Goal: Information Seeking & Learning: Learn about a topic

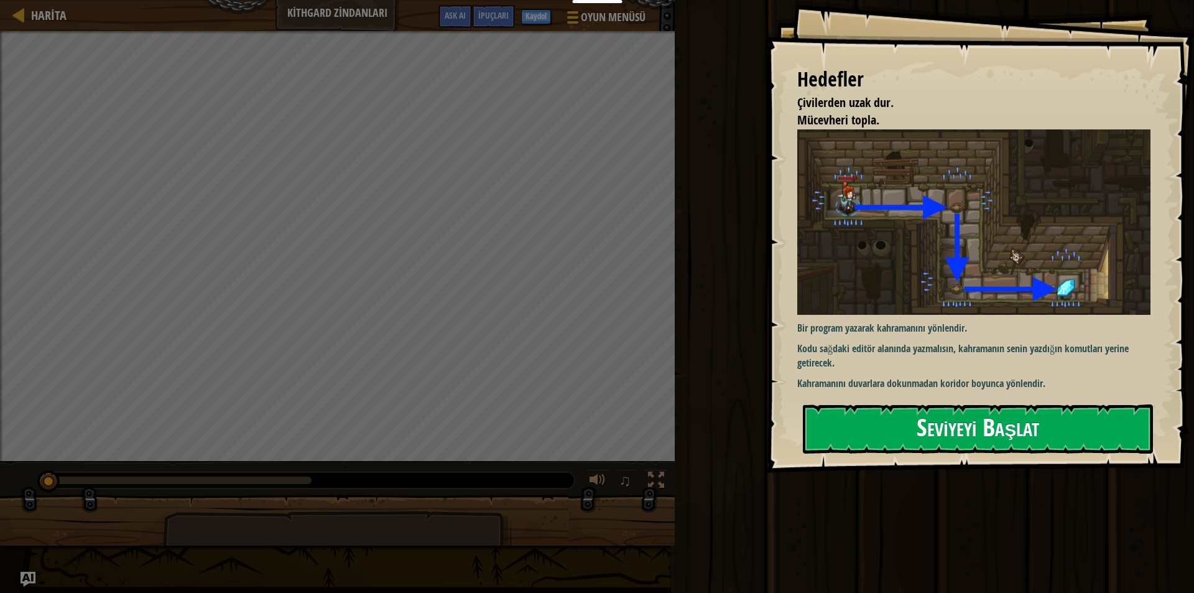
click at [923, 412] on button "Seviyeyi Başlat" at bounding box center [978, 428] width 350 height 49
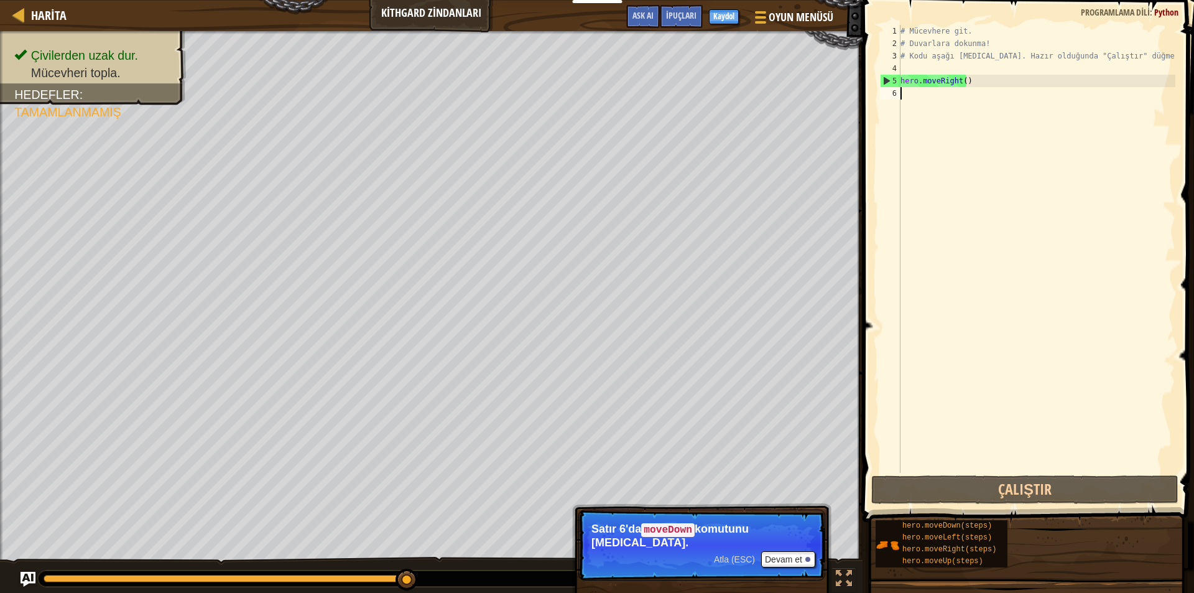
type textarea "h"
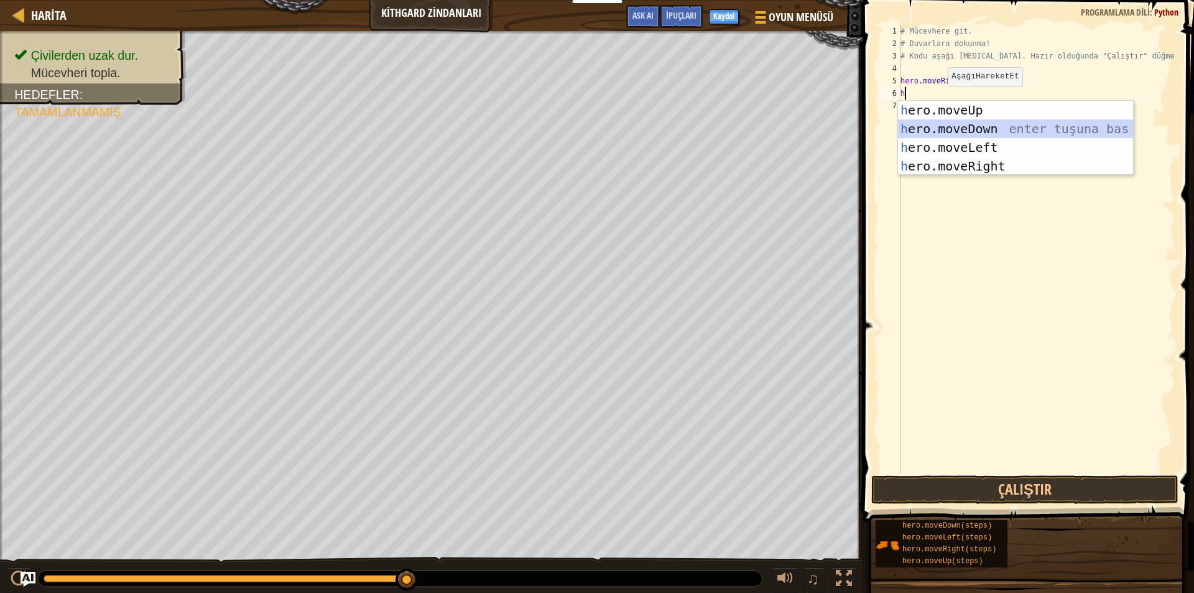
click at [956, 122] on div "h ero.moveUp enter tuşuna bas h ero.moveDown enter tuşuna bas h ero.moveLeft en…" at bounding box center [1015, 157] width 235 height 112
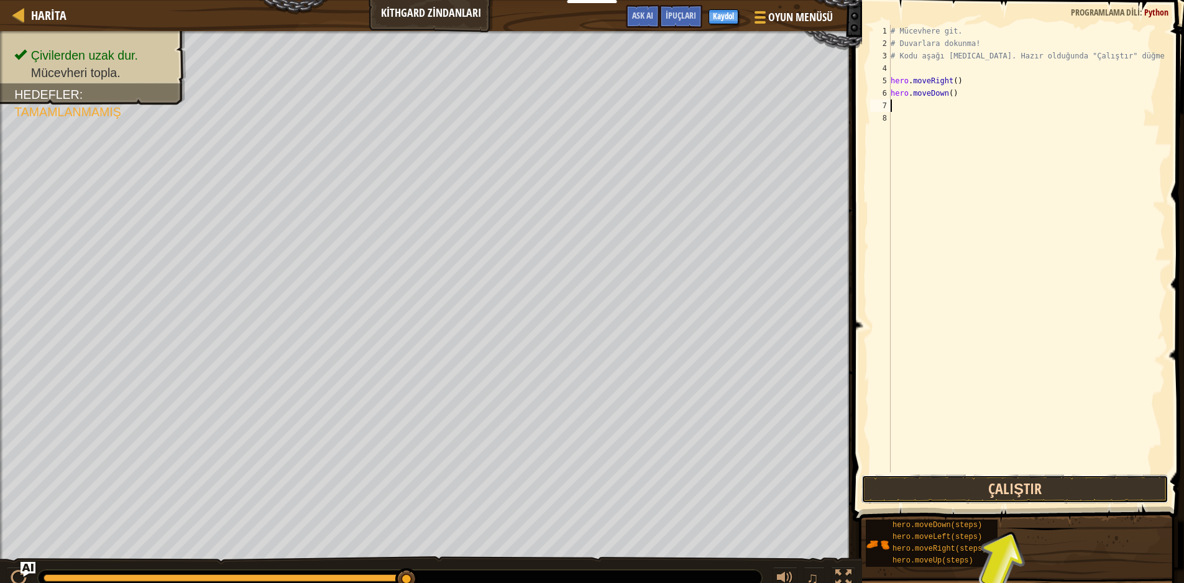
click at [1023, 484] on button "Çalıştır" at bounding box center [1015, 489] width 307 height 29
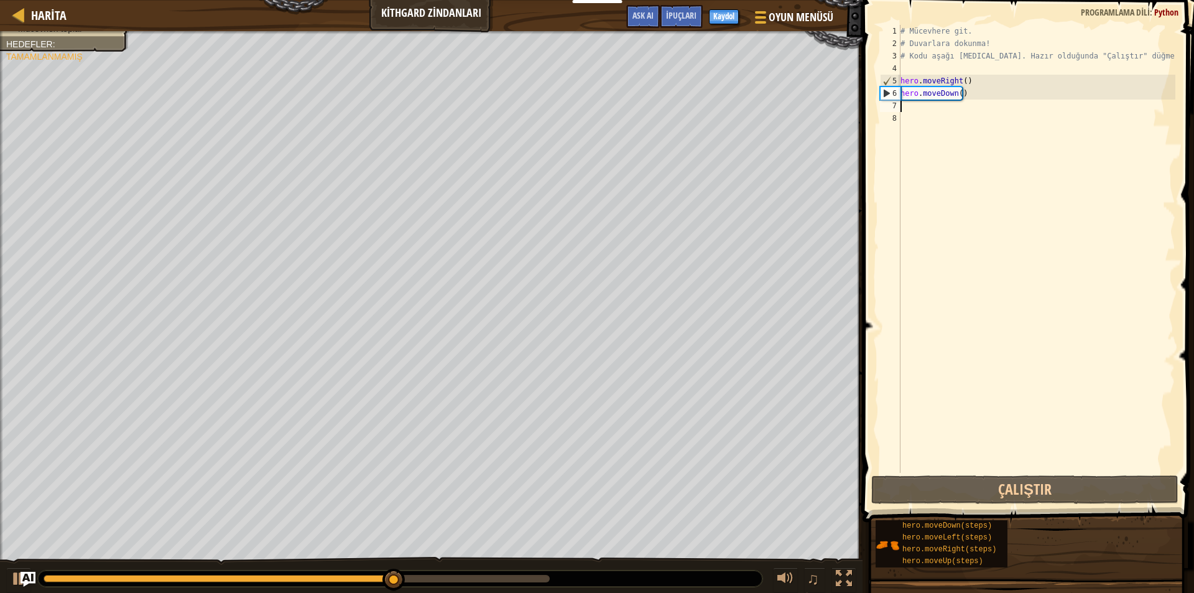
click at [923, 103] on div "# Mücevhere git. # Duvarlara dokunma! # Kodu aşağı [MEDICAL_DATA]. Hazır olduğu…" at bounding box center [1036, 261] width 277 height 473
type textarea "h"
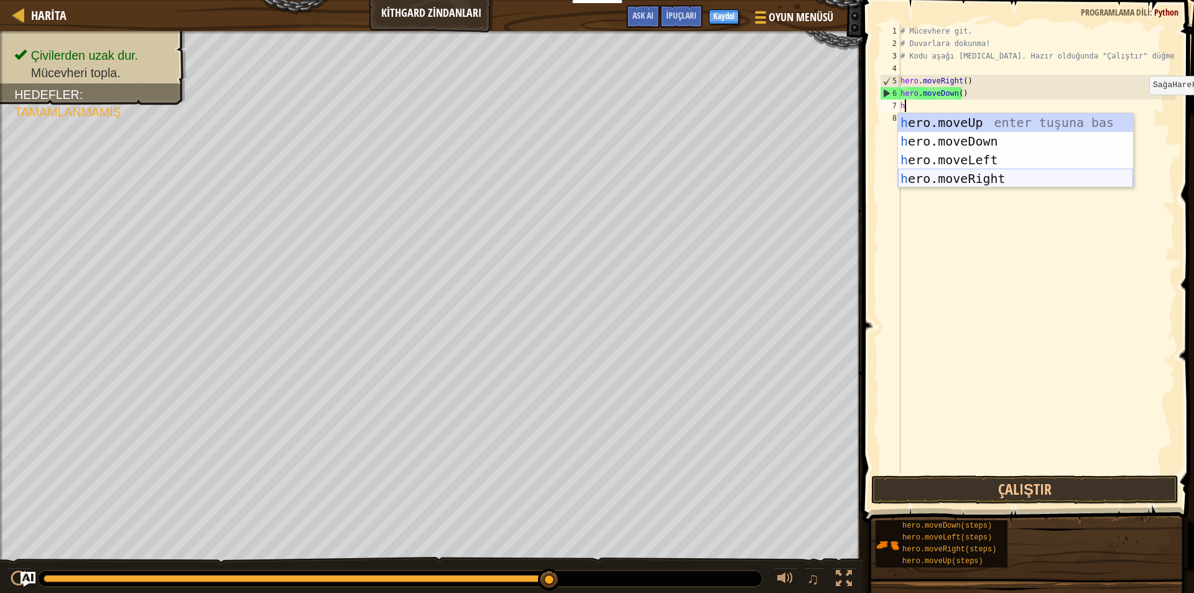
click at [1047, 177] on div "h ero.moveUp enter tuşuna bas h ero.moveDown enter tuşuna bas h ero.moveLeft en…" at bounding box center [1015, 169] width 235 height 112
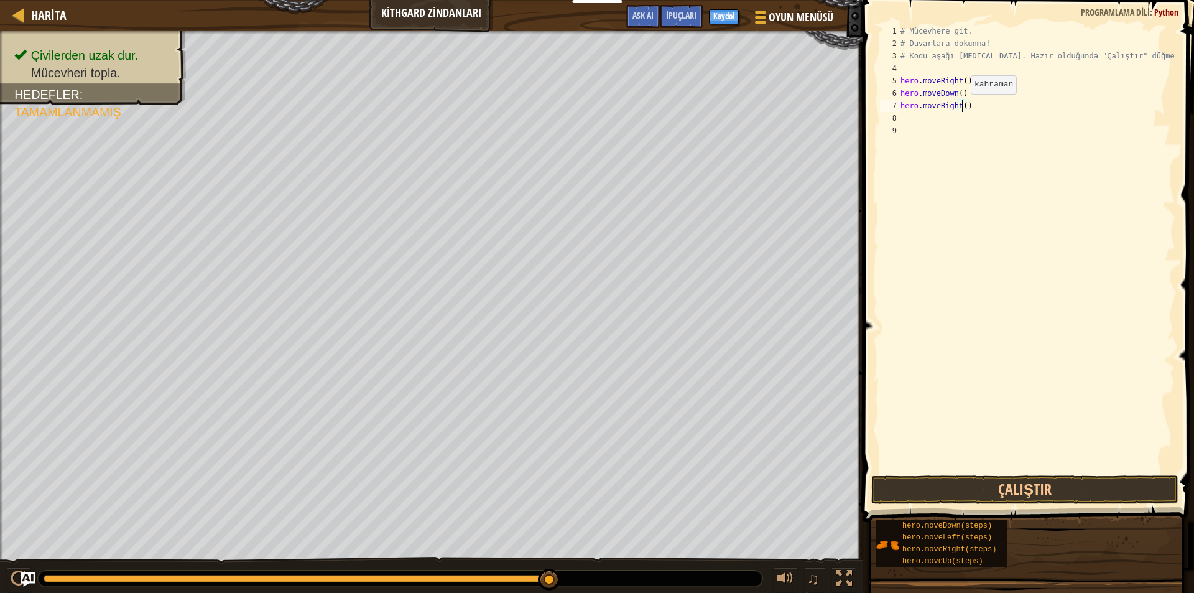
click at [960, 106] on div "# Mücevhere git. # Duvarlara dokunma! # Kodu aşağı [MEDICAL_DATA]. Hazır olduğu…" at bounding box center [1036, 261] width 277 height 473
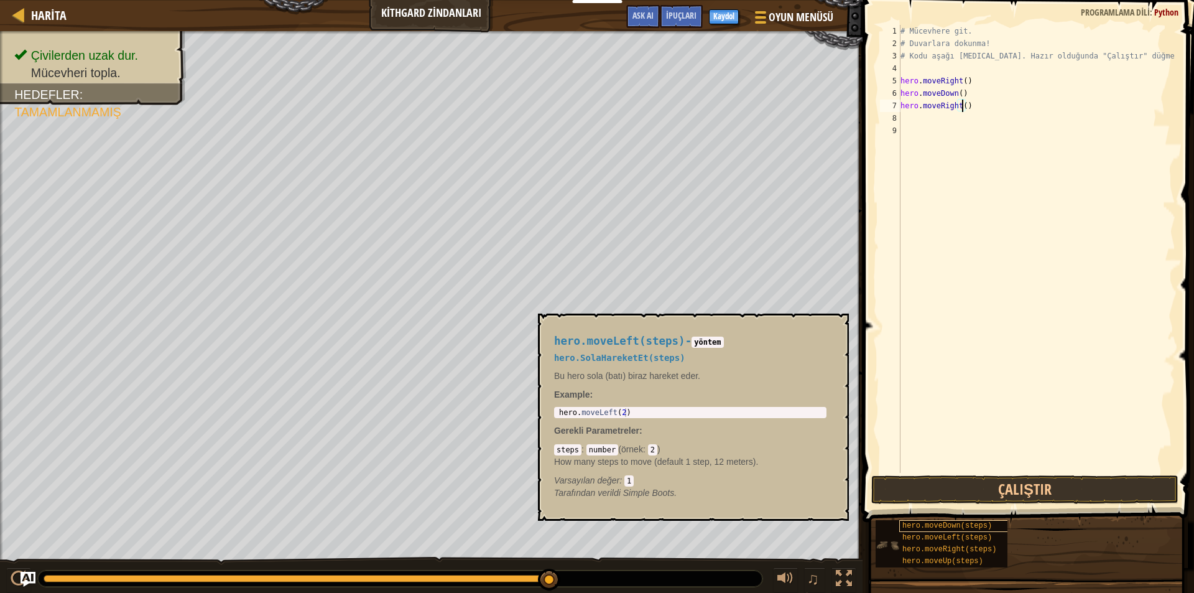
scroll to position [6, 5]
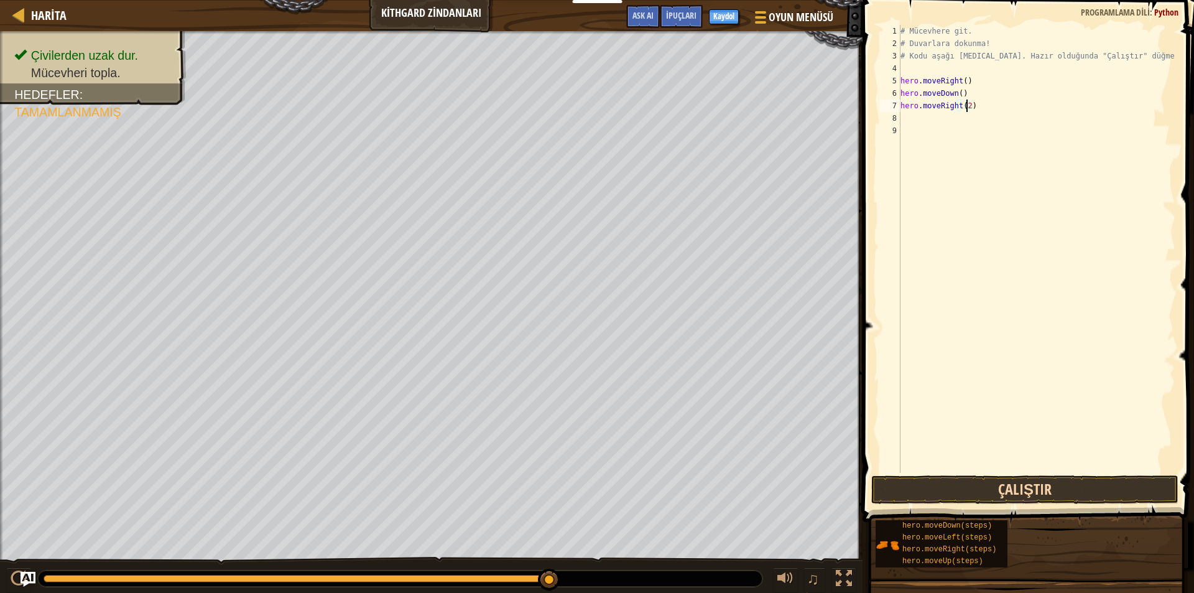
type textarea "hero.moveRight(2)"
click at [1014, 482] on button "Çalıştır" at bounding box center [1024, 489] width 307 height 29
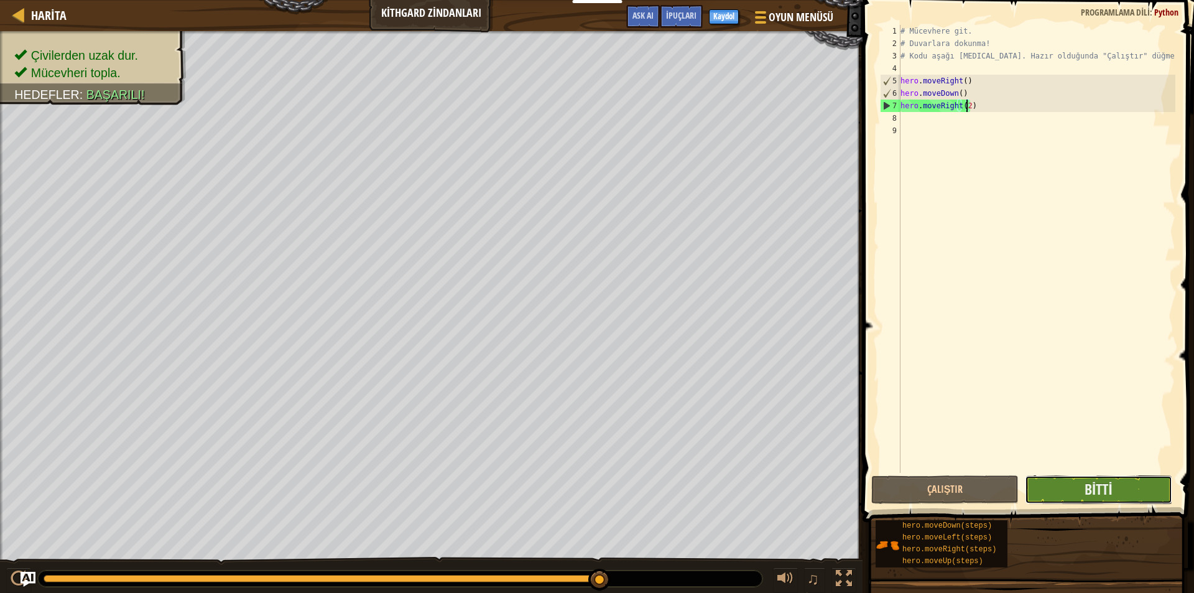
click at [1114, 493] on button "Bitti" at bounding box center [1098, 489] width 147 height 29
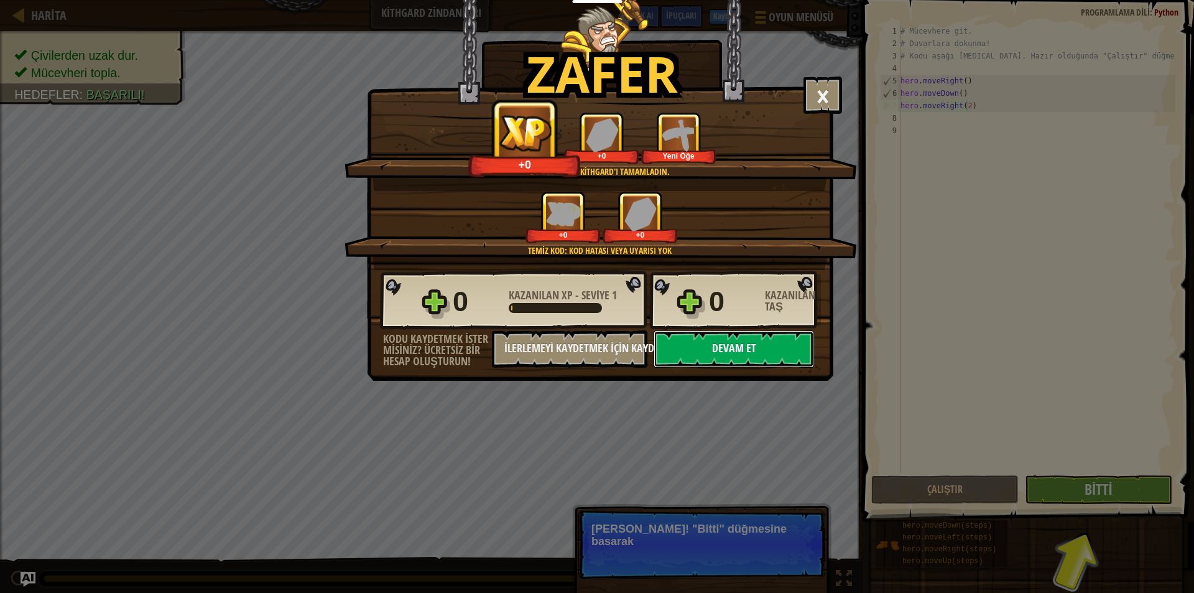
click at [680, 348] on button "Devam et" at bounding box center [733, 348] width 160 height 37
select select "tr"
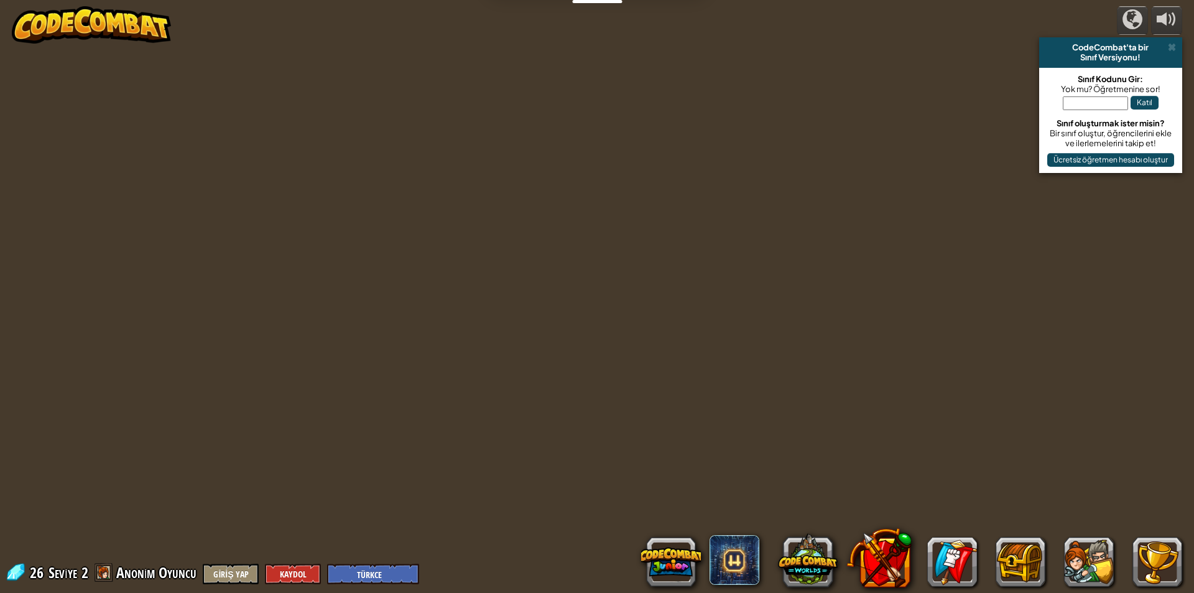
select select "tr"
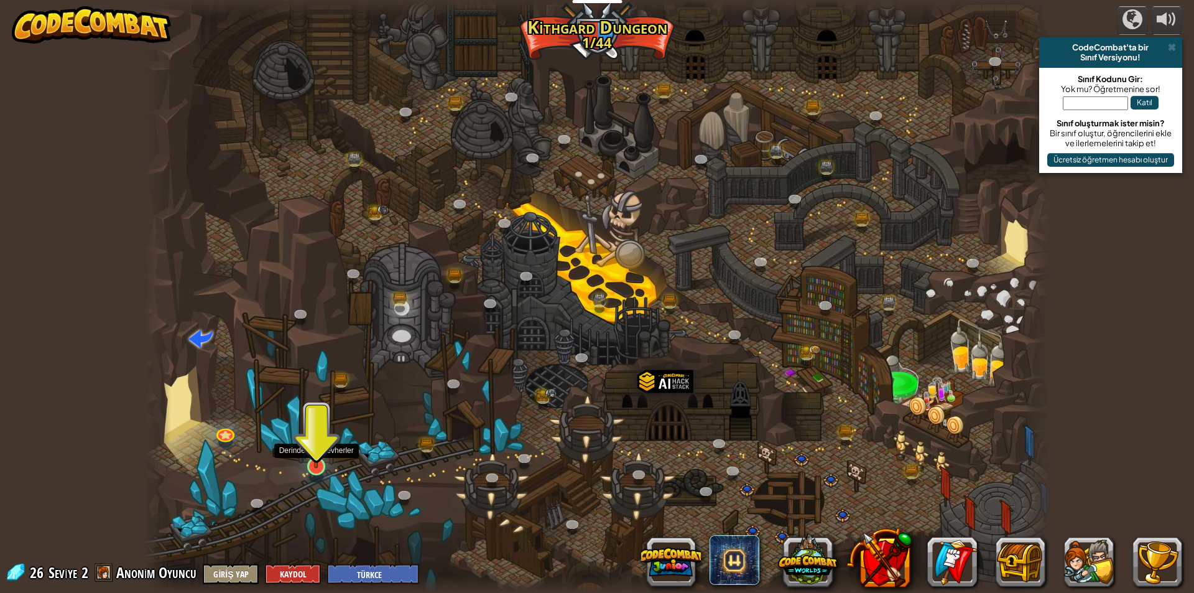
click at [316, 465] on img at bounding box center [316, 440] width 24 height 56
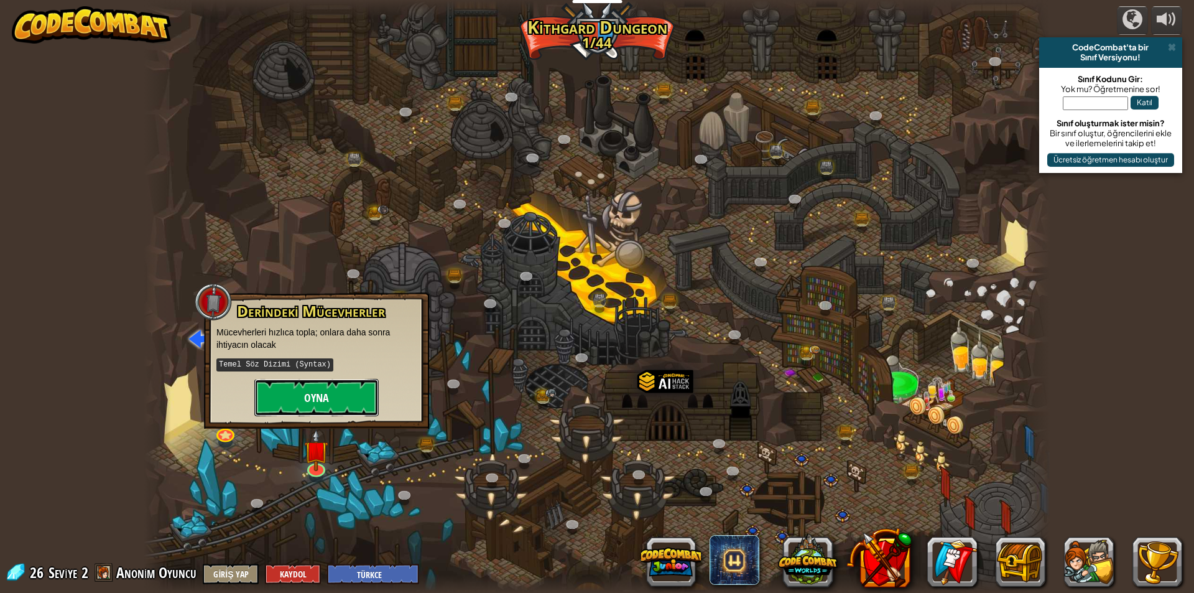
click at [307, 405] on button "Oyna" at bounding box center [316, 397] width 124 height 37
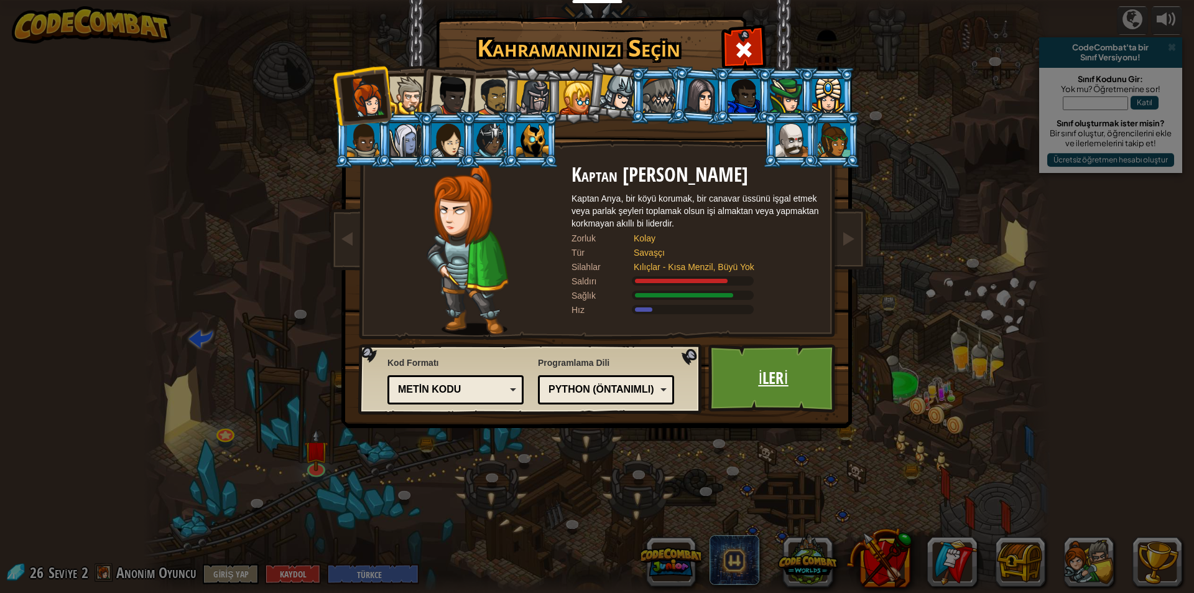
click at [737, 376] on link "İleri" at bounding box center [773, 378] width 130 height 68
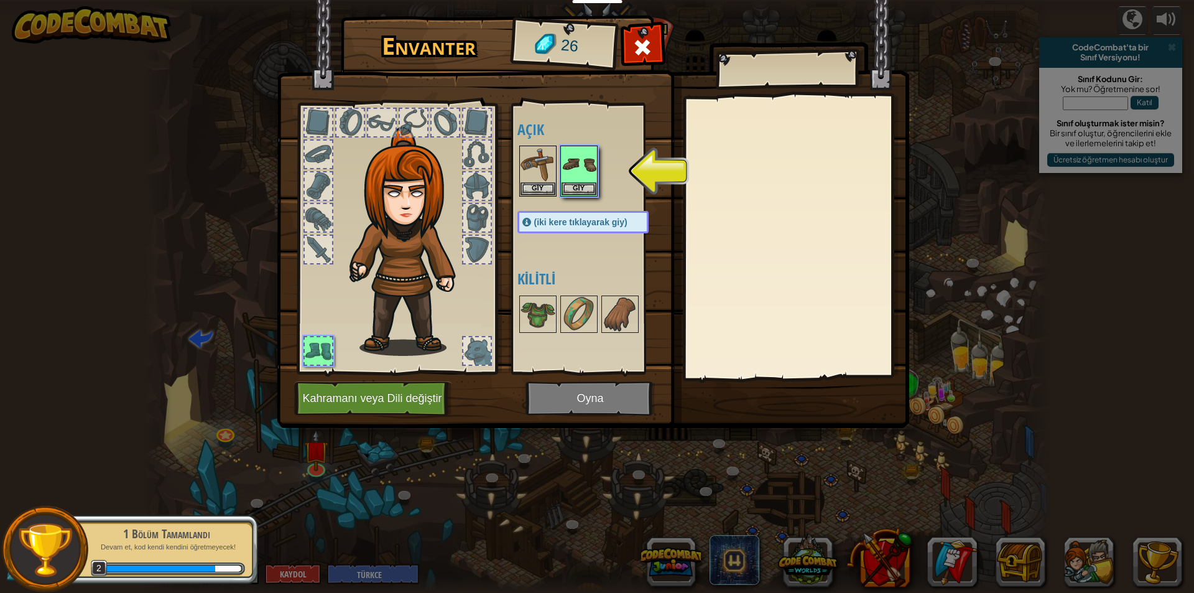
click at [622, 386] on img at bounding box center [593, 201] width 632 height 451
click at [583, 171] on img at bounding box center [578, 164] width 35 height 35
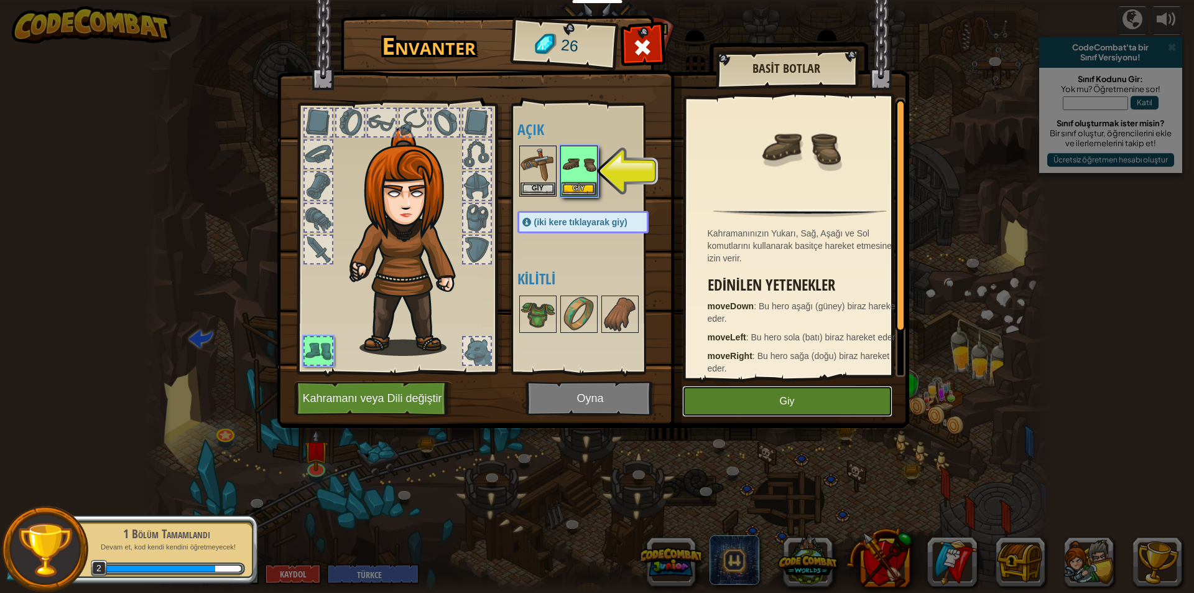
drag, startPoint x: 775, startPoint y: 400, endPoint x: 762, endPoint y: 388, distance: 17.6
click at [774, 399] on button "Giy" at bounding box center [787, 400] width 210 height 31
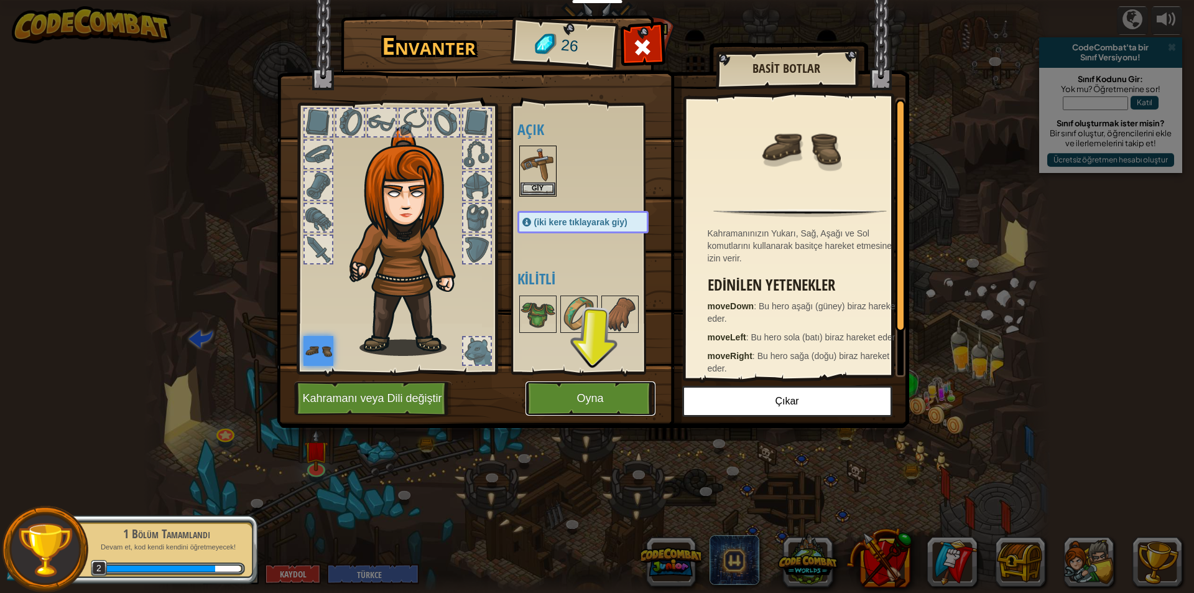
click at [532, 399] on button "Oyna" at bounding box center [590, 398] width 130 height 34
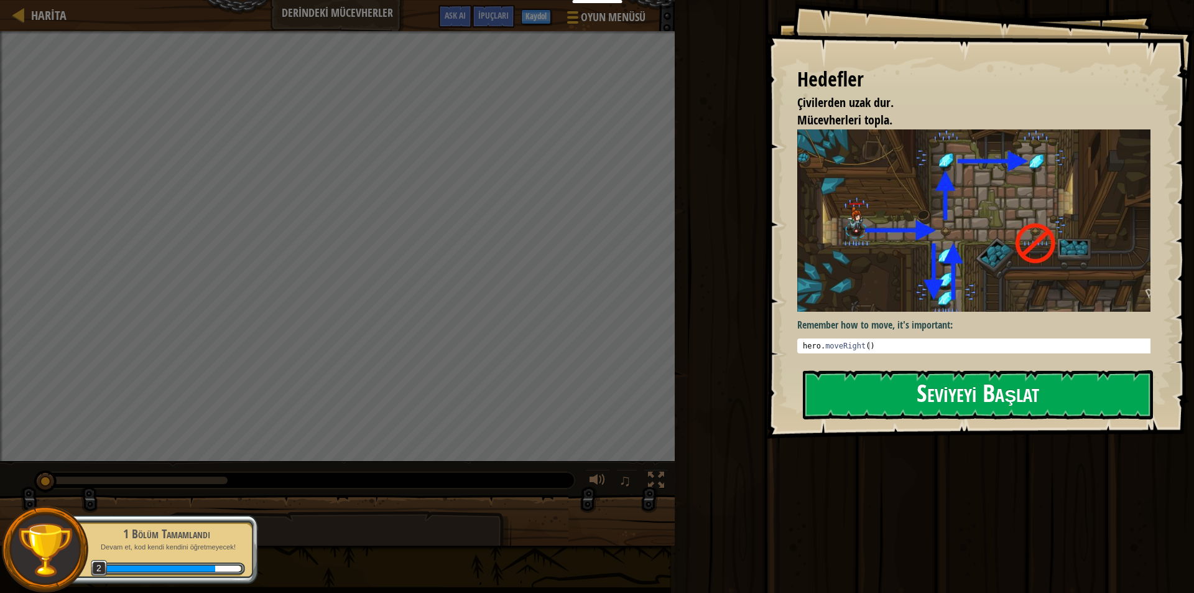
click at [1005, 376] on button "Seviyeyi Başlat" at bounding box center [978, 394] width 350 height 49
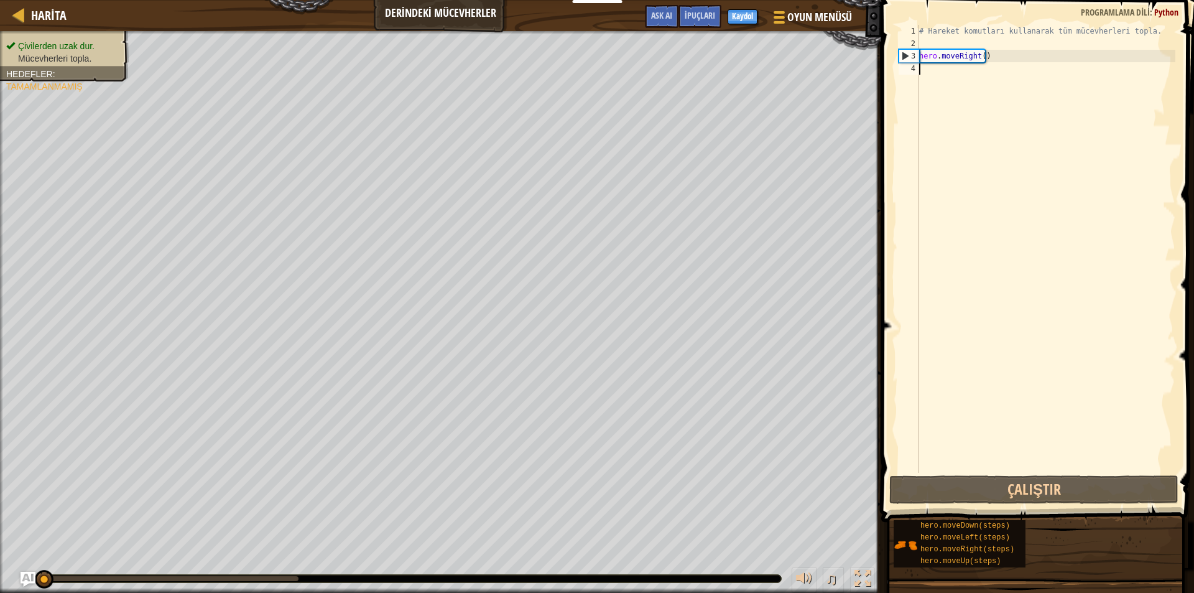
click at [948, 73] on div "# Hareket komutları kullanarak tüm mücevherleri topla. hero . moveRight ( )" at bounding box center [1045, 261] width 259 height 473
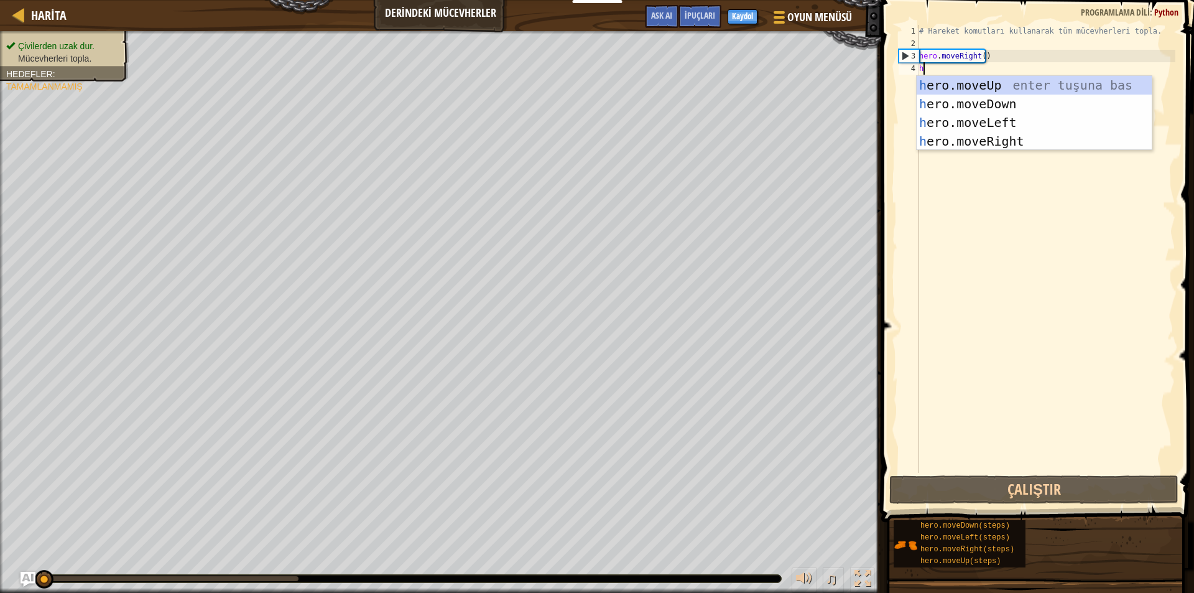
scroll to position [6, 0]
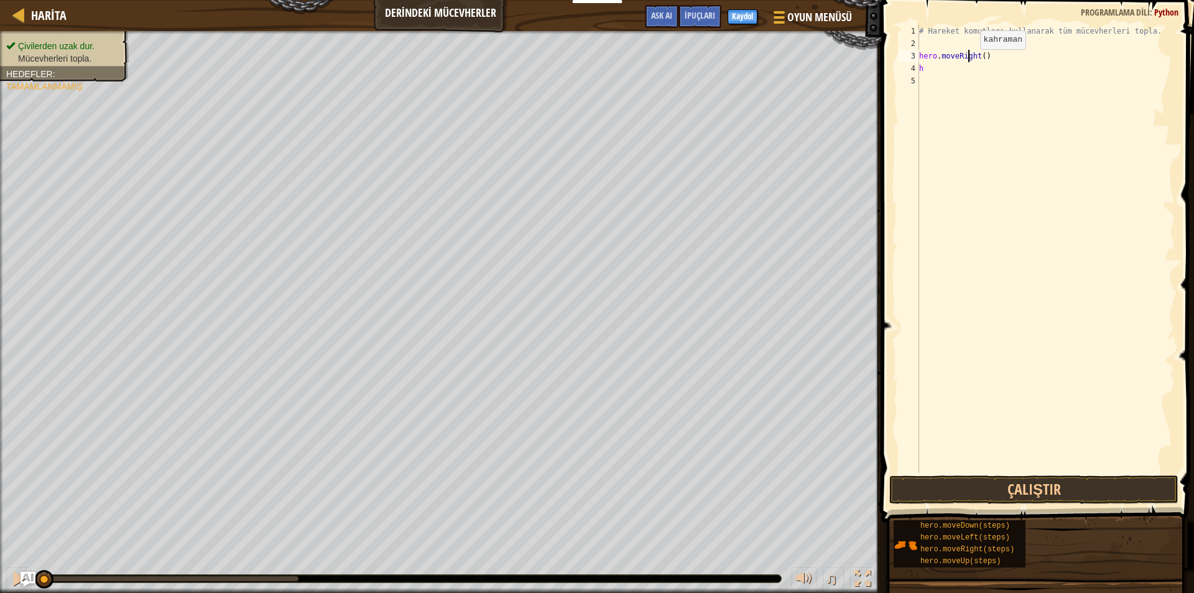
click at [969, 62] on div "# Hareket komutları kullanarak tüm mücevherleri topla. hero . moveRight ( ) h" at bounding box center [1045, 261] width 259 height 473
type textarea "hero.moveRight()"
click at [931, 81] on div "# Hareket komutları kullanarak tüm mücevherleri topla. hero . moveRight ( ) h" at bounding box center [1045, 261] width 259 height 473
click at [931, 74] on div "# Hareket komutları kullanarak tüm mücevherleri topla. hero . moveRight ( ) h" at bounding box center [1045, 261] width 259 height 473
type textarea "h"
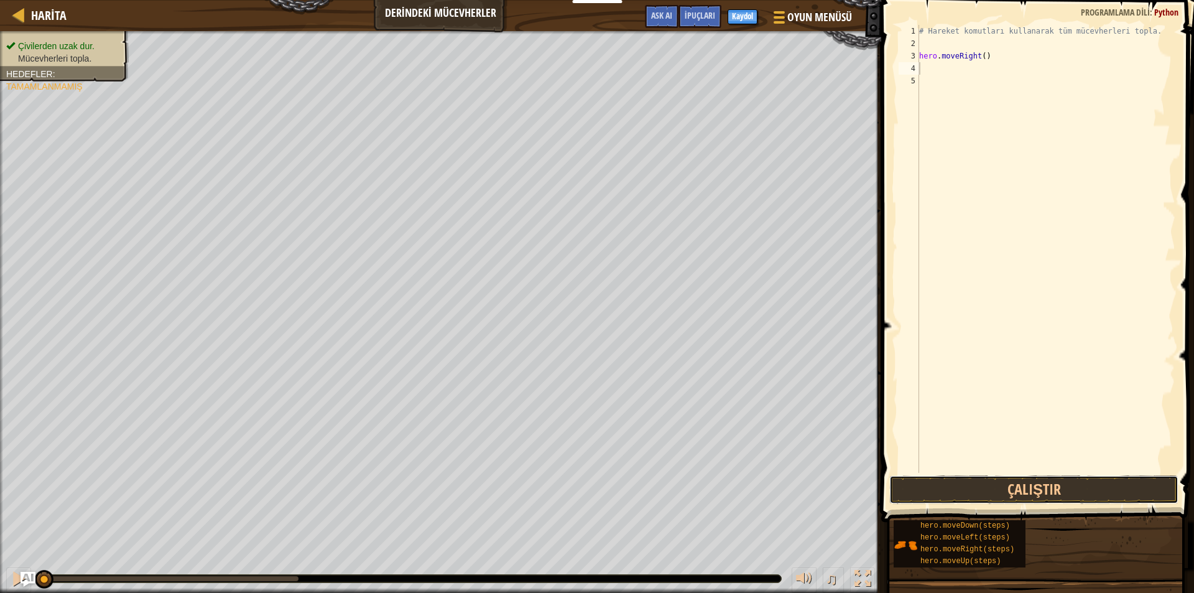
click at [1026, 476] on button "Çalıştır" at bounding box center [1033, 489] width 289 height 29
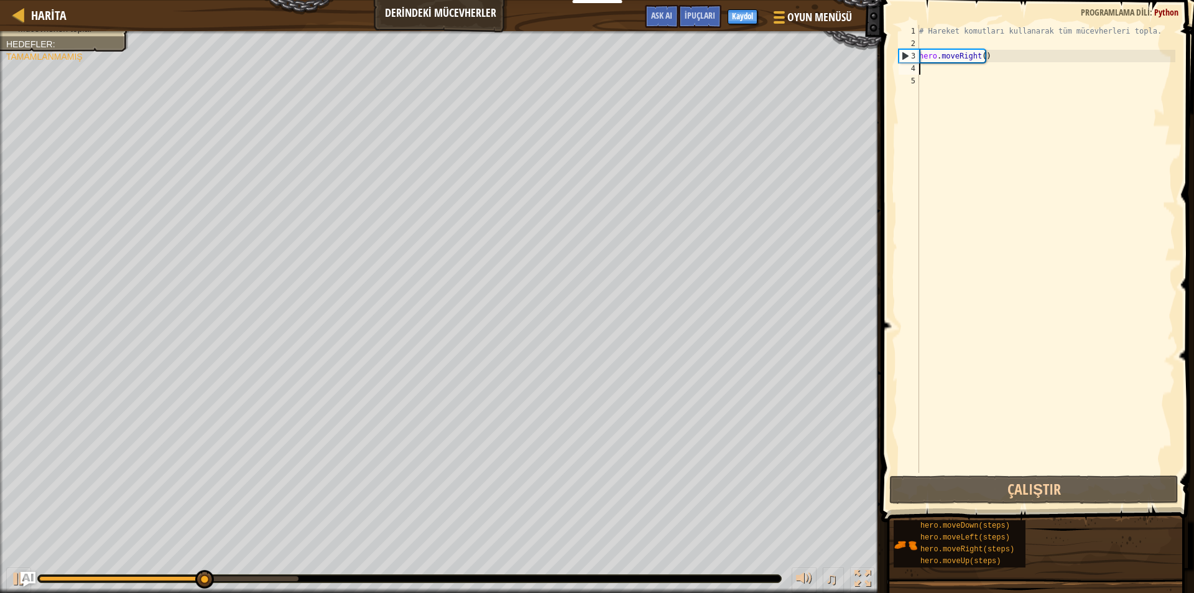
type textarea "h"
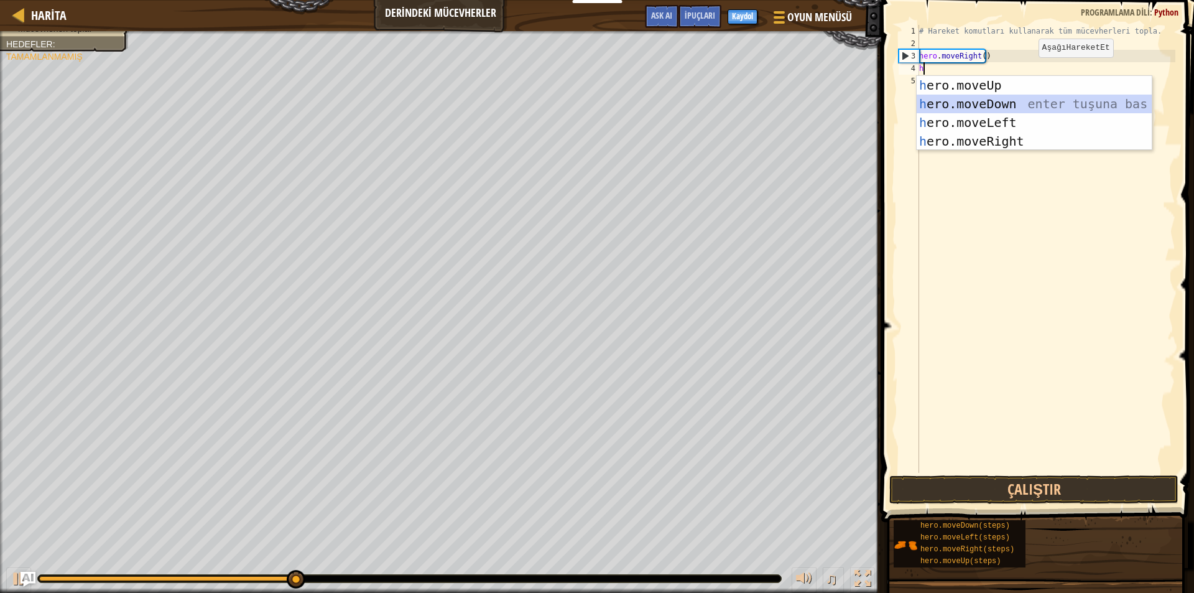
click at [999, 106] on div "h ero.moveUp enter tuşuna bas h ero.moveDown enter tuşuna bas h ero.moveLeft en…" at bounding box center [1033, 132] width 235 height 112
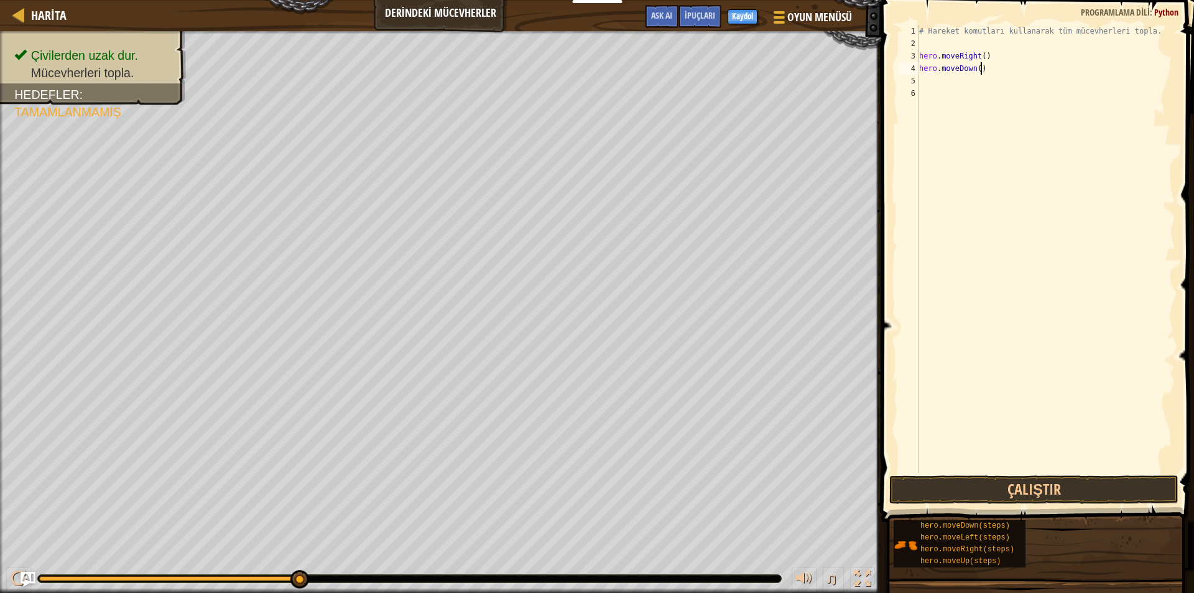
click at [979, 69] on div "# Hareket komutları kullanarak tüm mücevherleri topla. hero . moveRight ( ) her…" at bounding box center [1045, 261] width 259 height 473
click at [976, 68] on div "# Hareket komutları kullanarak tüm mücevherleri topla. hero . moveRight ( ) her…" at bounding box center [1045, 261] width 259 height 473
type textarea "hero.moveDown(2)"
click at [973, 488] on button "Çalıştır" at bounding box center [1033, 489] width 289 height 29
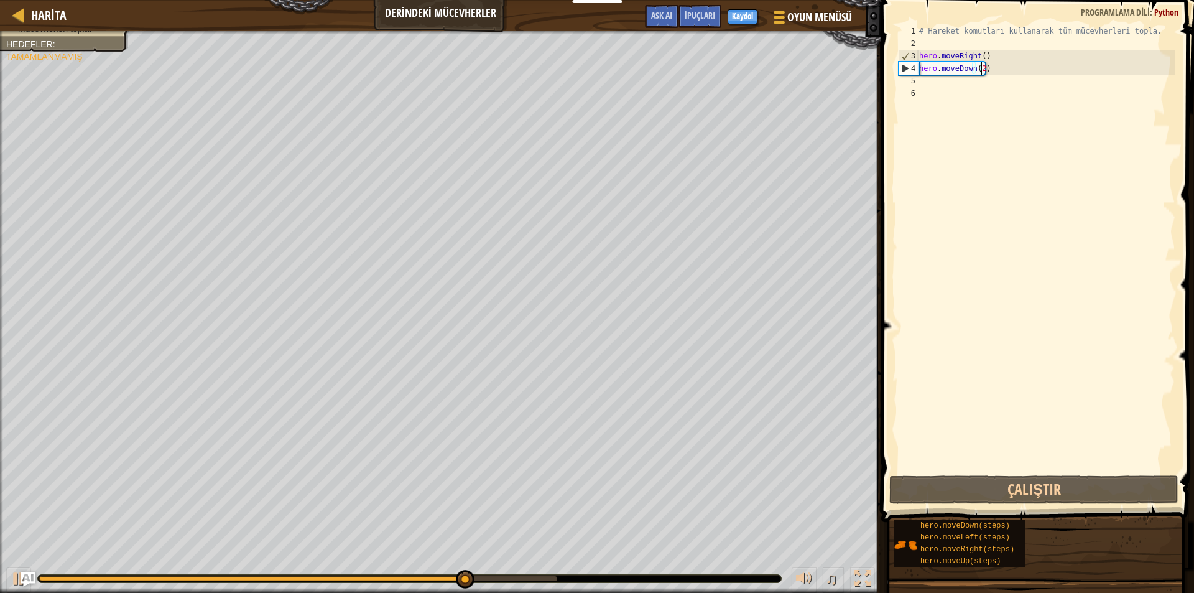
click at [925, 77] on div "# Hareket komutları kullanarak tüm mücevherleri topla. hero . moveRight ( ) her…" at bounding box center [1045, 261] width 259 height 473
type textarea "h"
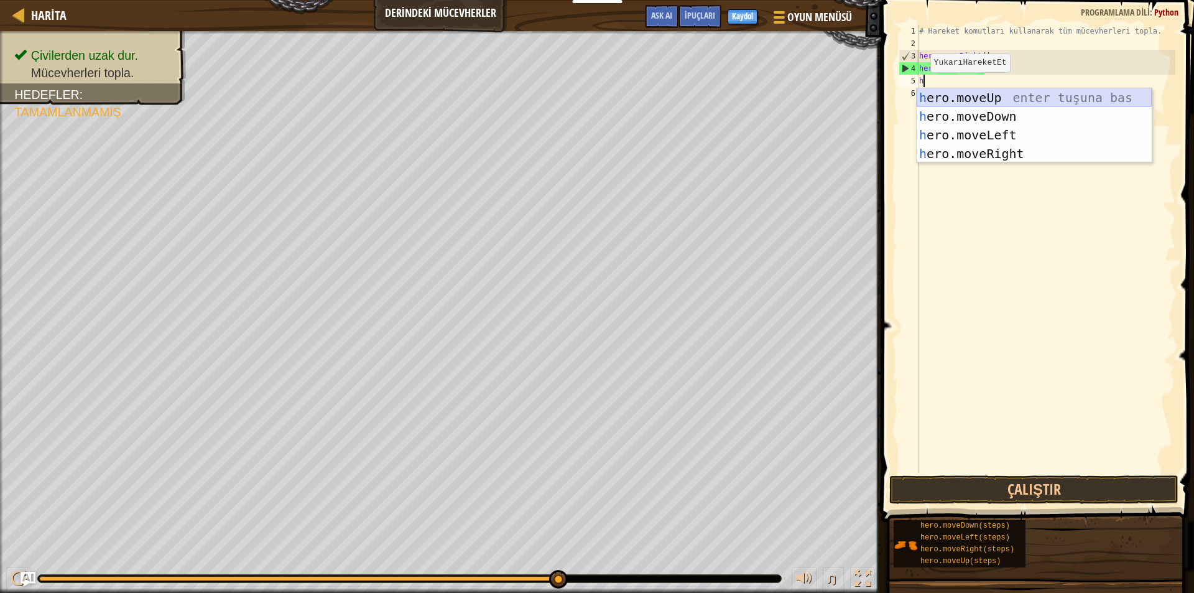
click at [996, 94] on div "h ero.moveUp enter tuşuna bas h ero.moveDown enter tuşuna bas h ero.moveLeft en…" at bounding box center [1033, 144] width 235 height 112
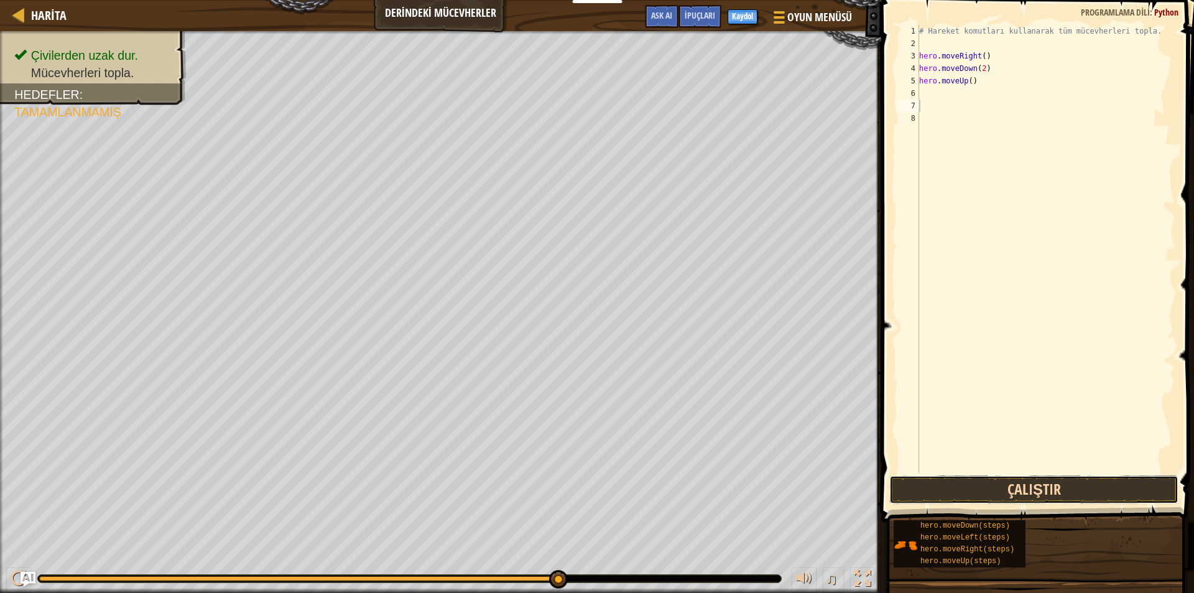
click at [946, 484] on button "Çalıştır" at bounding box center [1033, 489] width 289 height 29
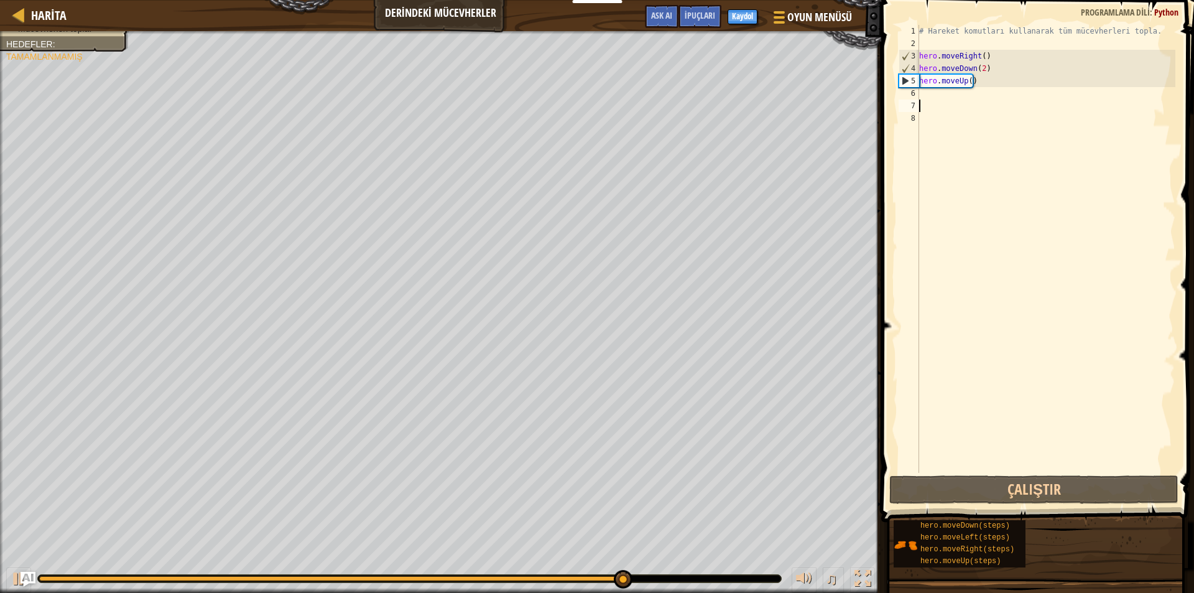
click at [936, 88] on div "# Hareket komutları kullanarak tüm mücevherleri topla. hero . moveRight ( ) her…" at bounding box center [1045, 261] width 259 height 473
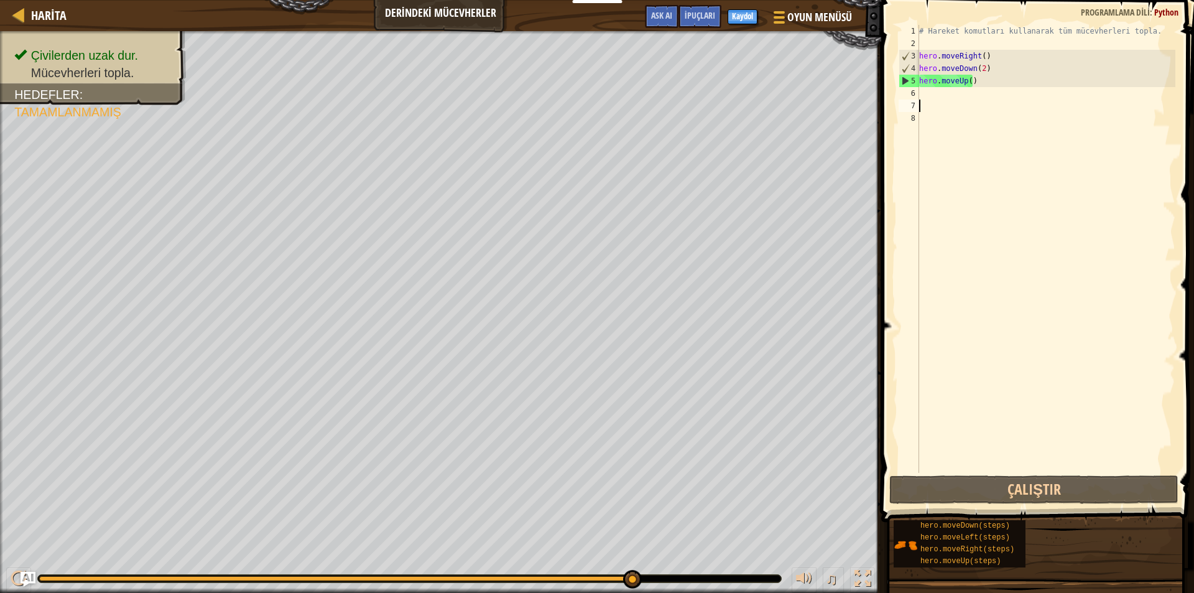
drag, startPoint x: 939, startPoint y: 101, endPoint x: 938, endPoint y: 90, distance: 11.3
click at [939, 100] on div "# Hareket komutları kullanarak tüm mücevherleri topla. hero . moveRight ( ) her…" at bounding box center [1045, 261] width 259 height 473
click at [938, 99] on div "# Hareket komutları kullanarak tüm mücevherleri topla. hero . moveRight ( ) her…" at bounding box center [1045, 261] width 259 height 473
type textarea "h"
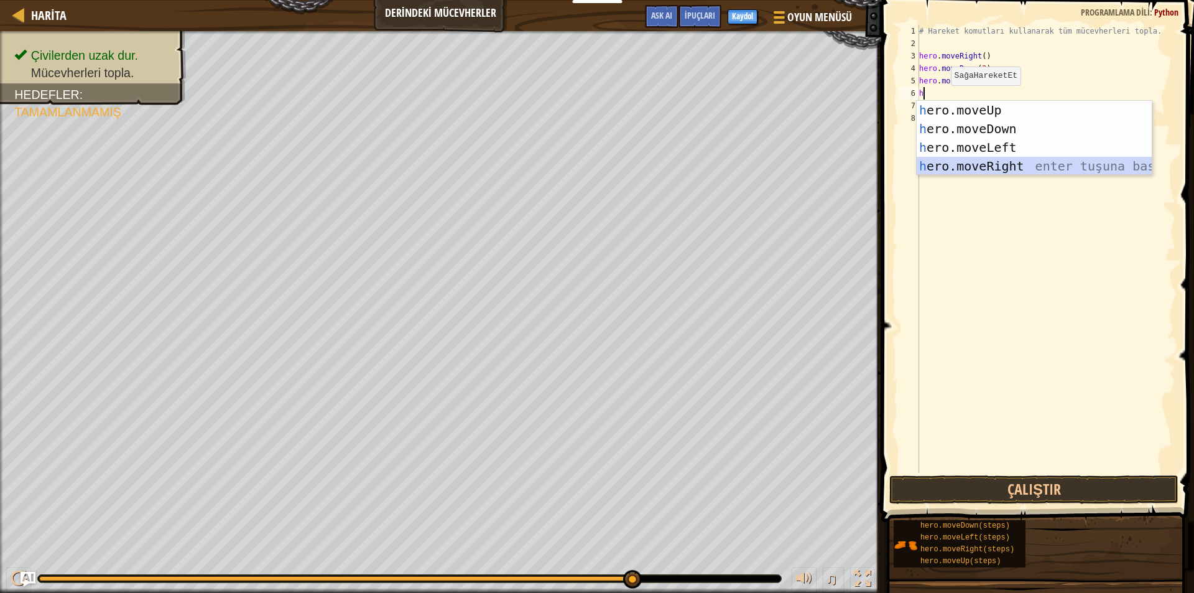
click at [982, 166] on div "h ero.moveUp enter tuşuna bas h ero.moveDown enter tuşuna bas h ero.moveLeft en…" at bounding box center [1033, 157] width 235 height 112
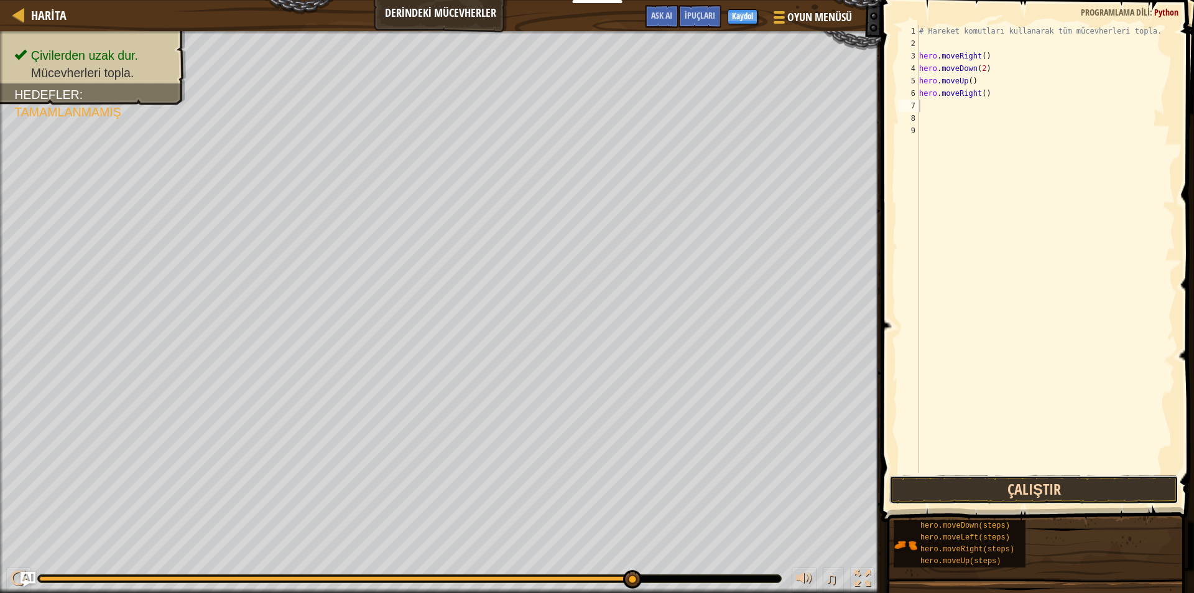
click at [1040, 482] on button "Çalıştır" at bounding box center [1033, 489] width 289 height 29
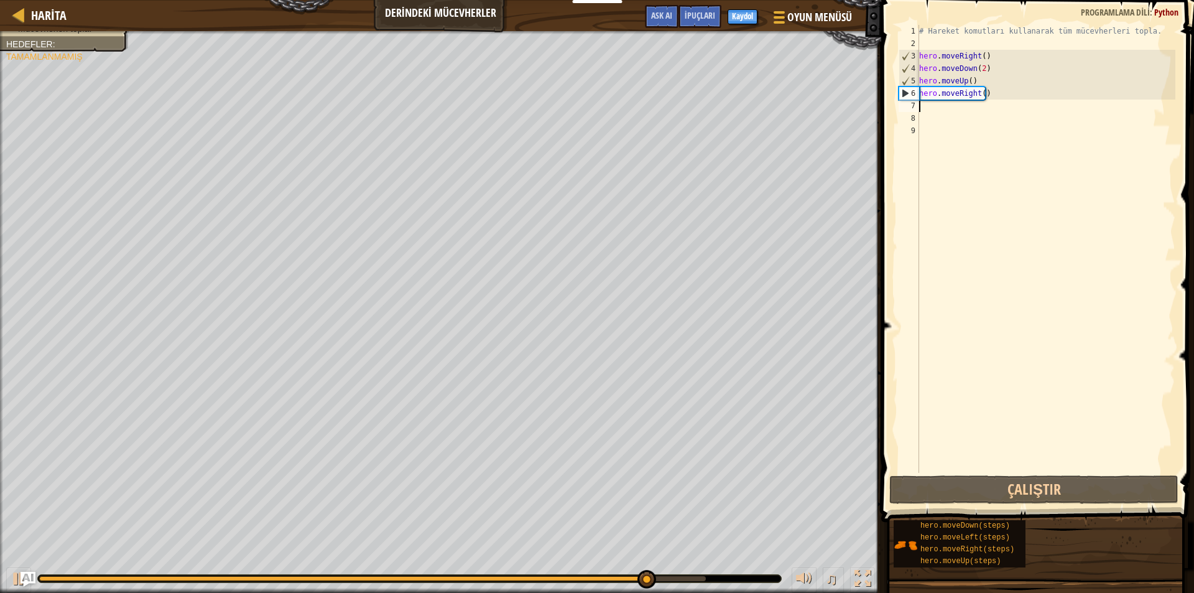
type textarea "h"
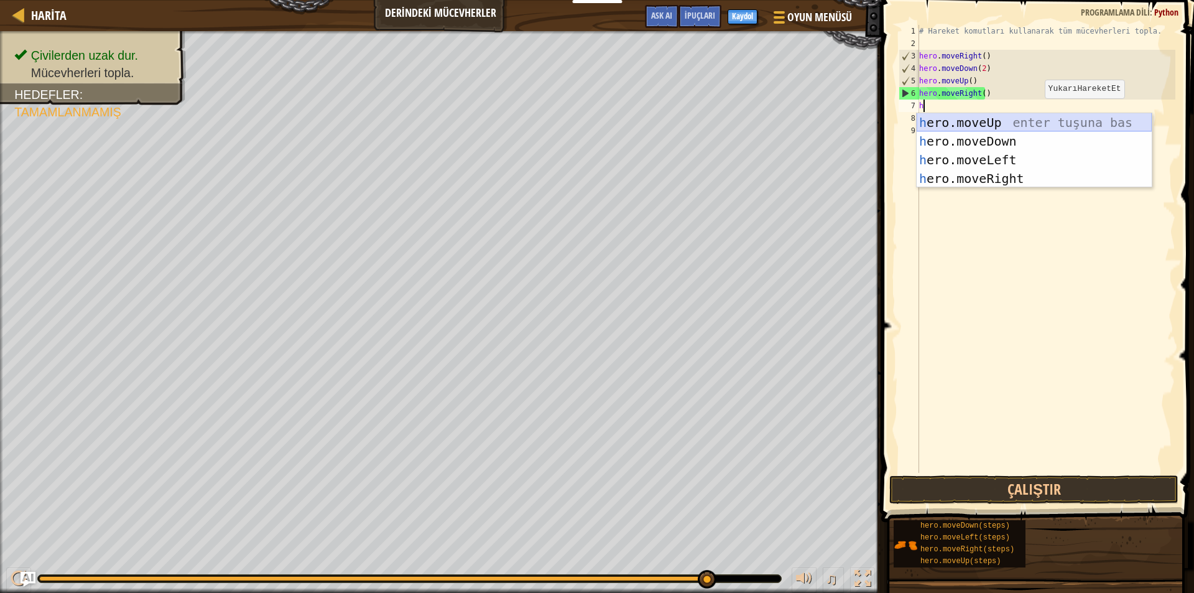
click at [1013, 120] on div "h ero.moveUp enter tuşuna bas h ero.moveDown enter tuşuna bas h ero.moveLeft en…" at bounding box center [1033, 169] width 235 height 112
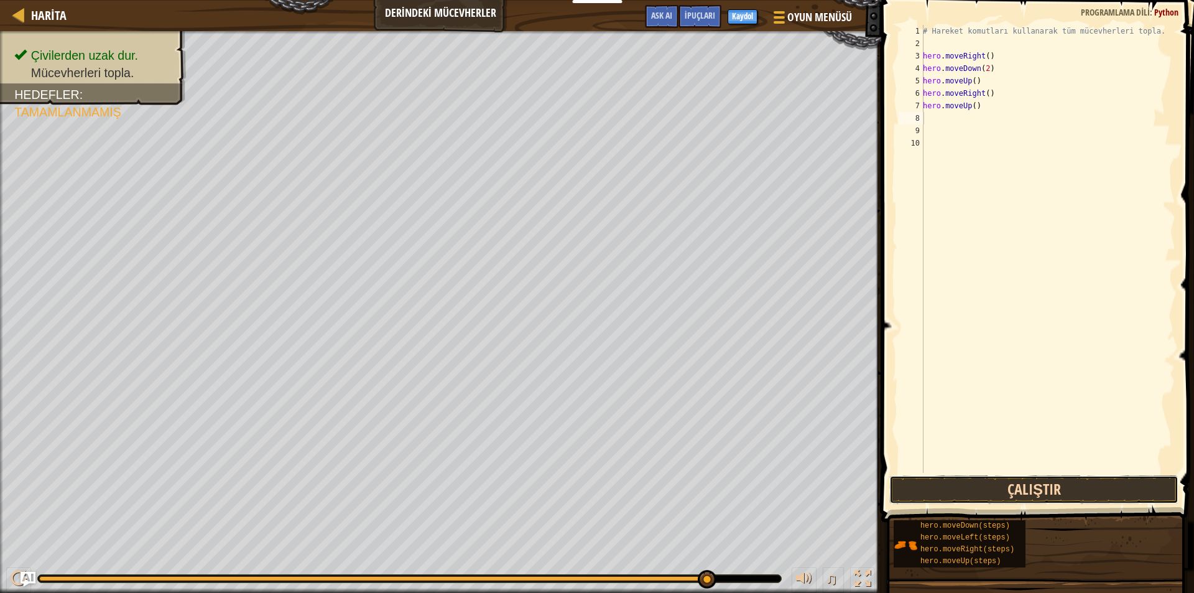
click at [1005, 487] on button "Çalıştır" at bounding box center [1033, 489] width 289 height 29
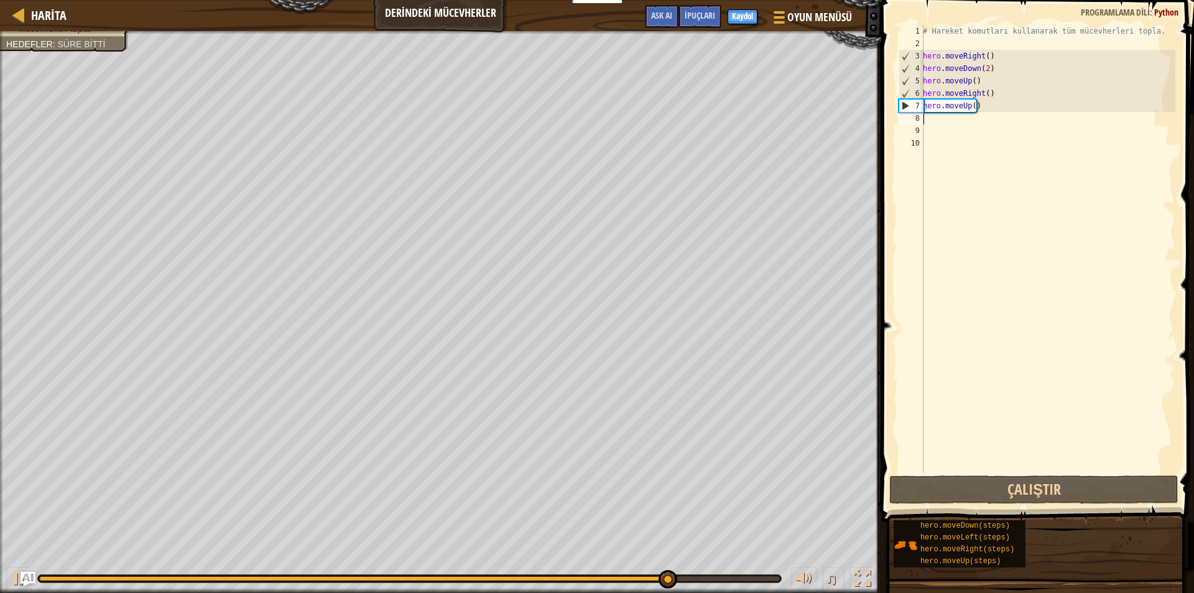
click at [944, 119] on div "# Hareket komutları kullanarak tüm mücevherleri topla. hero . moveRight ( ) her…" at bounding box center [1047, 261] width 255 height 473
type textarea "h"
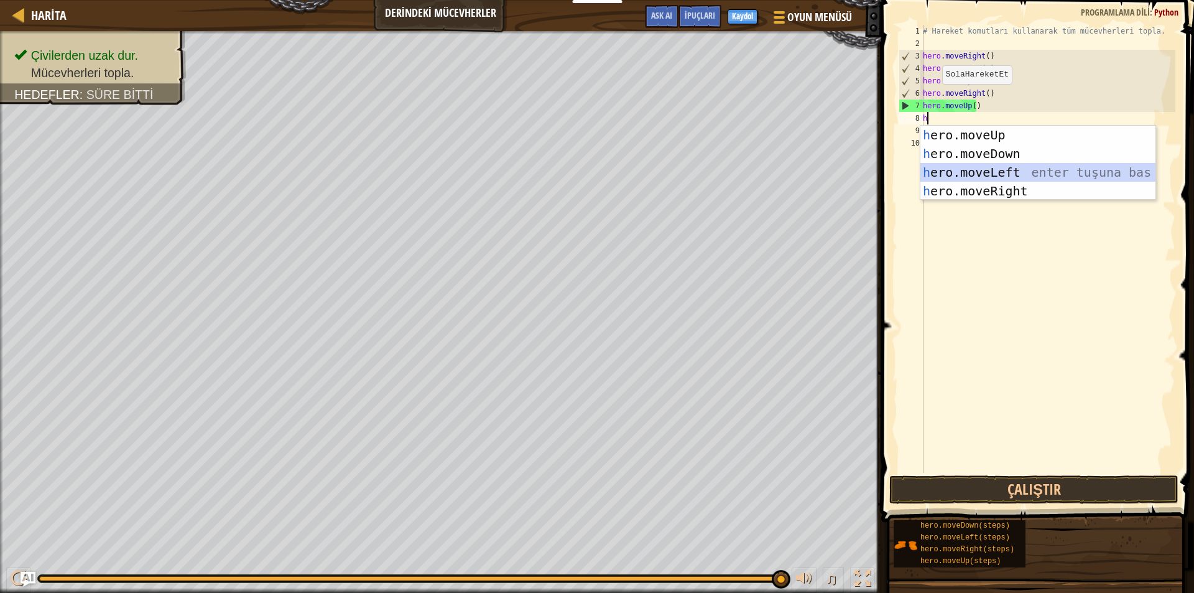
click at [978, 174] on div "h ero.moveUp enter tuşuna bas h ero.moveDown enter tuşuna bas h ero.moveLeft en…" at bounding box center [1037, 182] width 235 height 112
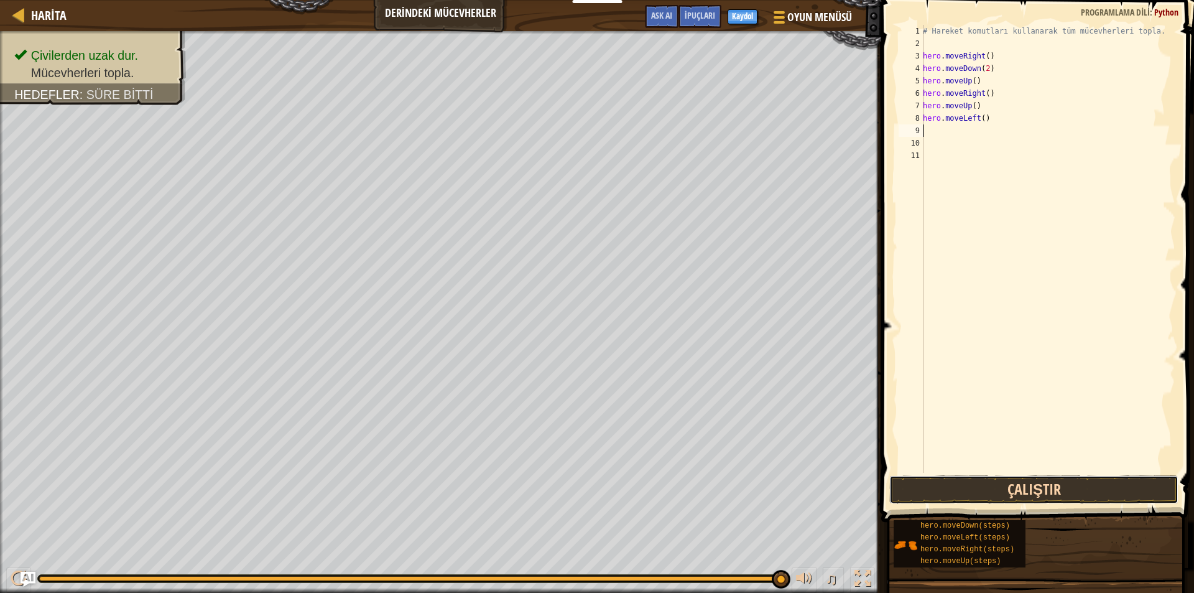
click at [1043, 483] on button "Çalıştır" at bounding box center [1033, 489] width 289 height 29
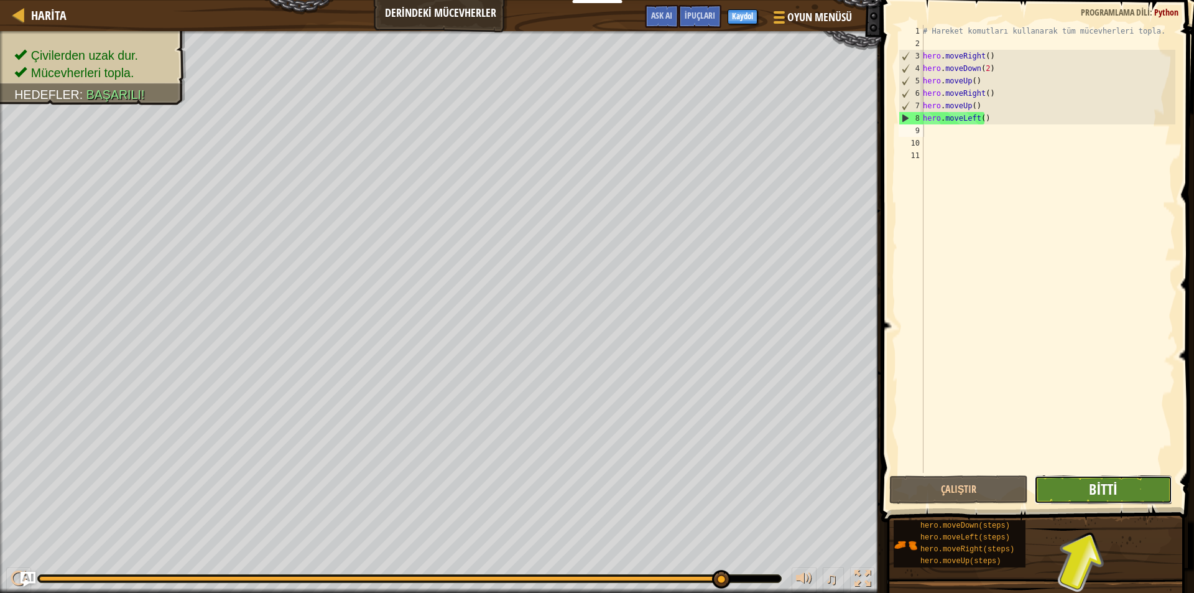
click at [1103, 495] on span "Bitti" at bounding box center [1103, 489] width 28 height 20
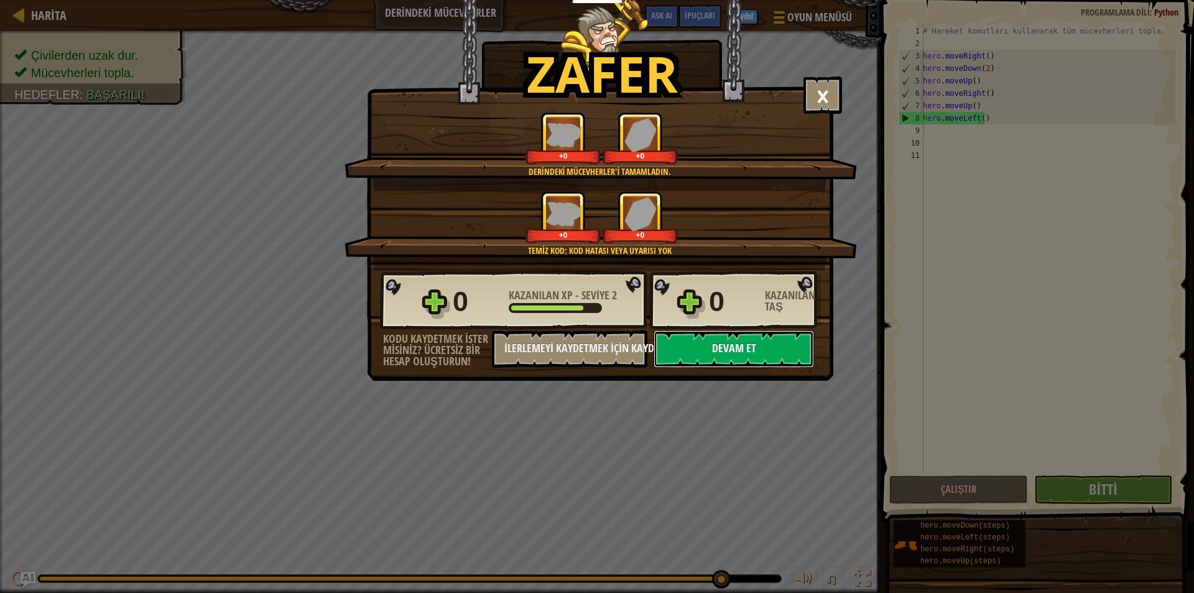
click at [688, 352] on button "Devam et" at bounding box center [733, 348] width 160 height 37
select select "tr"
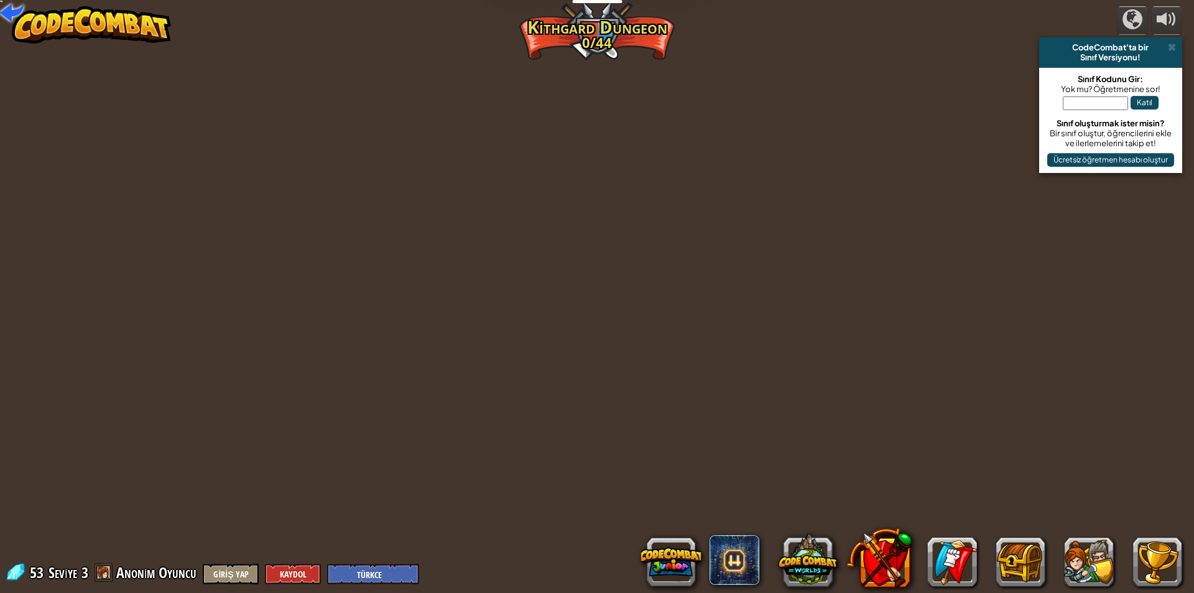
select select "tr"
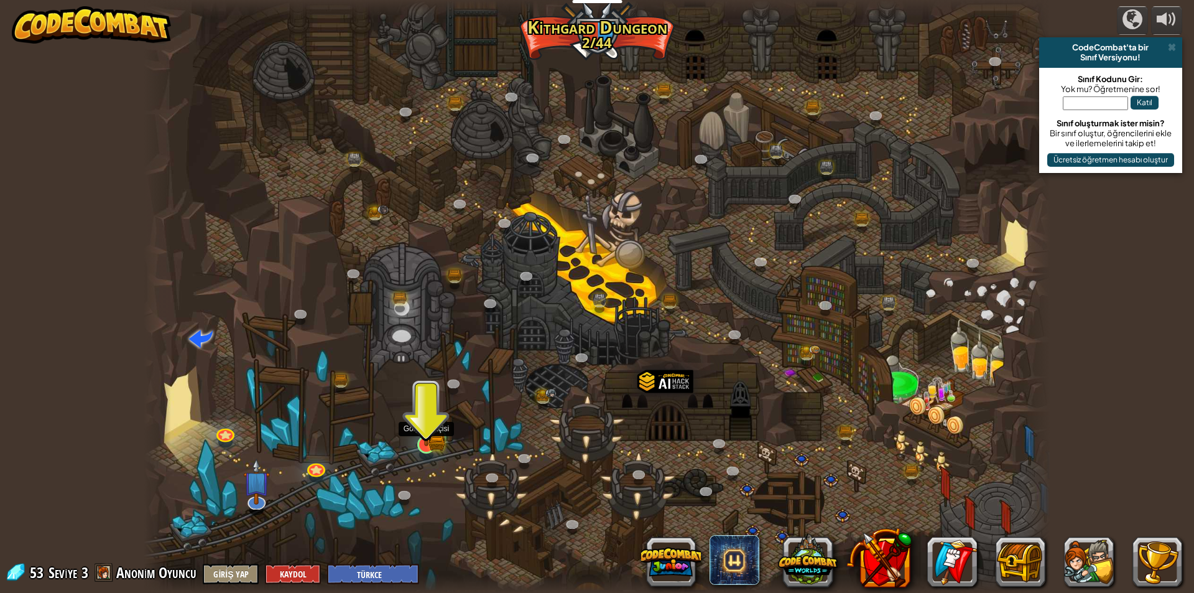
click at [427, 434] on img at bounding box center [426, 418] width 24 height 53
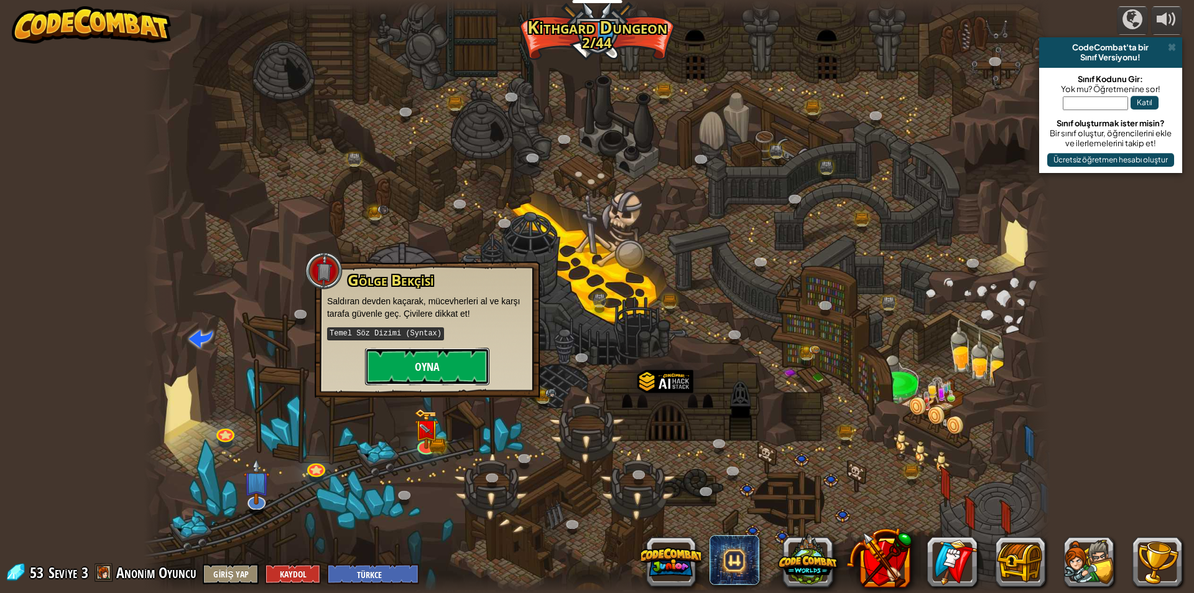
click at [420, 371] on button "Oyna" at bounding box center [427, 366] width 124 height 37
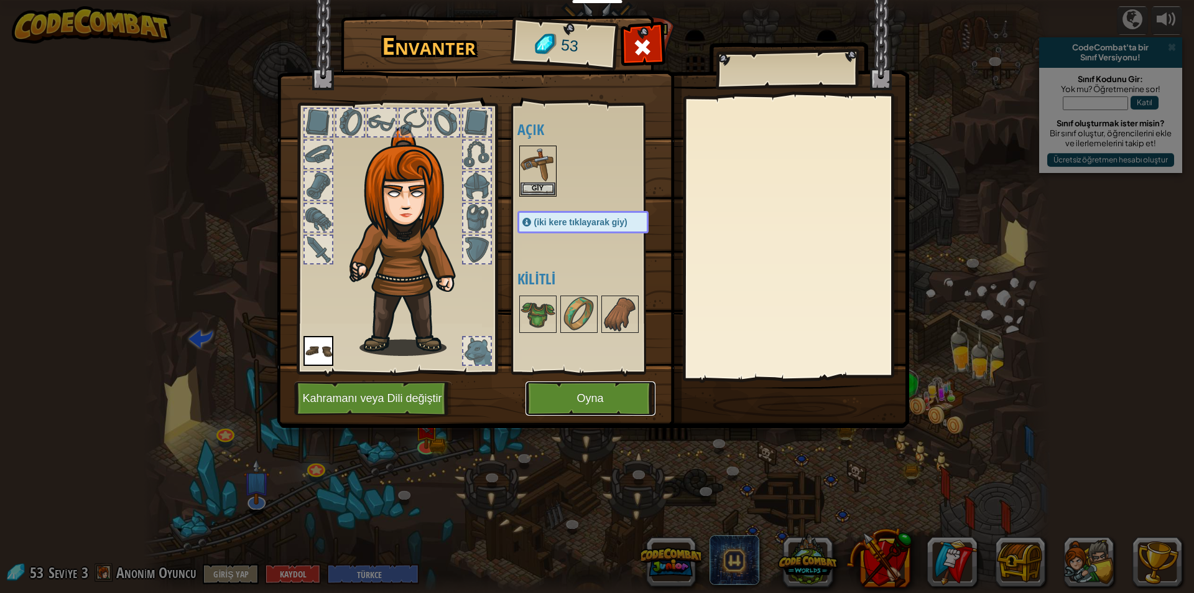
click at [596, 396] on button "Oyna" at bounding box center [590, 398] width 130 height 34
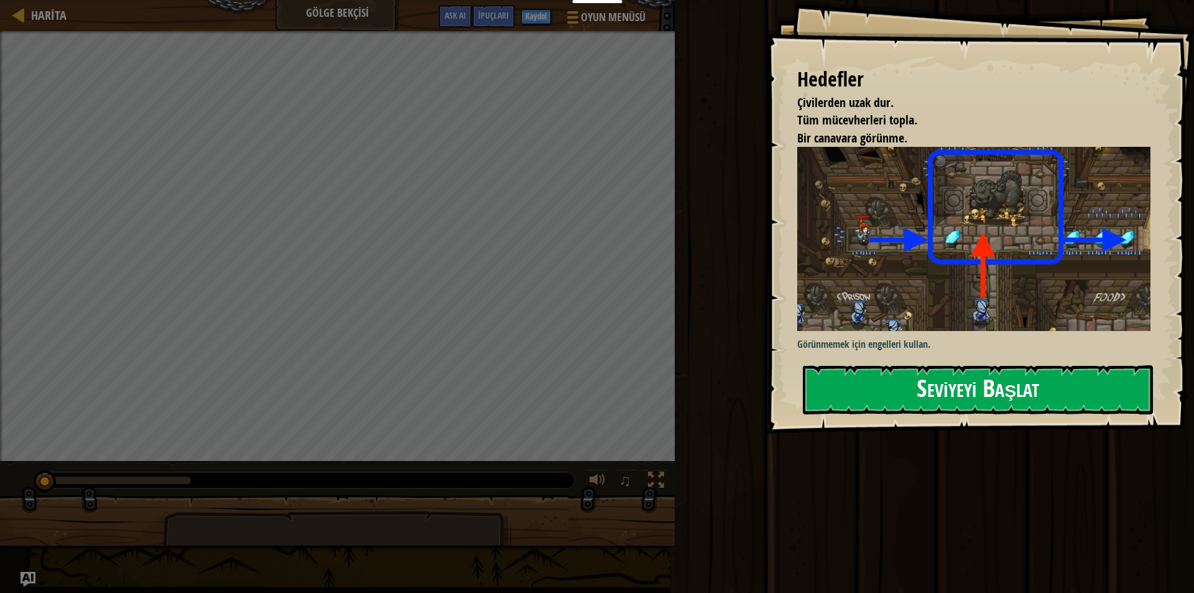
click at [995, 389] on button "Seviyeyi Başlat" at bounding box center [978, 389] width 350 height 49
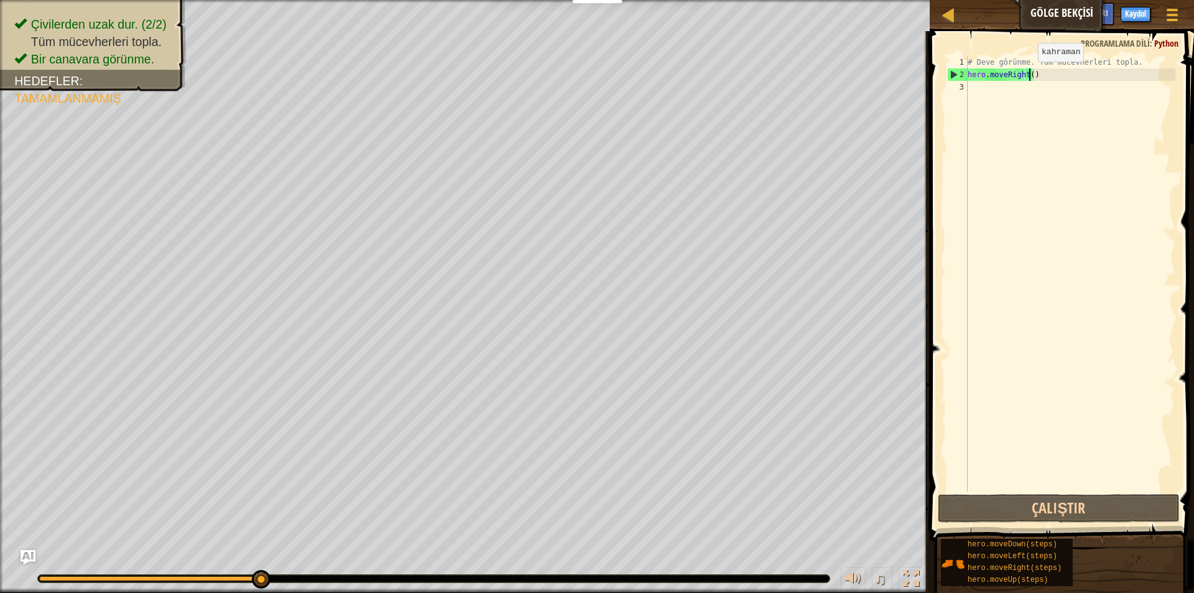
click at [1027, 74] on div "# Deve görünme. Tüm mücevherleri topla. hero . moveRight ( )" at bounding box center [1070, 286] width 210 height 460
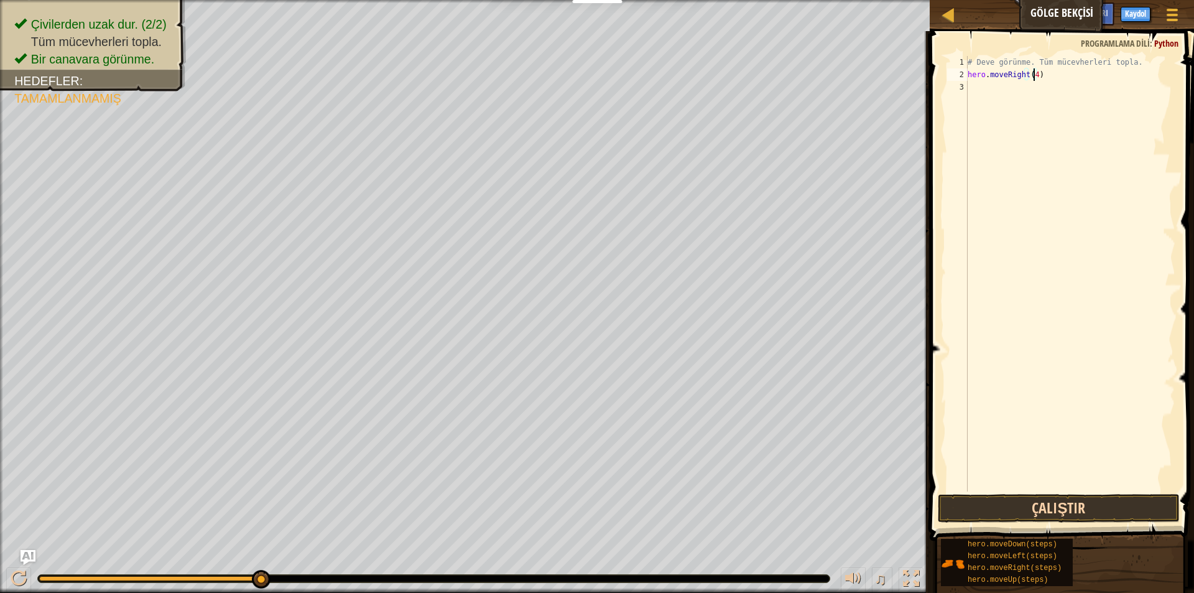
type textarea "hero.moveRight(4)"
click at [1049, 503] on button "Çalıştır" at bounding box center [1059, 508] width 242 height 29
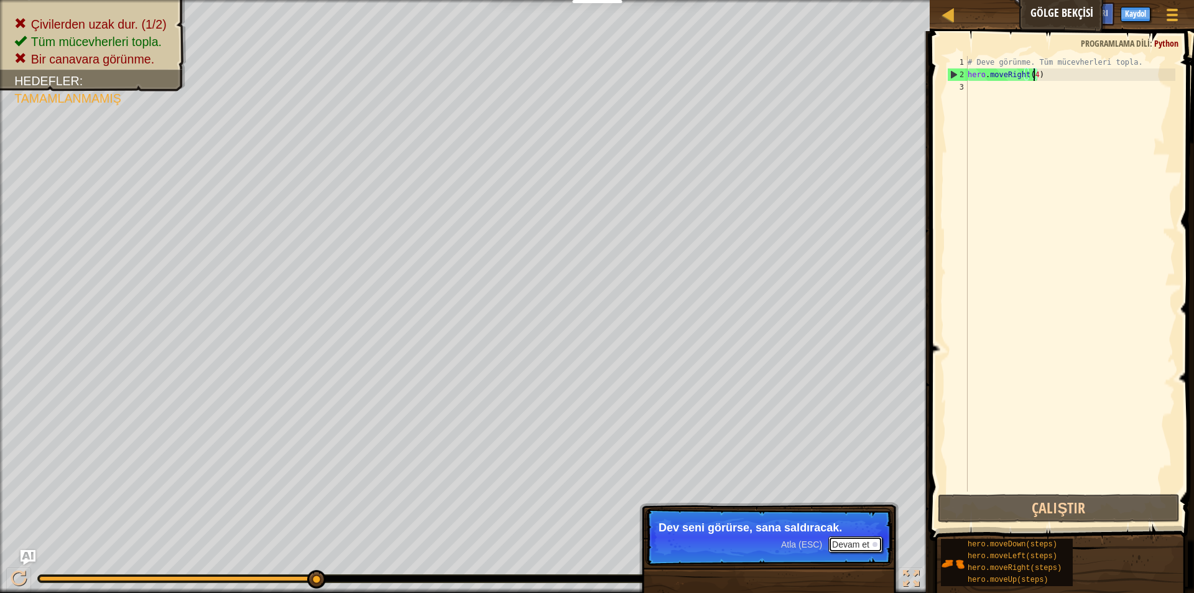
click at [845, 538] on button "Devam et" at bounding box center [855, 544] width 54 height 16
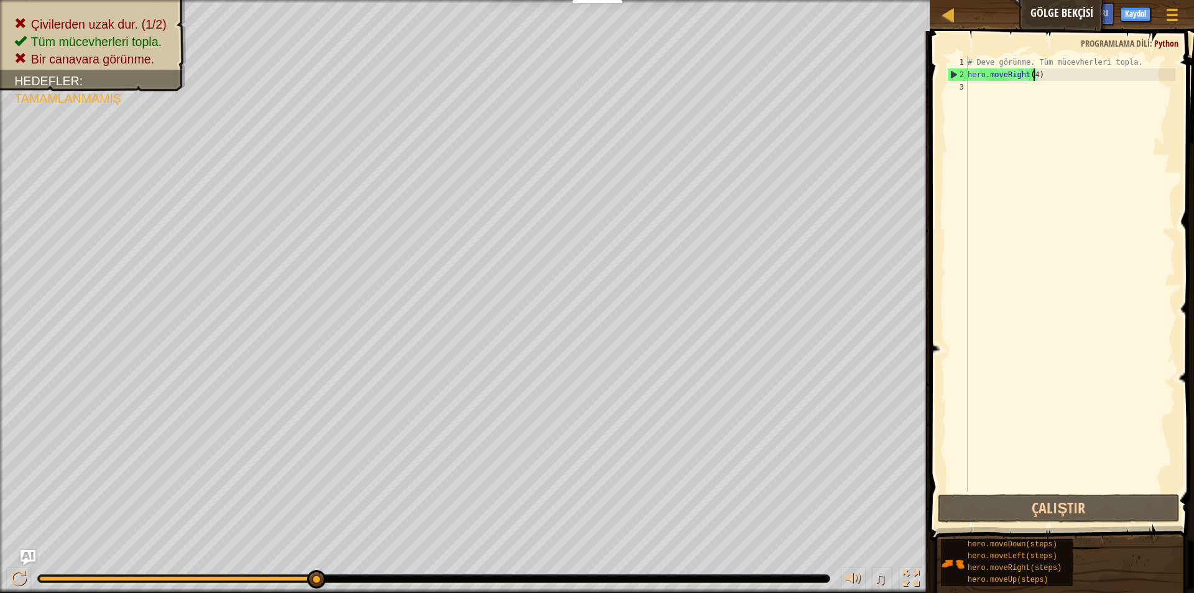
click at [1000, 96] on div "# Deve görünme. Tüm mücevherleri topla. hero . moveRight ( 4 )" at bounding box center [1070, 286] width 210 height 460
click at [1032, 73] on div "# Deve görünme. Tüm mücevherleri topla. hero . moveRight ( 4 )" at bounding box center [1070, 286] width 210 height 460
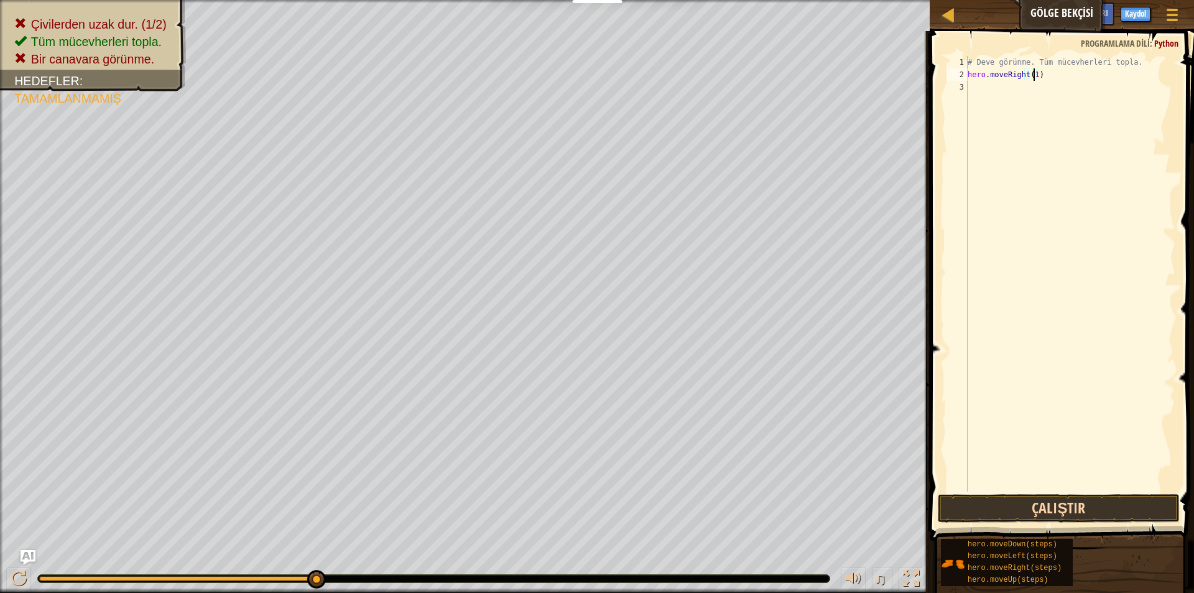
type textarea "hero.moveRight(1)"
click at [1076, 506] on button "Çalıştır" at bounding box center [1059, 508] width 242 height 29
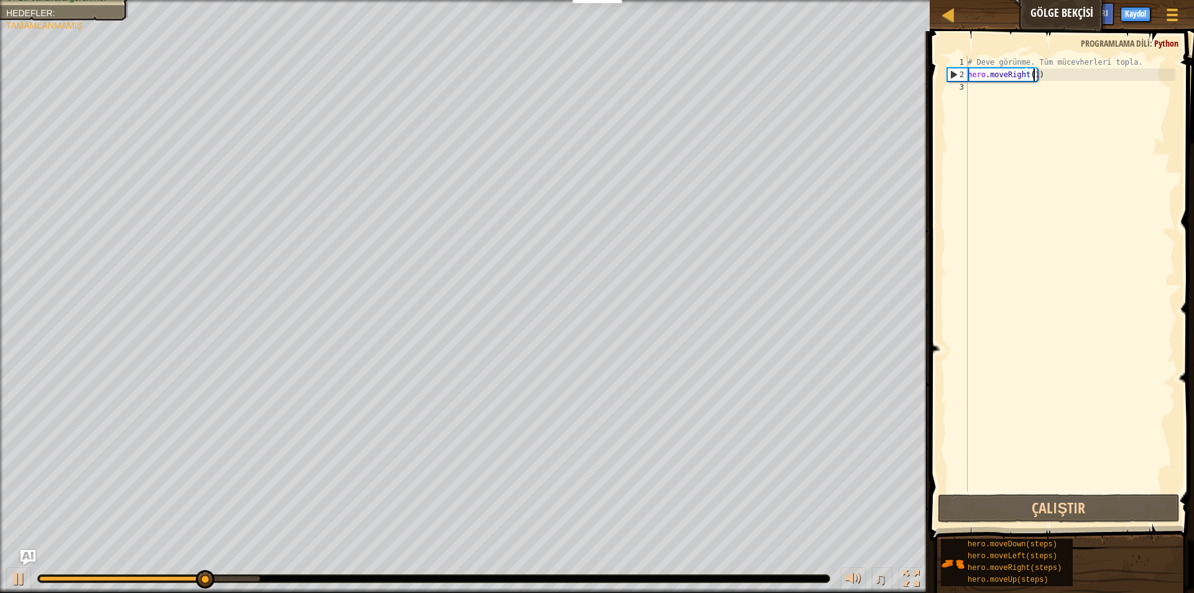
click at [998, 98] on div "# Deve görünme. Tüm mücevherleri topla. hero . moveRight ( 1 )" at bounding box center [1070, 286] width 210 height 460
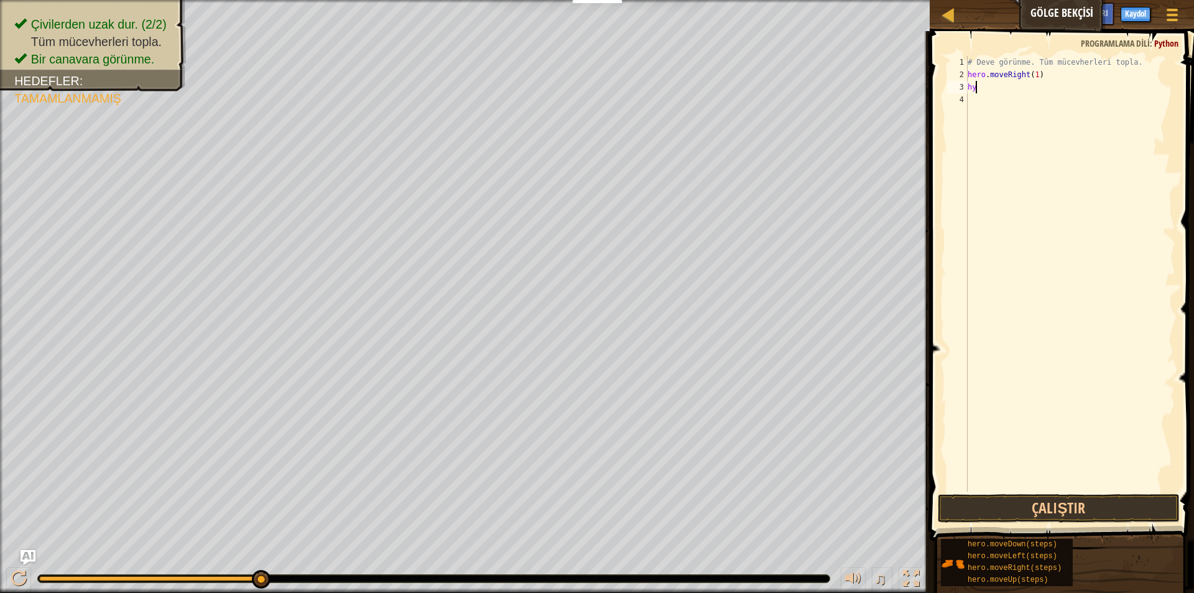
type textarea "h"
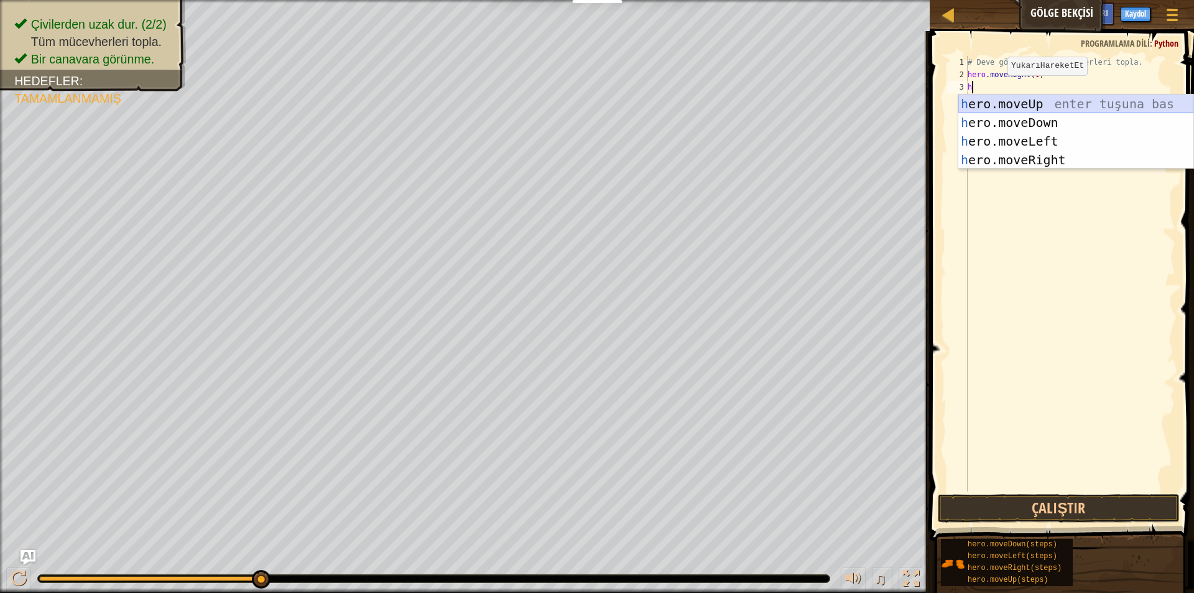
click at [995, 100] on div "h ero.moveUp enter tuşuna bas h ero.moveDown enter tuşuna bas h ero.moveLeft en…" at bounding box center [1075, 151] width 235 height 112
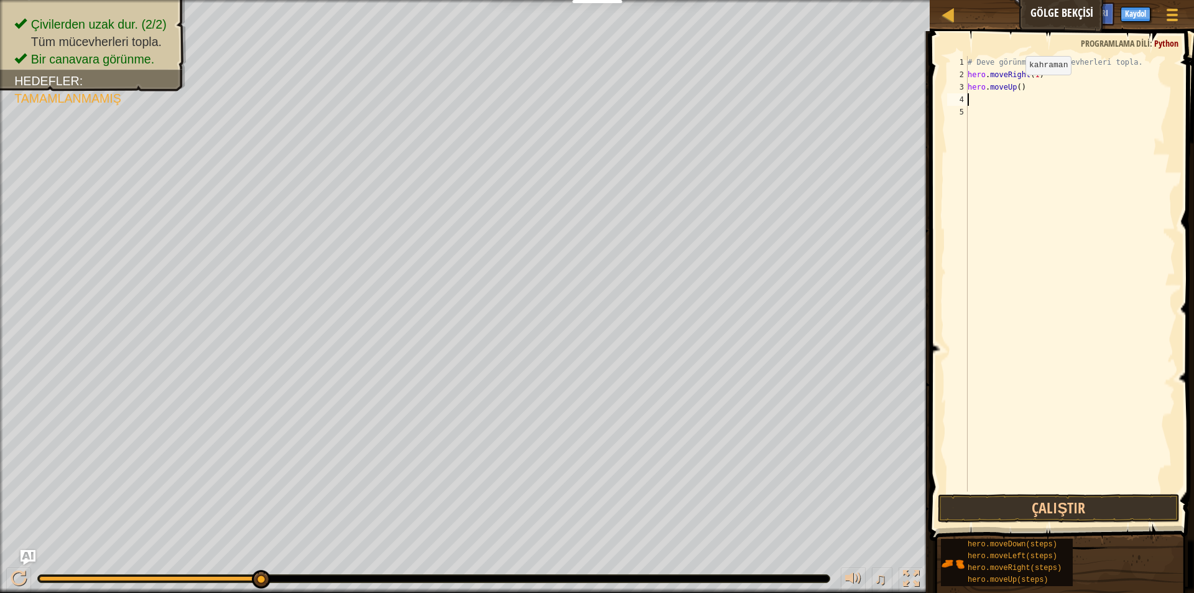
click at [1015, 87] on div "# Deve görünme. Tüm mücevherleri topla. hero . moveRight ( 1 ) hero . moveUp ( )" at bounding box center [1070, 286] width 210 height 460
type textarea "hero.moveUp(1)"
click at [1058, 508] on button "Çalıştır" at bounding box center [1059, 508] width 242 height 29
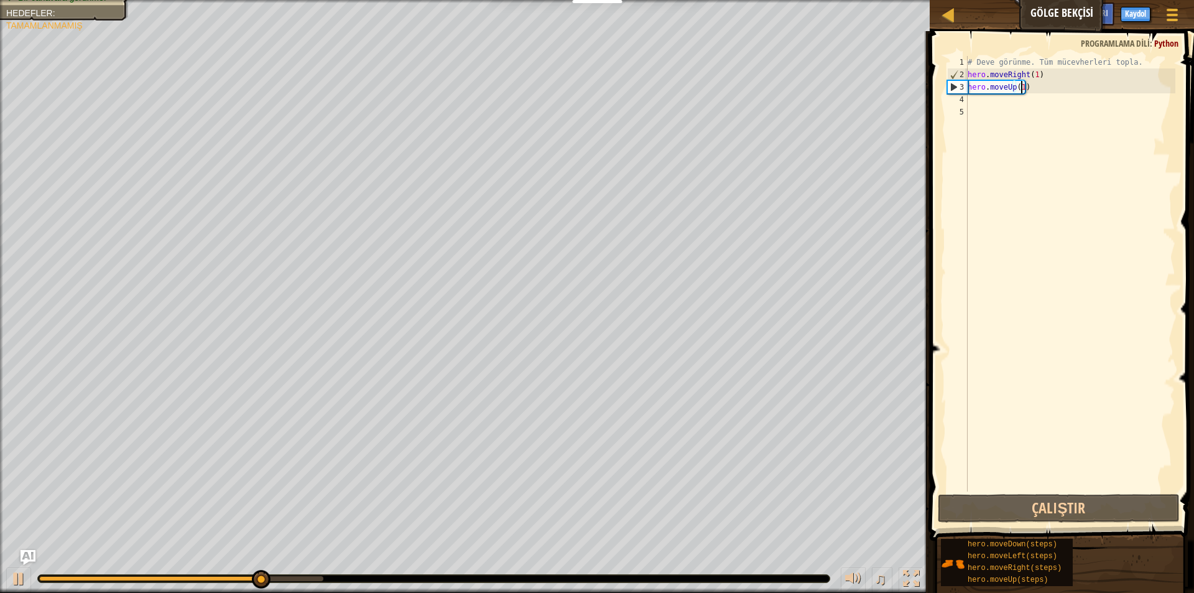
click at [994, 101] on div "# Deve görünme. Tüm mücevherleri topla. hero . moveRight ( 1 ) hero . moveUp ( …" at bounding box center [1070, 286] width 210 height 460
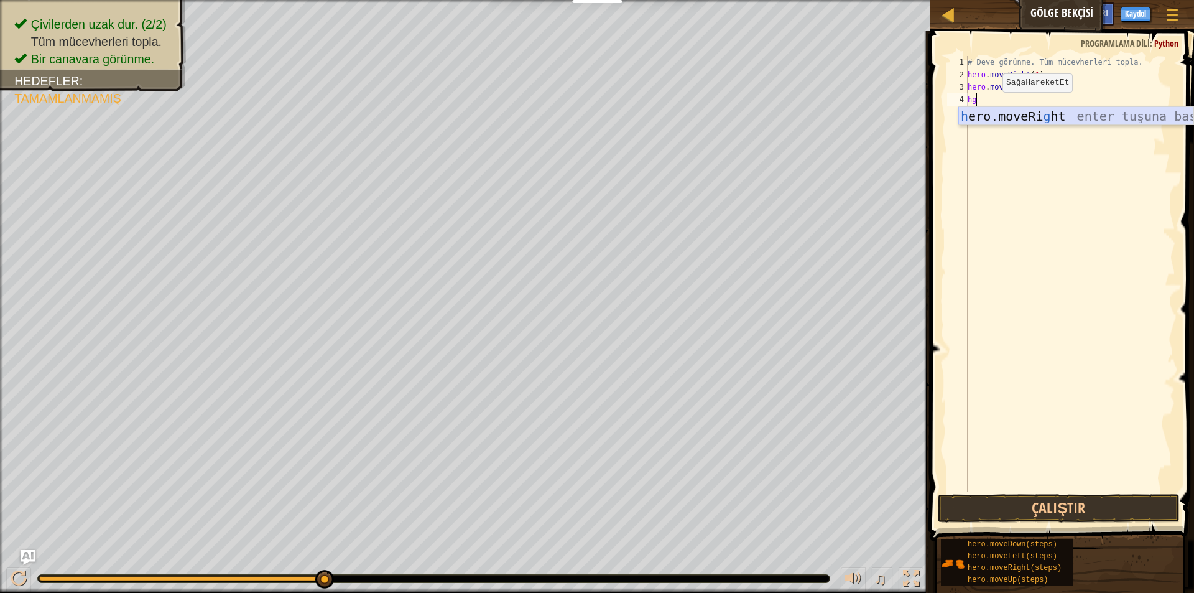
type textarea "h"
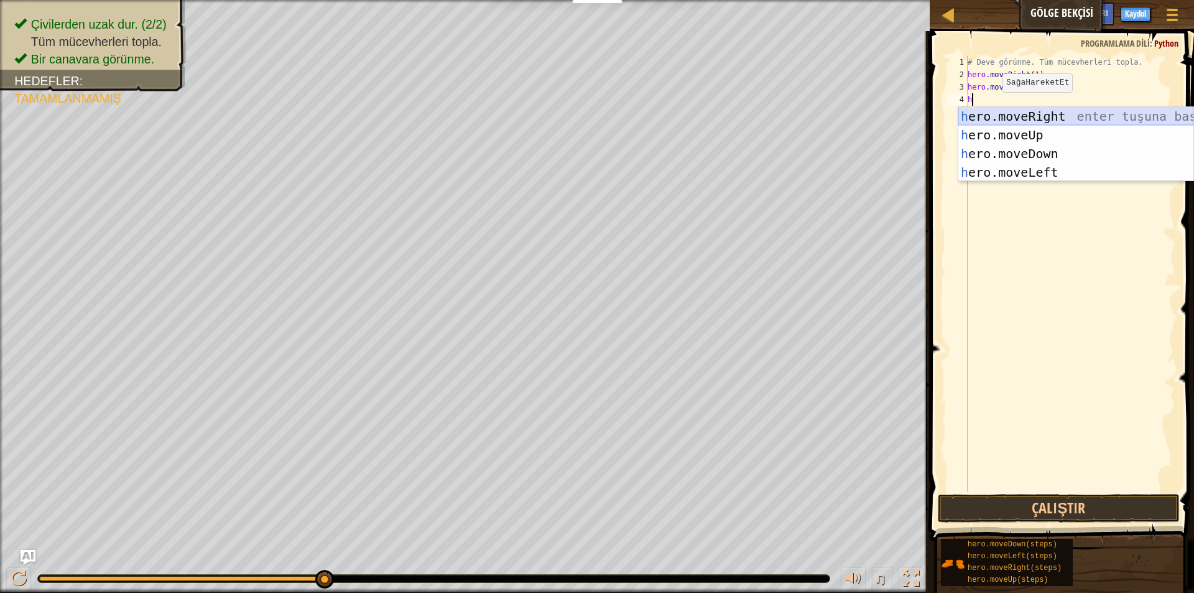
click at [1019, 112] on div "h ero.moveRight enter tuşuna bas h ero.moveUp enter tuşuna bas h ero.moveDown e…" at bounding box center [1075, 163] width 235 height 112
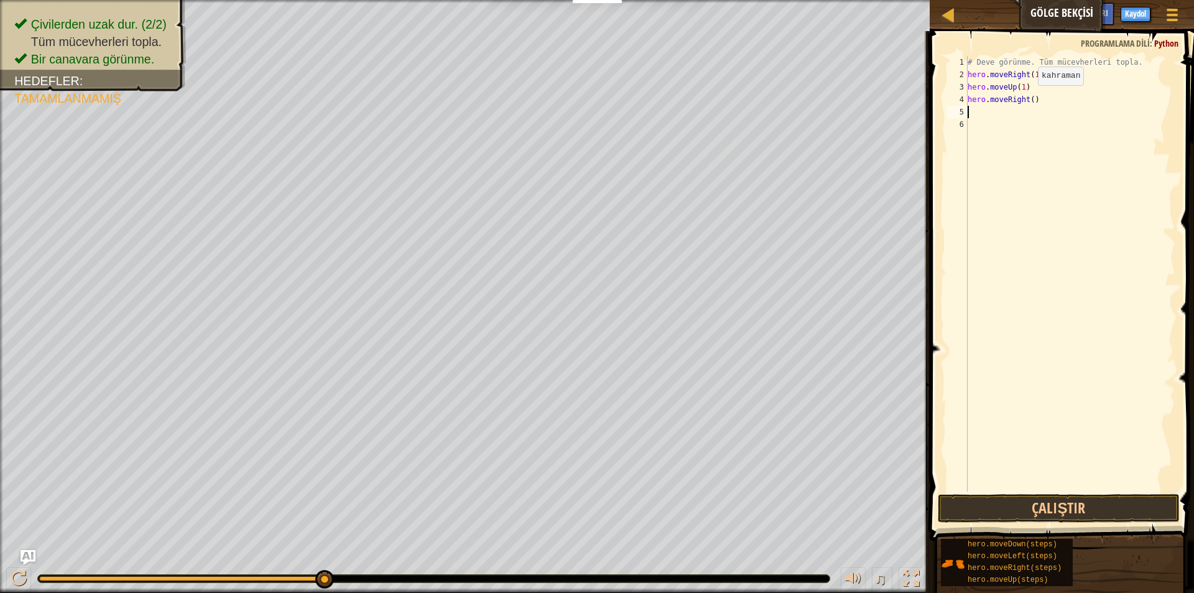
click at [1027, 98] on div "# Deve görünme. Tüm mücevherleri topla. hero . moveRight ( 1 ) hero . moveUp ( …" at bounding box center [1070, 286] width 210 height 460
type textarea "hero.moveRight(1)"
drag, startPoint x: 1061, startPoint y: 504, endPoint x: 1057, endPoint y: 498, distance: 7.6
click at [1060, 501] on button "Çalıştır" at bounding box center [1059, 508] width 242 height 29
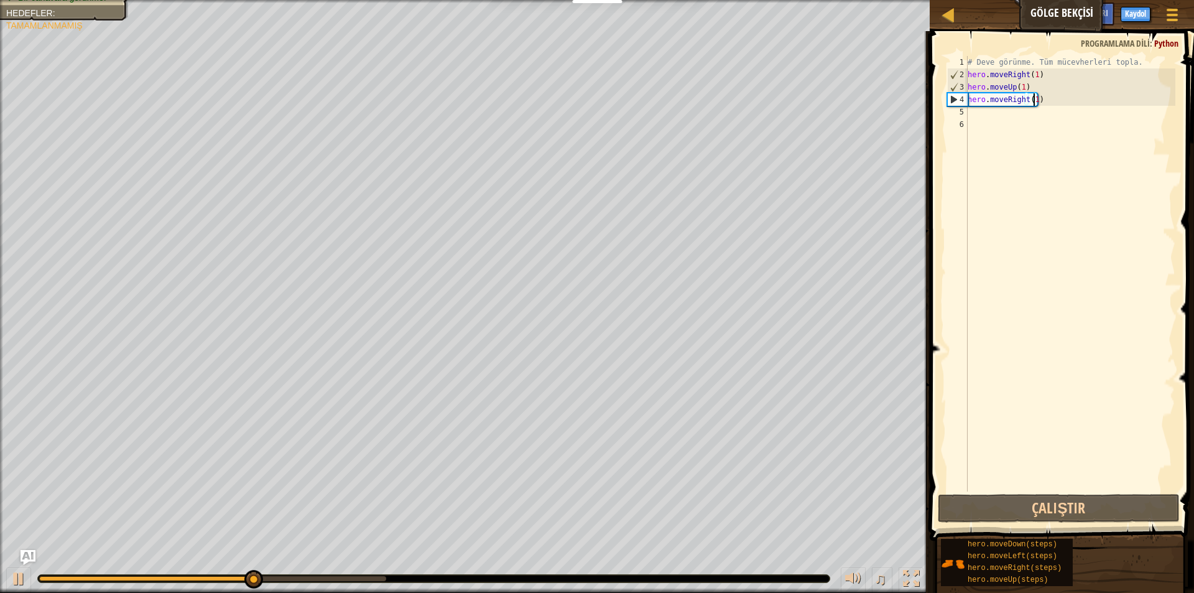
click at [994, 111] on div "# Deve görünme. Tüm mücevherleri topla. hero . moveRight ( 1 ) hero . moveUp ( …" at bounding box center [1070, 286] width 210 height 460
type textarea "h"
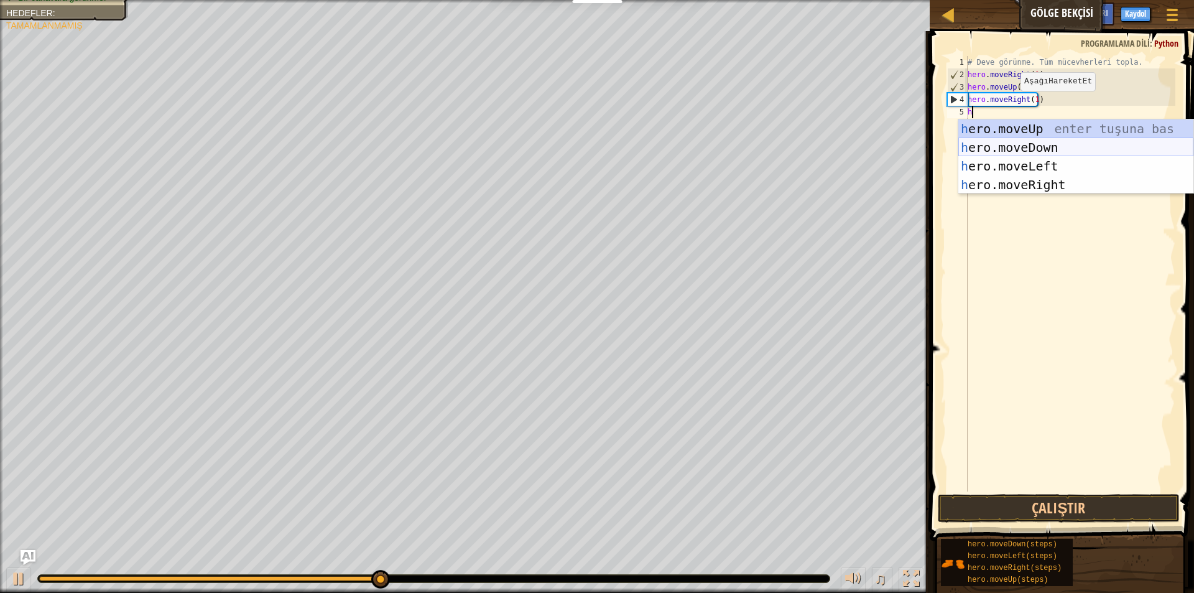
click at [1016, 144] on div "h ero.moveUp enter tuşuna bas h ero.moveDown enter tuşuna bas h ero.moveLeft en…" at bounding box center [1075, 175] width 235 height 112
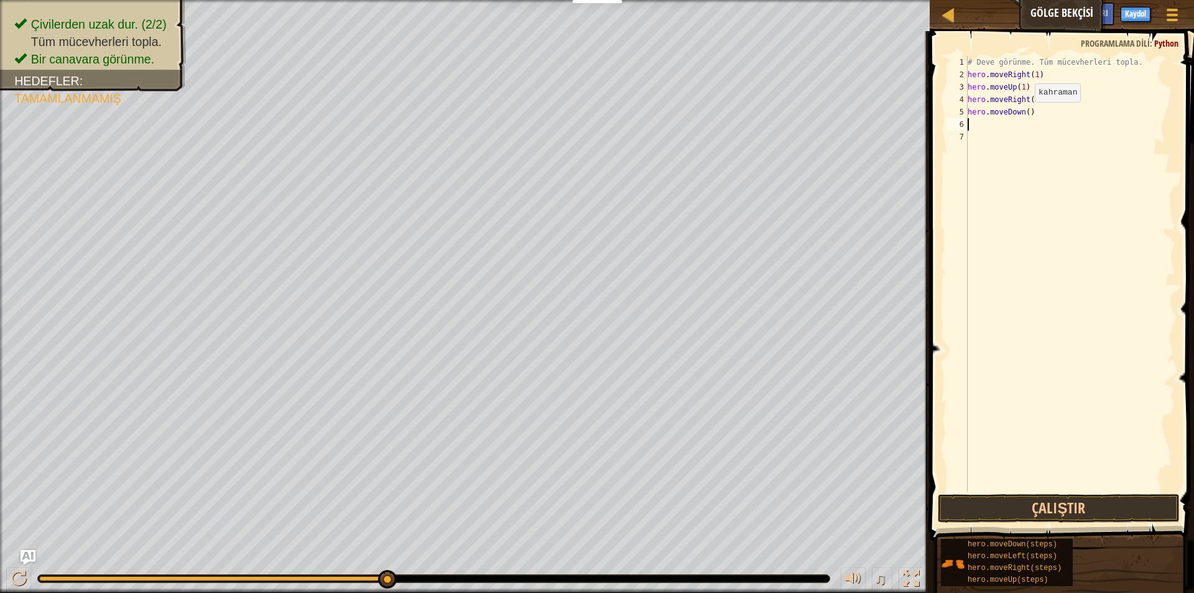
click at [1024, 114] on div "# Deve görünme. Tüm mücevherleri topla. hero . moveRight ( 1 ) hero . moveUp ( …" at bounding box center [1070, 286] width 210 height 460
type textarea "hero.moveDown(1)"
click at [1077, 509] on button "Çalıştır" at bounding box center [1059, 508] width 242 height 29
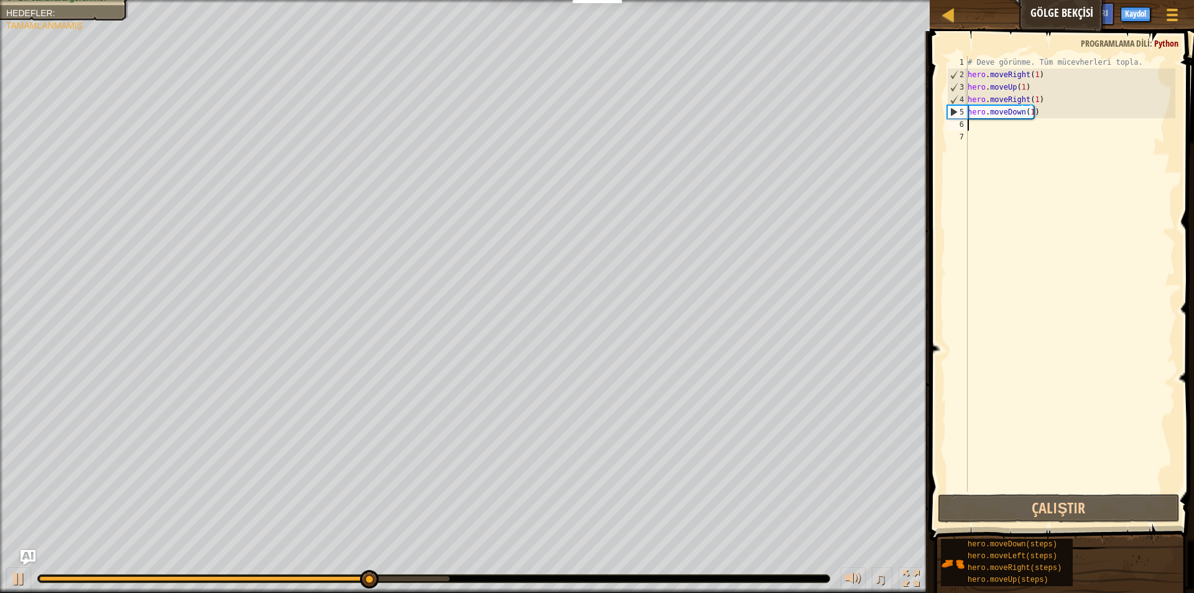
click at [989, 128] on div "# Deve görünme. Tüm mücevherleri topla. hero . moveRight ( 1 ) hero . moveUp ( …" at bounding box center [1070, 286] width 210 height 460
type textarea "h"
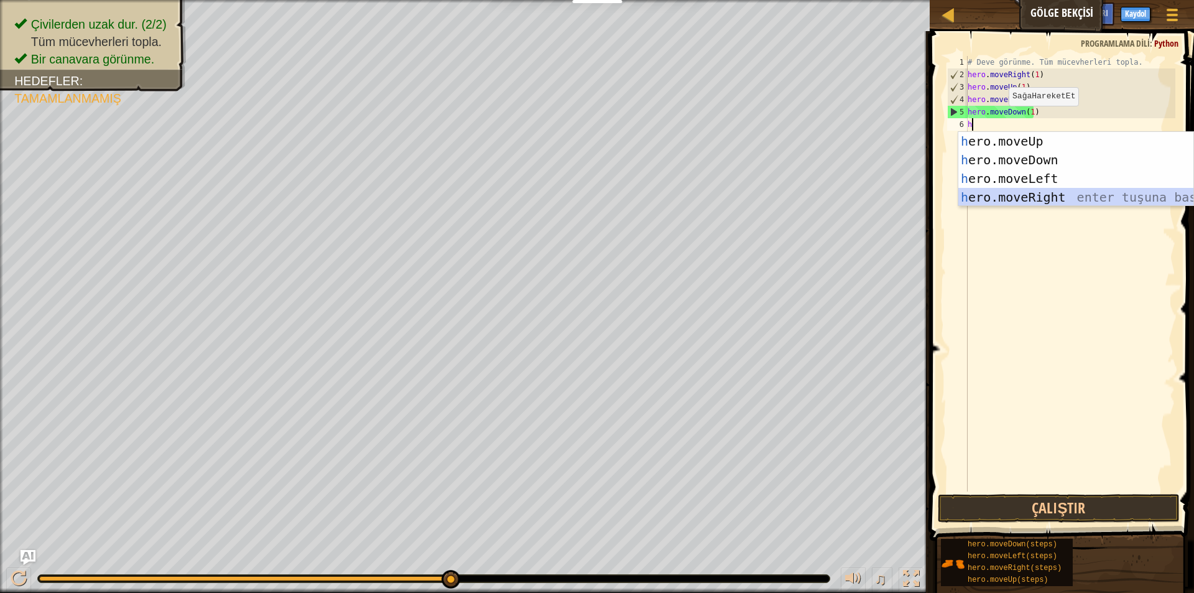
click at [1040, 194] on div "h ero.moveUp enter tuşuna bas h ero.moveDown enter tuşuna bas h ero.moveLeft en…" at bounding box center [1075, 188] width 235 height 112
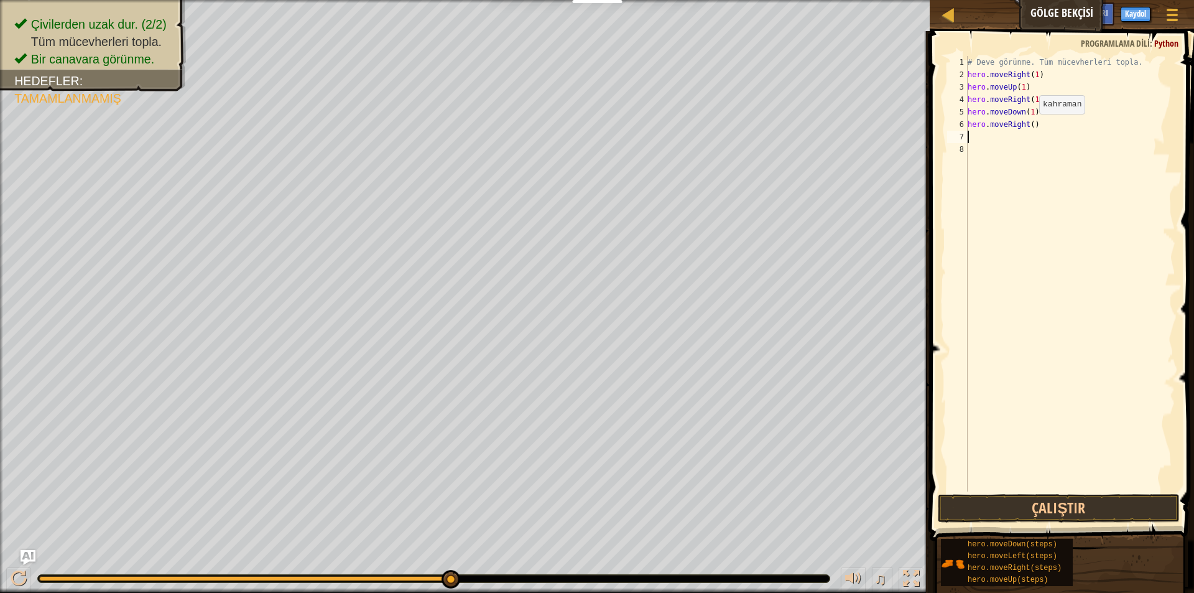
click at [1028, 126] on div "# Deve görünme. Tüm mücevherleri topla. hero . moveRight ( 1 ) hero . moveUp ( …" at bounding box center [1070, 286] width 210 height 460
type textarea "hero.moveRight(1)"
click at [1055, 501] on button "Çalıştır" at bounding box center [1059, 508] width 242 height 29
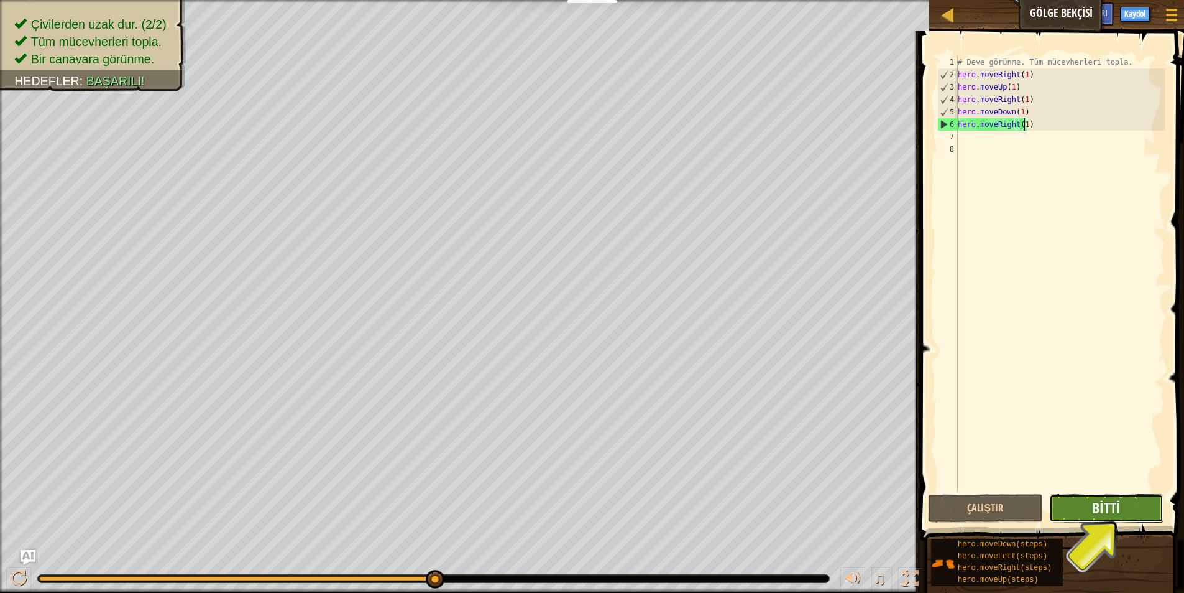
click at [1135, 496] on button "Bitti" at bounding box center [1107, 508] width 114 height 29
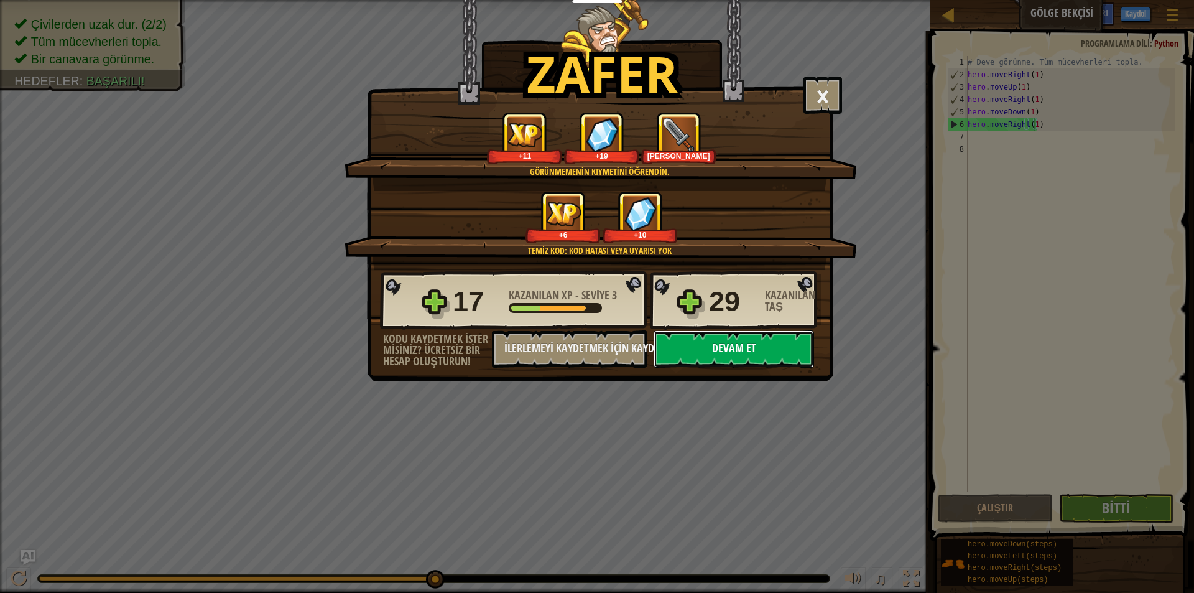
click at [733, 356] on button "Devam et" at bounding box center [733, 348] width 160 height 37
select select "tr"
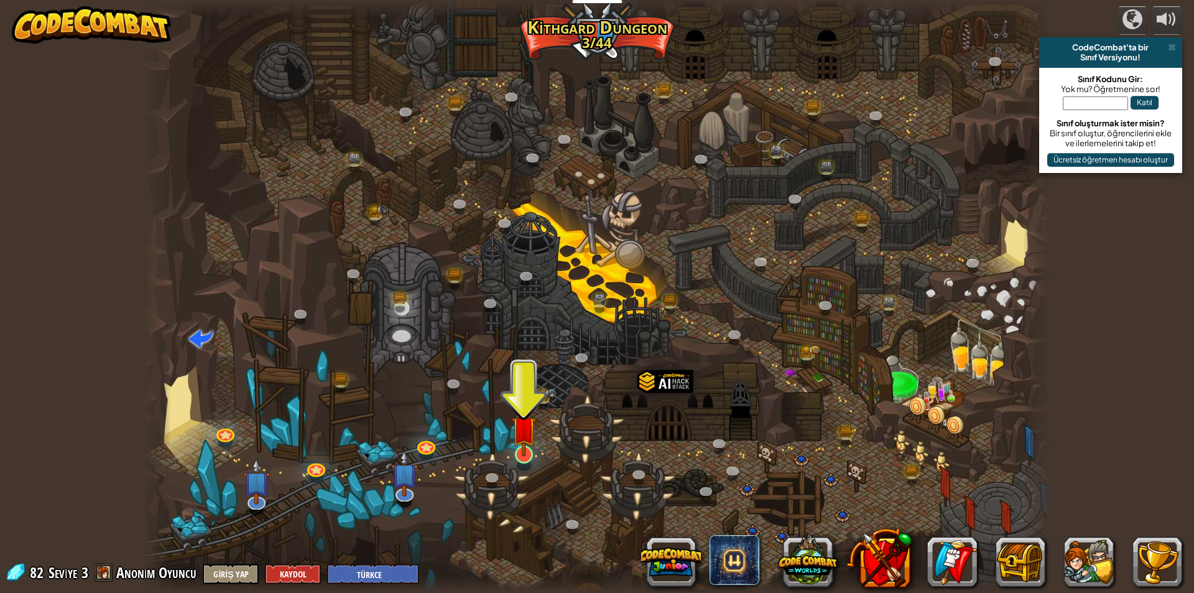
drag, startPoint x: 543, startPoint y: 445, endPoint x: 536, endPoint y: 445, distance: 6.8
click at [541, 445] on div at bounding box center [597, 296] width 907 height 593
click at [528, 442] on img at bounding box center [524, 428] width 24 height 56
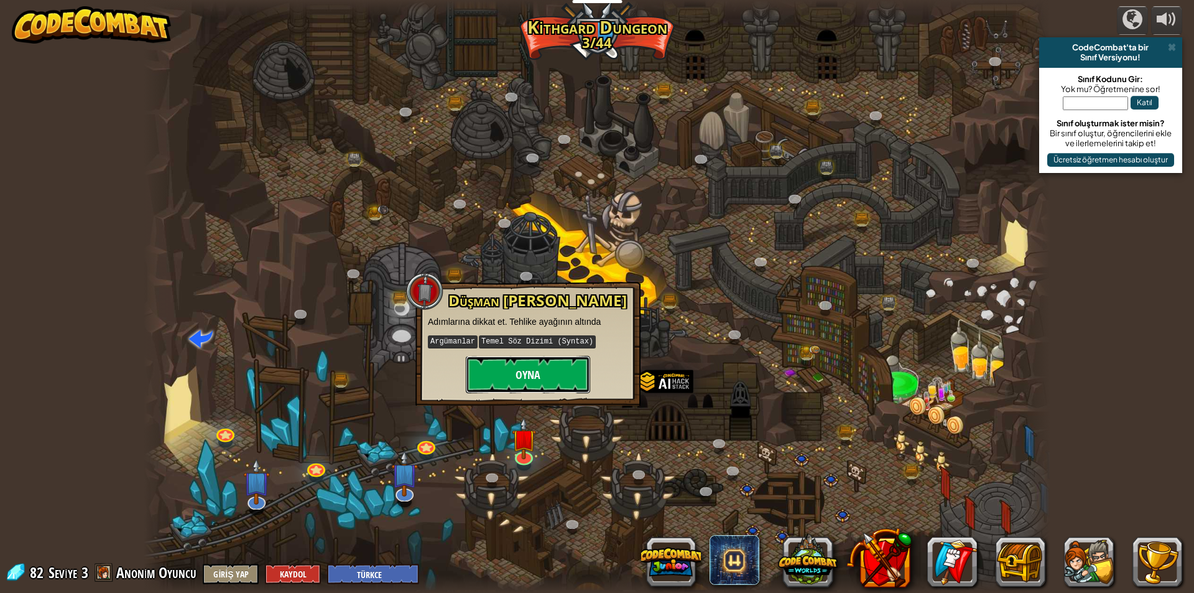
click at [537, 374] on button "Oyna" at bounding box center [528, 374] width 124 height 37
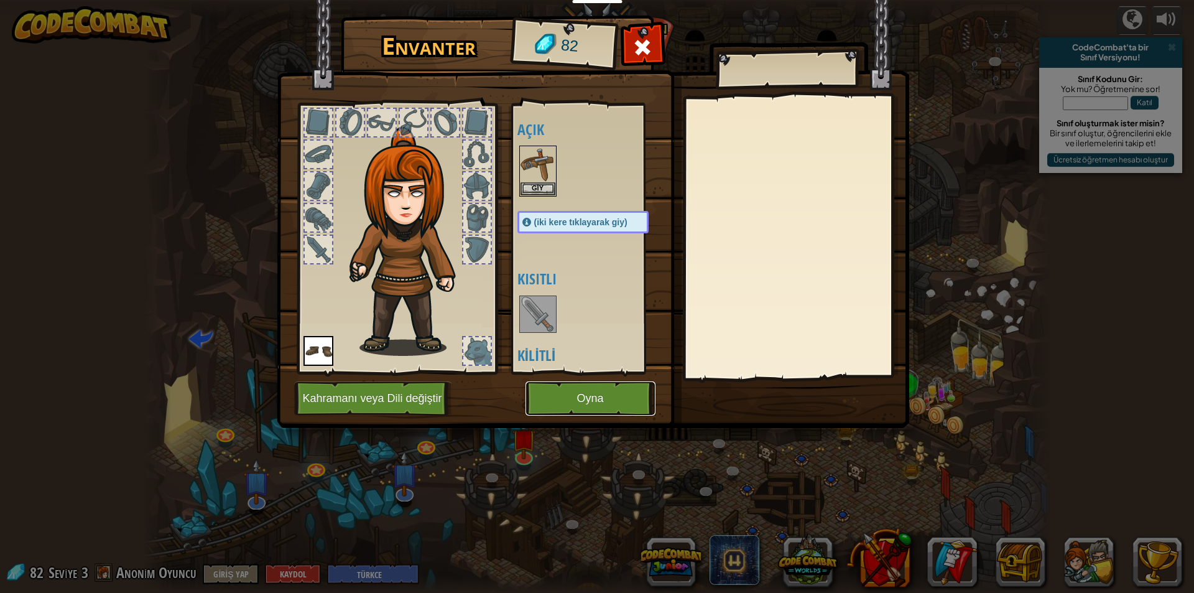
click at [597, 399] on button "Oyna" at bounding box center [590, 398] width 130 height 34
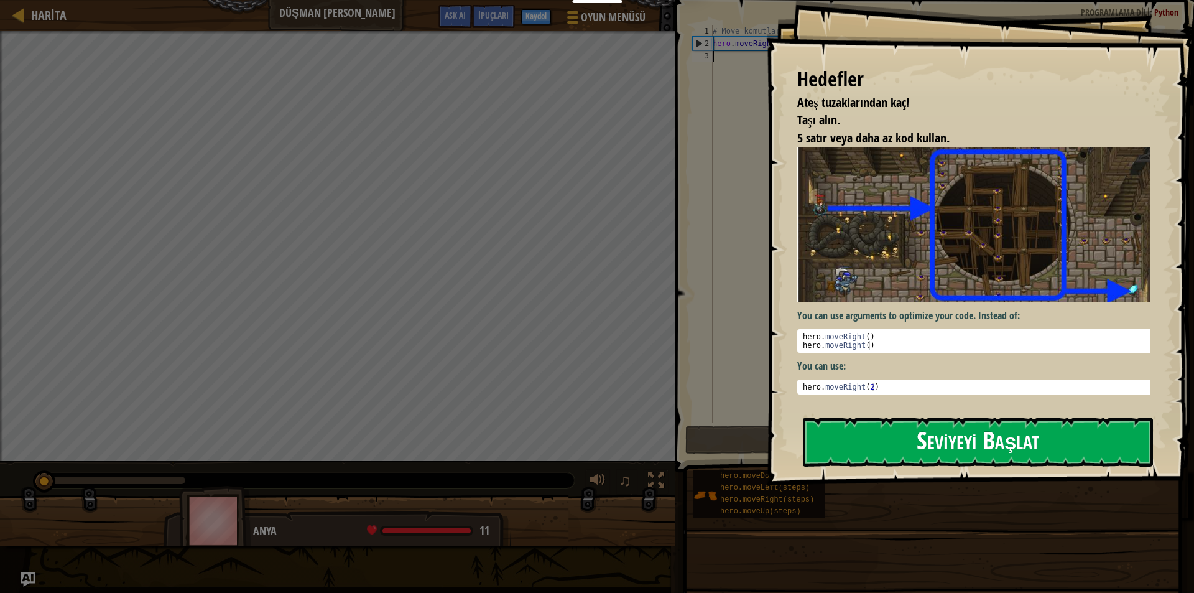
click at [843, 433] on button "Seviyeyi Başlat" at bounding box center [978, 441] width 350 height 49
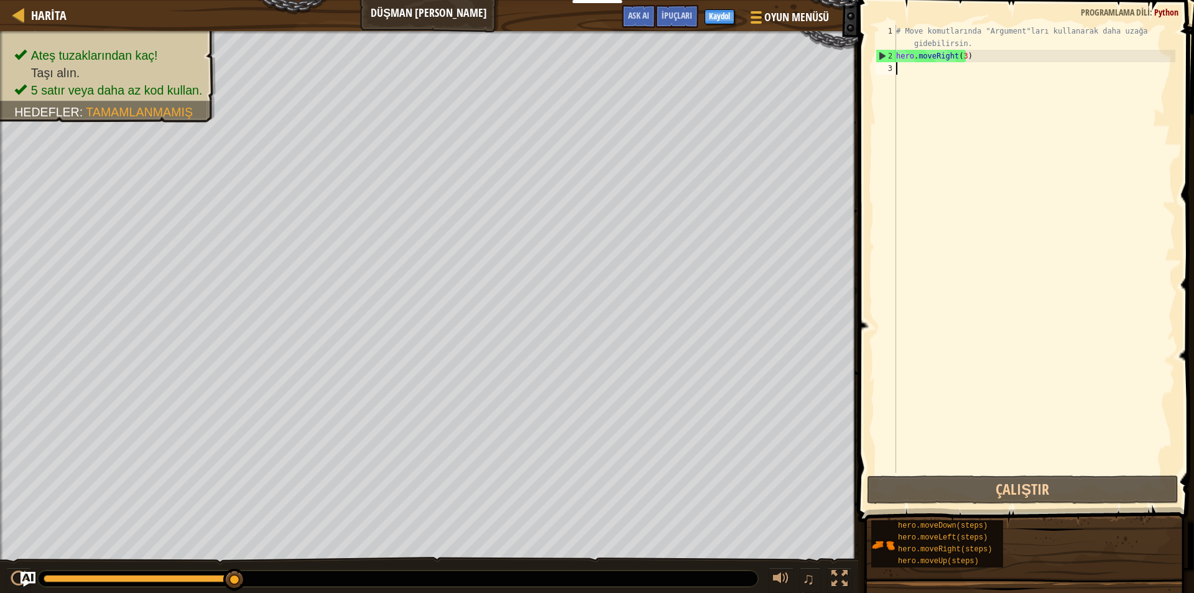
type textarea "h"
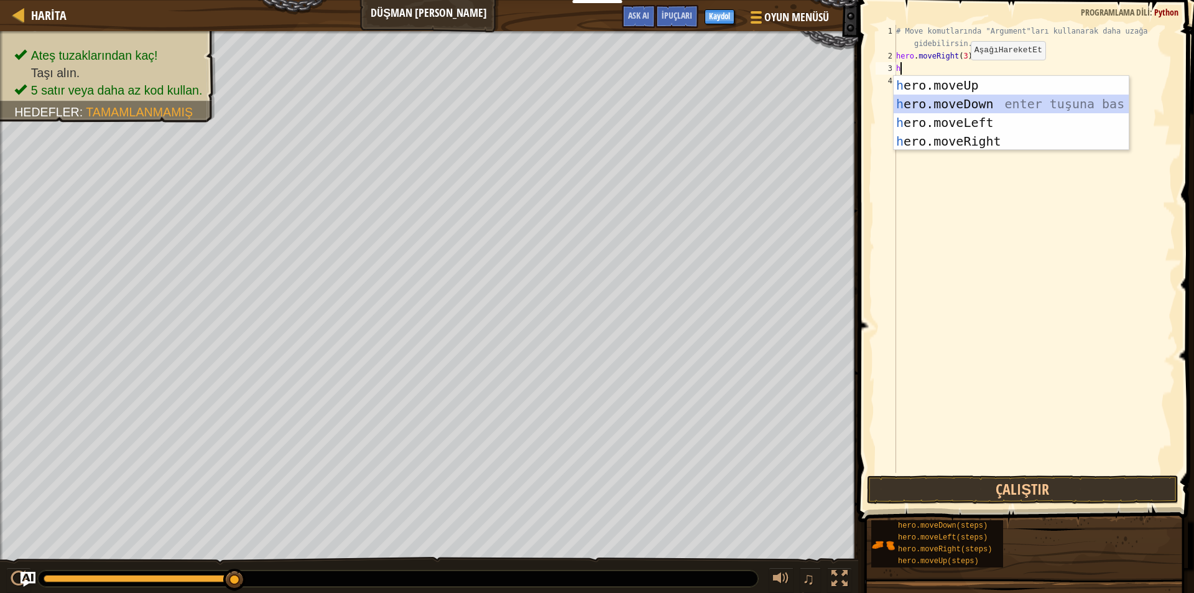
click at [953, 112] on div "h ero.moveUp enter tuşuna bas h ero.moveDown enter tuşuna bas h ero.moveLeft en…" at bounding box center [1010, 132] width 235 height 112
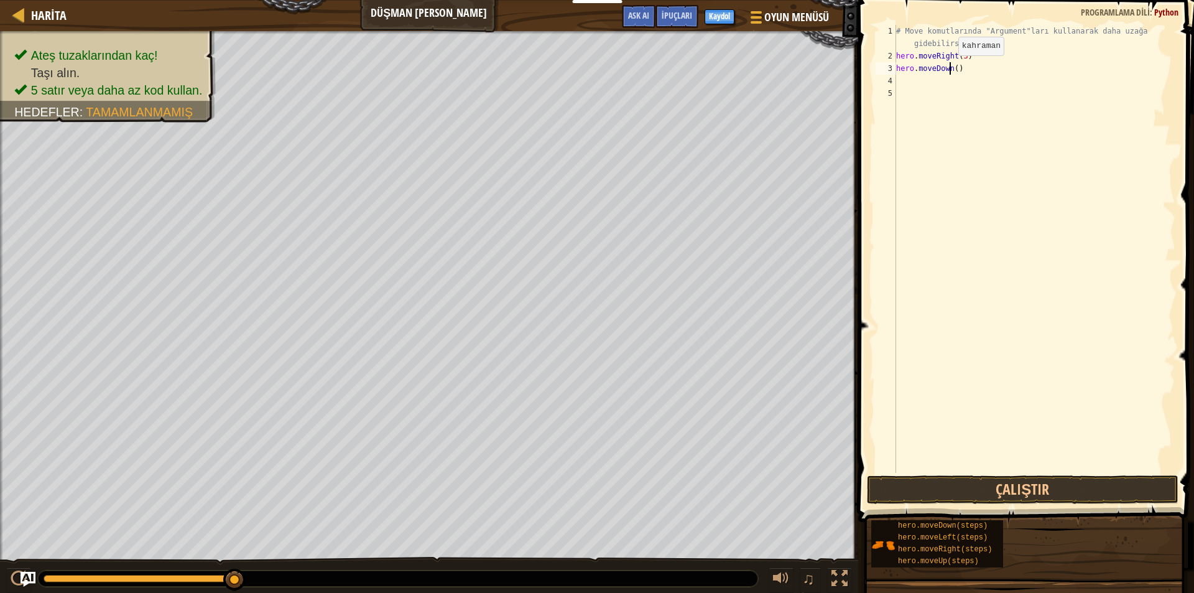
click at [948, 68] on div "# Move komutlarında "Argument"ları kullanarak daha uzağa gidebilirsin. hero . m…" at bounding box center [1034, 267] width 282 height 485
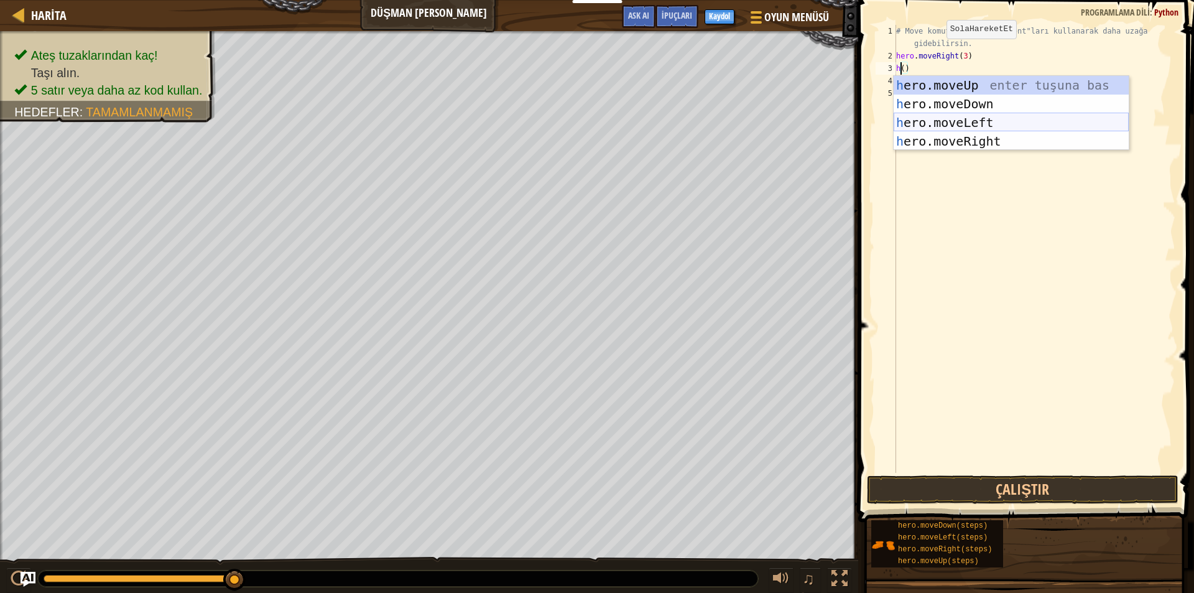
click at [1011, 119] on div "h ero.moveUp enter tuşuna bas h ero.moveDown enter tuşuna bas h ero.moveLeft en…" at bounding box center [1010, 132] width 235 height 112
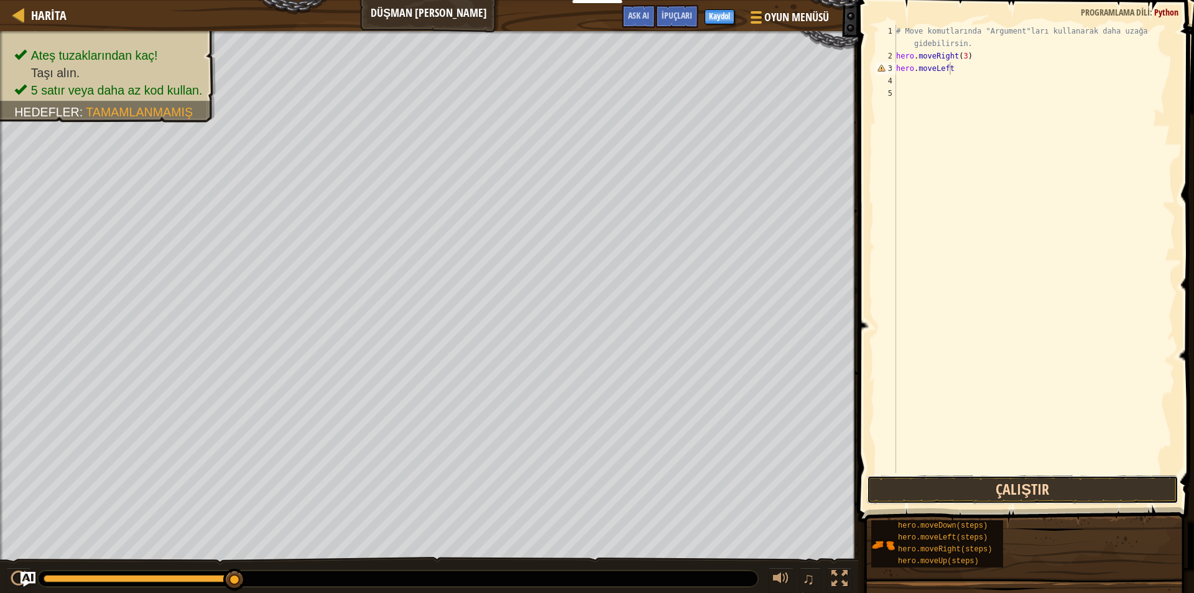
click at [956, 484] on button "Çalıştır" at bounding box center [1023, 489] width 312 height 29
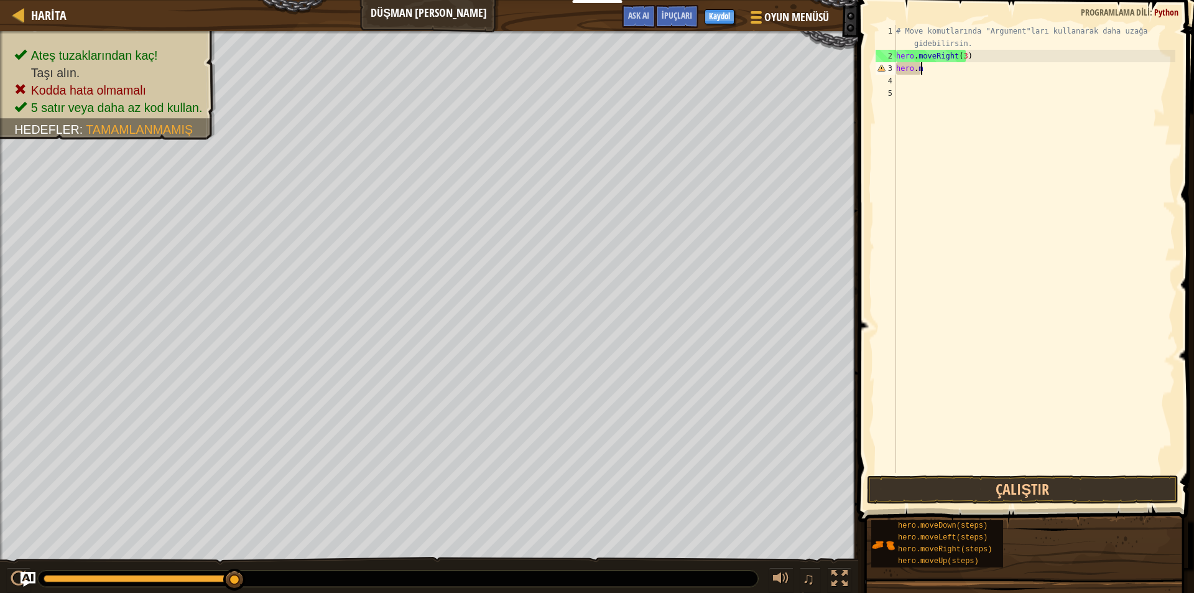
type textarea "h"
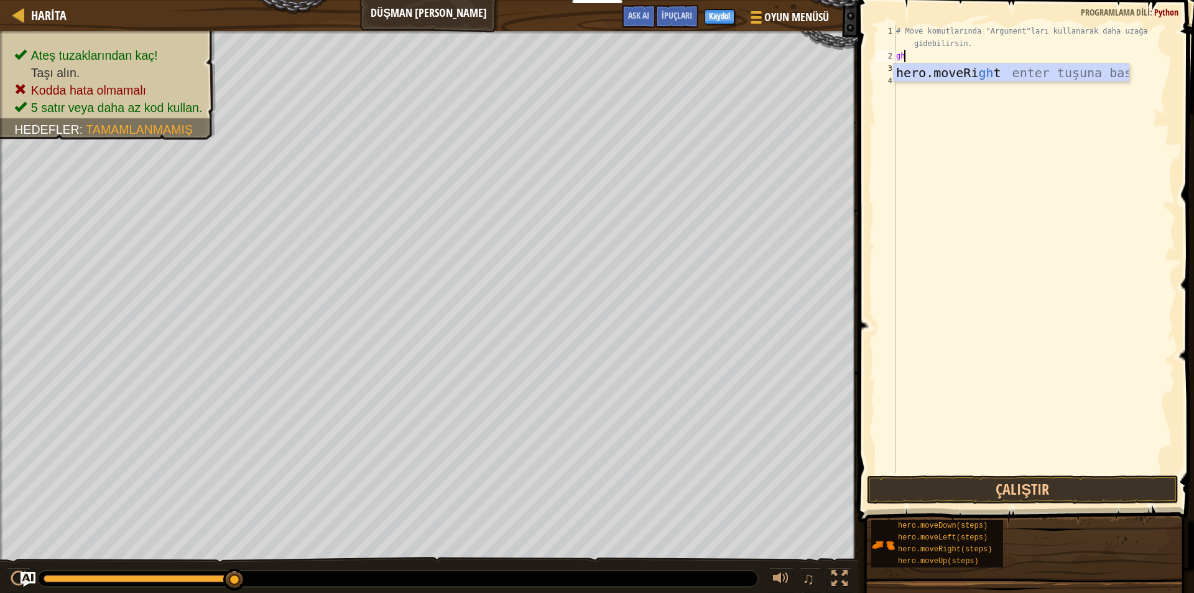
type textarea "g"
type textarea "h"
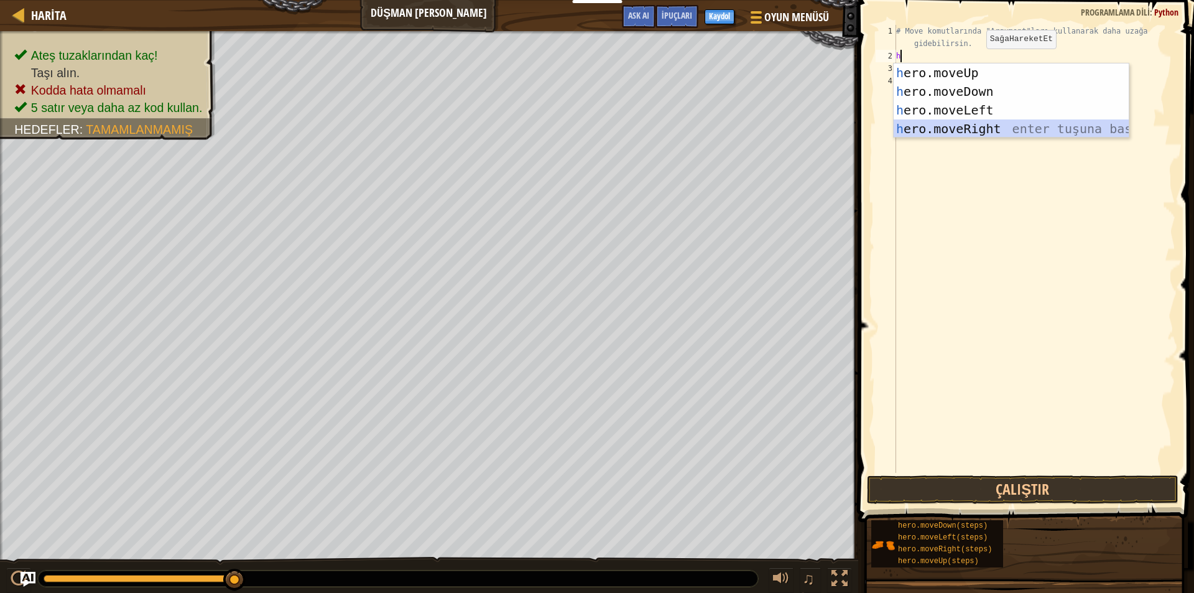
drag, startPoint x: 988, startPoint y: 132, endPoint x: 967, endPoint y: 111, distance: 29.0
click at [986, 128] on div "h ero.moveUp enter tuşuna bas h ero.moveDown enter tuşuna bas h ero.moveLeft en…" at bounding box center [1010, 119] width 235 height 112
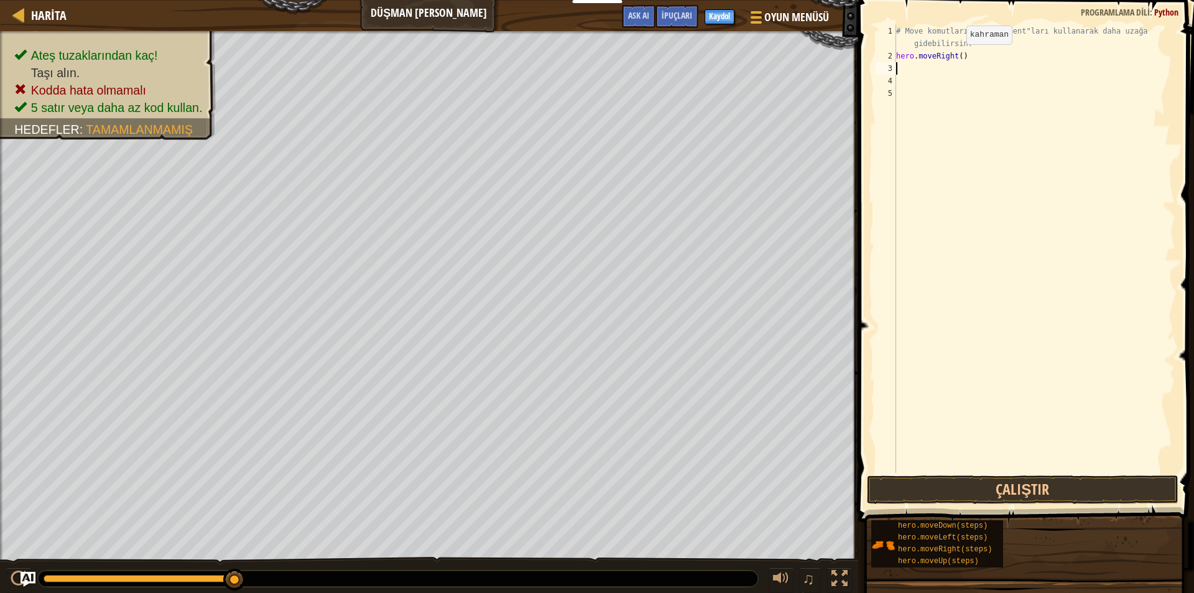
click at [956, 57] on div "# Move komutlarında "Argument"ları kullanarak daha uzağa gidebilirsin. hero . m…" at bounding box center [1034, 267] width 282 height 485
click at [1053, 487] on button "Çalıştır" at bounding box center [1023, 489] width 312 height 29
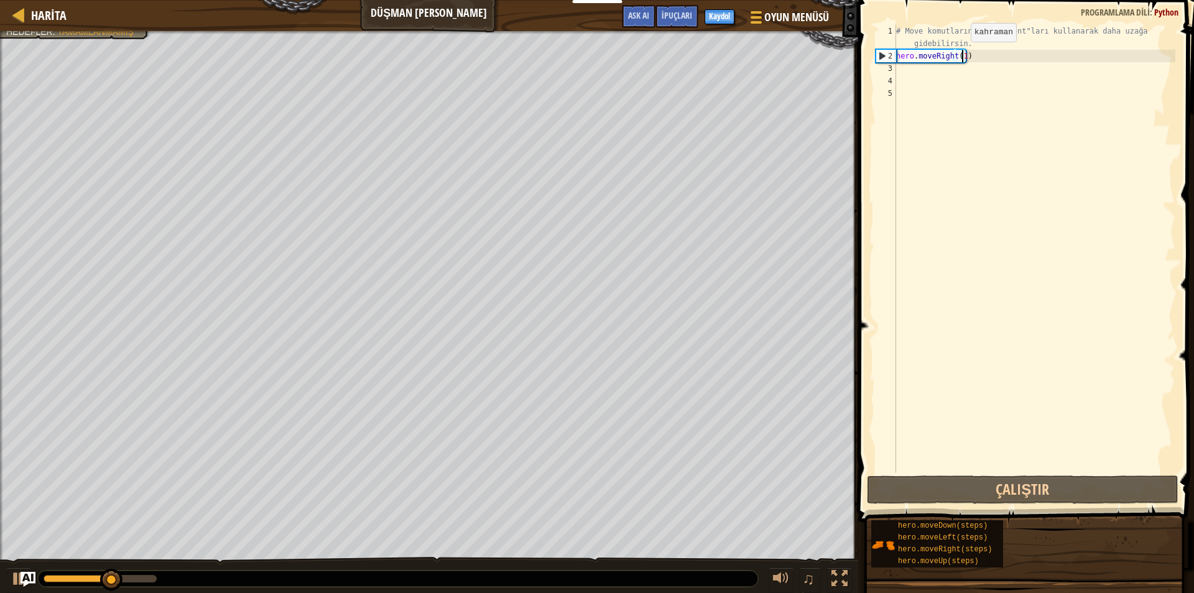
drag, startPoint x: 960, startPoint y: 54, endPoint x: 963, endPoint y: 62, distance: 7.9
click at [962, 60] on div "# Move komutlarında "Argument"ları kullanarak daha uzağa gidebilirsin. hero . m…" at bounding box center [1034, 267] width 282 height 485
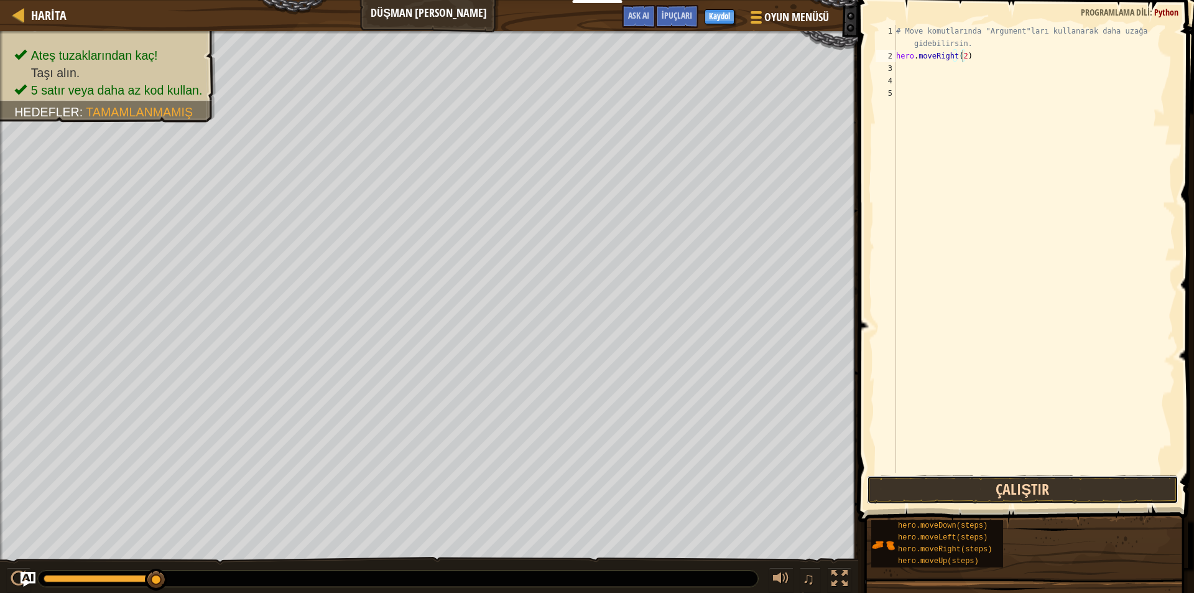
click at [969, 491] on button "Çalıştır" at bounding box center [1023, 489] width 312 height 29
type textarea "hero.moveRight(3)"
click at [1023, 481] on button "Çalıştır" at bounding box center [1023, 489] width 312 height 29
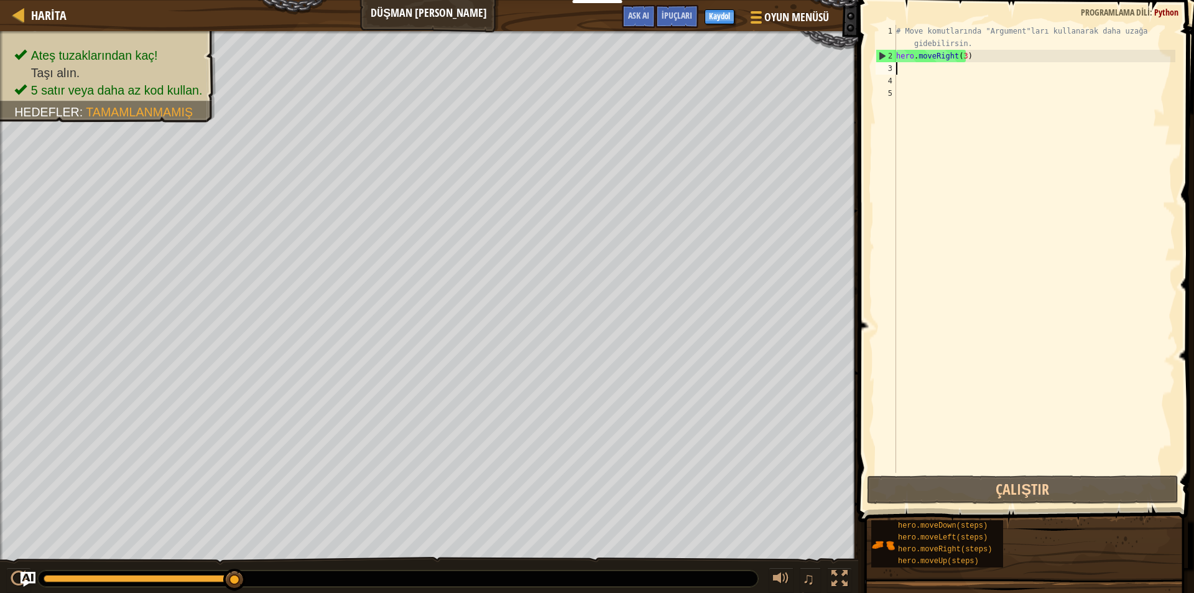
click at [910, 73] on div "# Move komutlarında "Argument"ları kullanarak daha uzağa gidebilirsin. hero . m…" at bounding box center [1034, 267] width 282 height 485
type textarea "h"
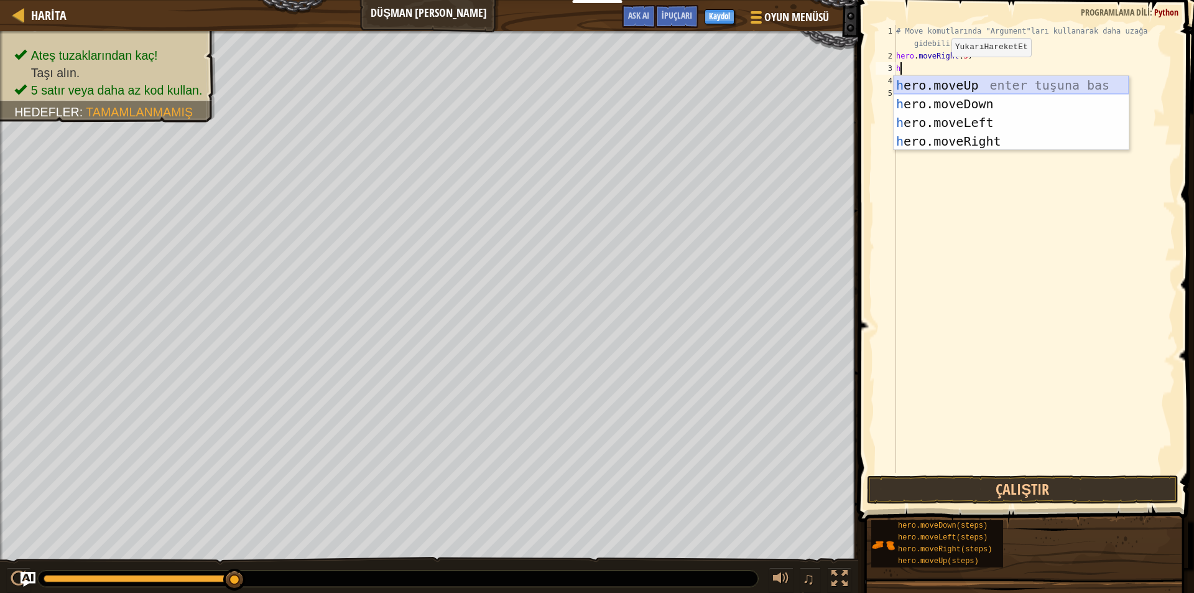
click at [930, 83] on div "h ero.moveUp enter tuşuna bas h ero.moveDown enter tuşuna bas h ero.moveLeft en…" at bounding box center [1010, 132] width 235 height 112
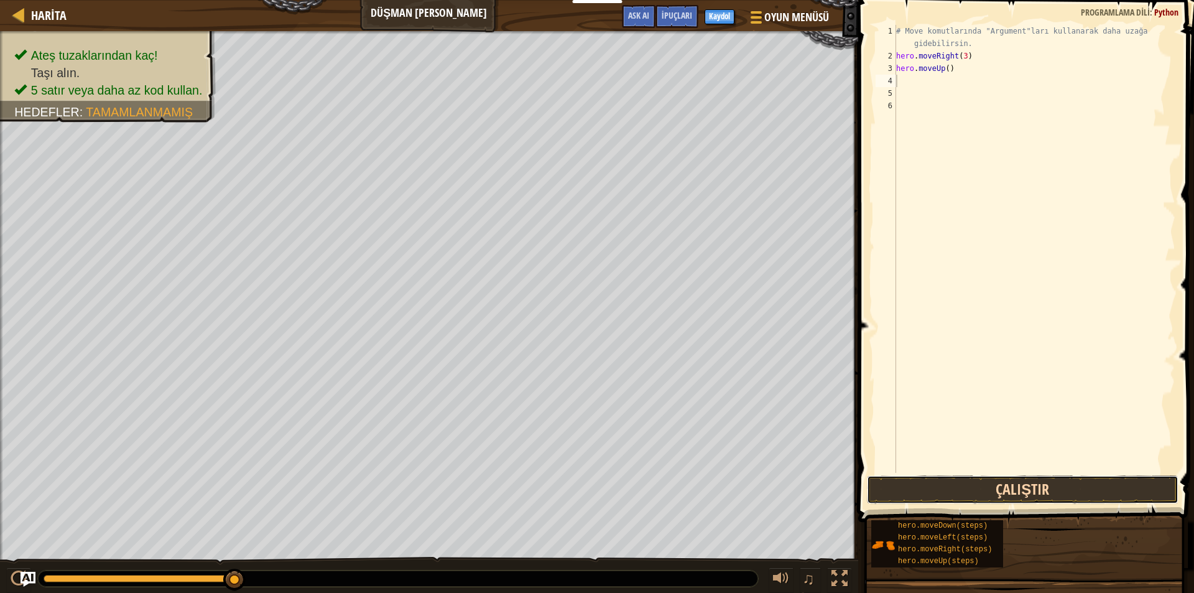
click at [971, 482] on button "Çalıştır" at bounding box center [1023, 489] width 312 height 29
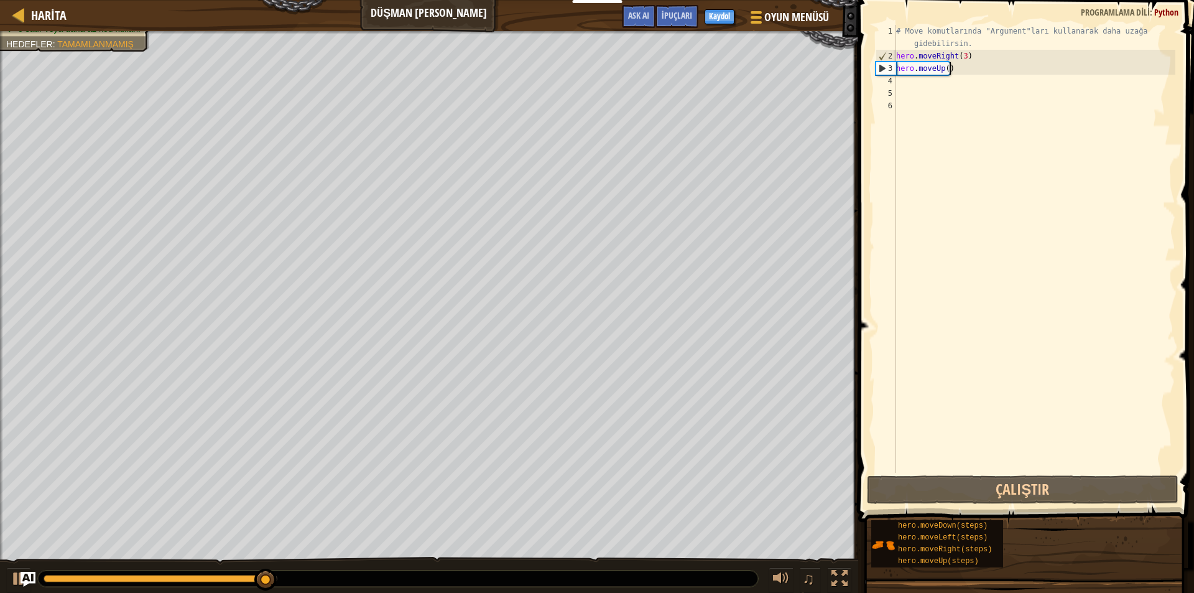
click at [948, 70] on div "# Move komutlarında "Argument"ları kullanarak daha uzağa gidebilirsin. hero . m…" at bounding box center [1034, 267] width 282 height 485
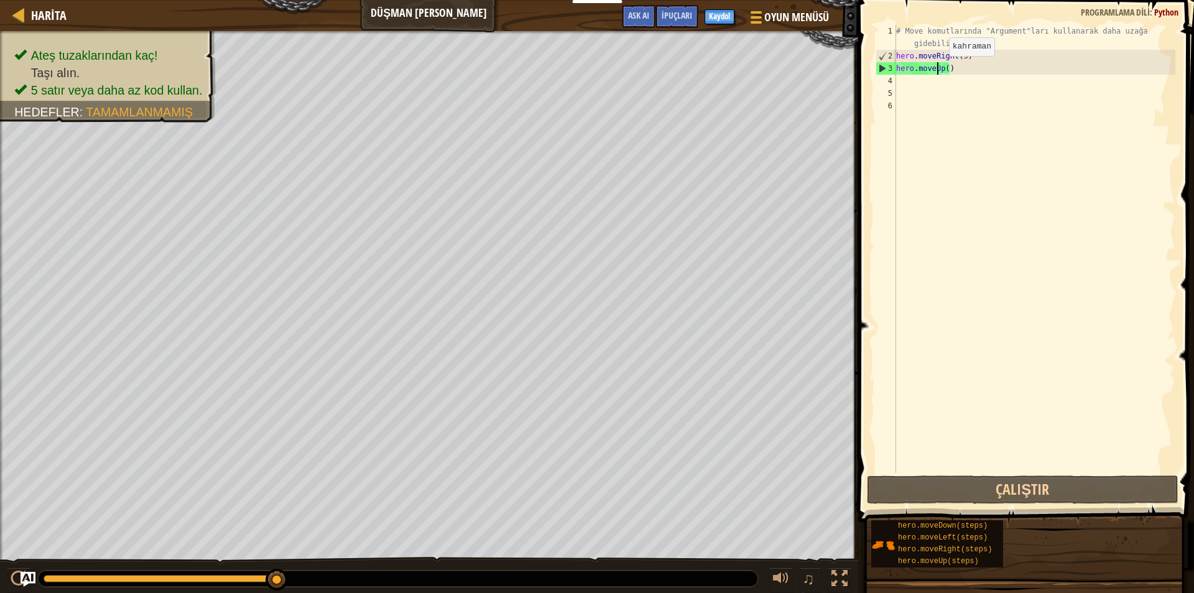
click at [938, 68] on div "# Move komutlarında "Argument"ları kullanarak daha uzağa gidebilirsin. hero . m…" at bounding box center [1034, 267] width 282 height 485
click at [941, 67] on div "# Move komutlarında "Argument"ları kullanarak daha uzağa gidebilirsin. hero . m…" at bounding box center [1034, 267] width 282 height 485
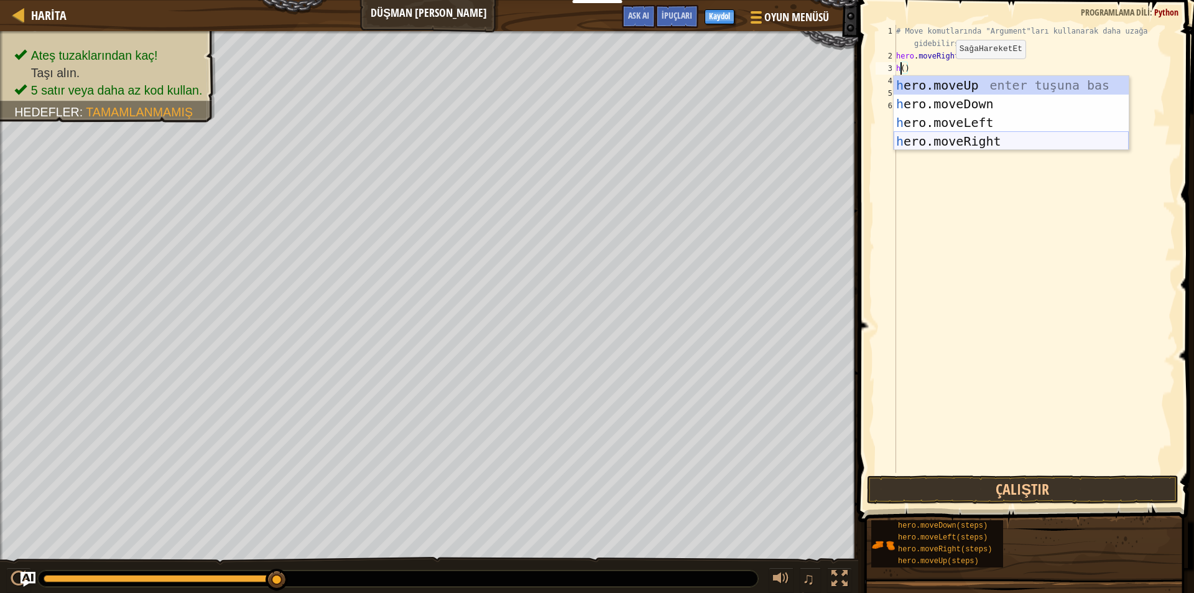
click at [999, 142] on div "h ero.moveUp enter tuşuna bas h ero.moveDown enter tuşuna bas h ero.moveLeft en…" at bounding box center [1010, 132] width 235 height 112
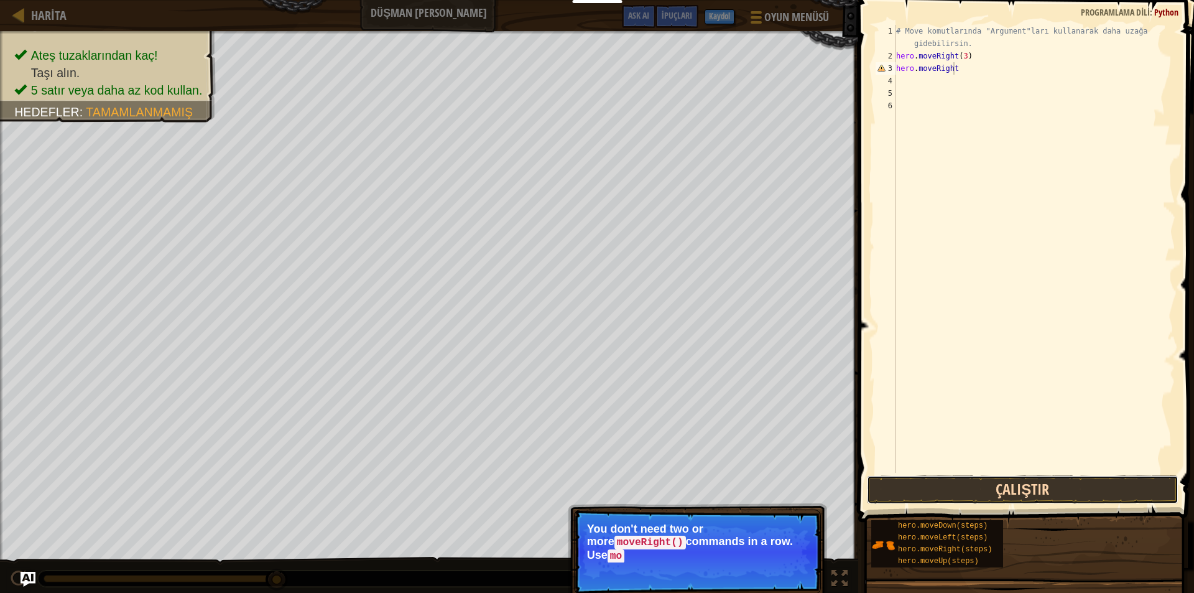
drag, startPoint x: 1016, startPoint y: 493, endPoint x: 1013, endPoint y: 481, distance: 12.2
click at [1016, 492] on button "Çalıştır" at bounding box center [1023, 489] width 312 height 29
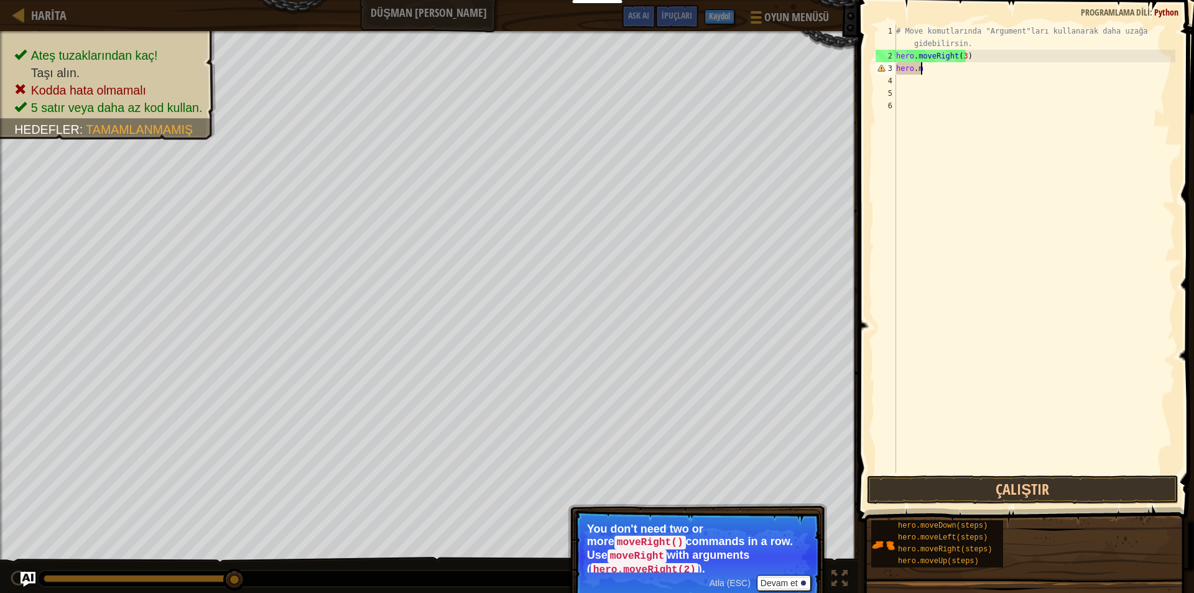
type textarea "h"
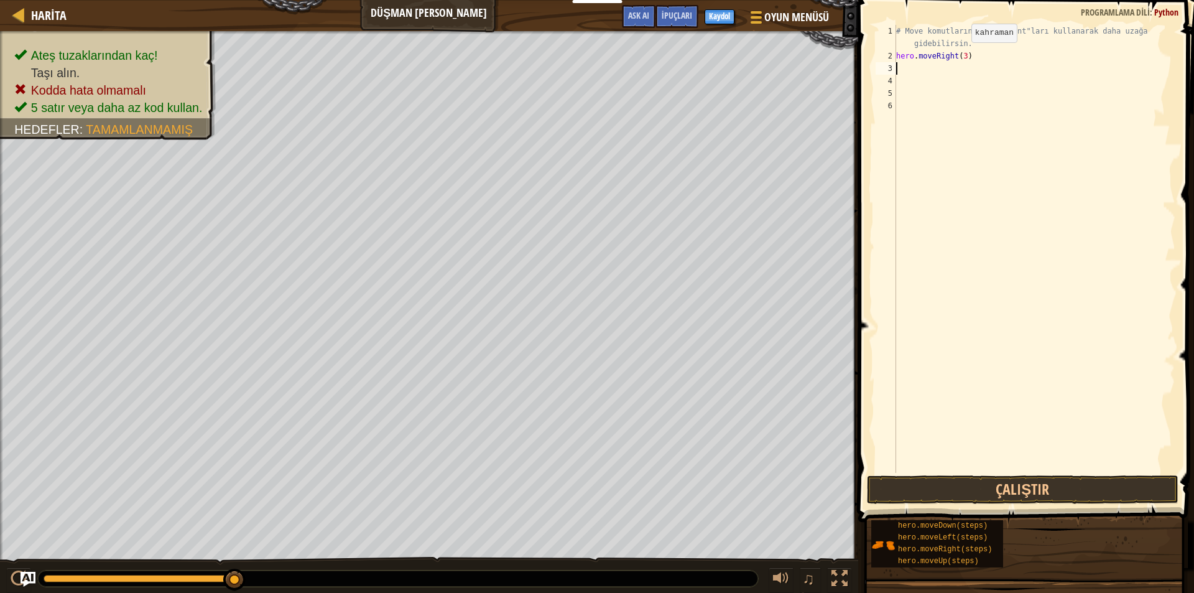
click at [961, 55] on div "# Move komutlarında "Argument"ları kullanarak daha uzağa gidebilirsin. hero . m…" at bounding box center [1034, 267] width 282 height 485
click at [1038, 496] on button "Çalıştır" at bounding box center [1023, 489] width 312 height 29
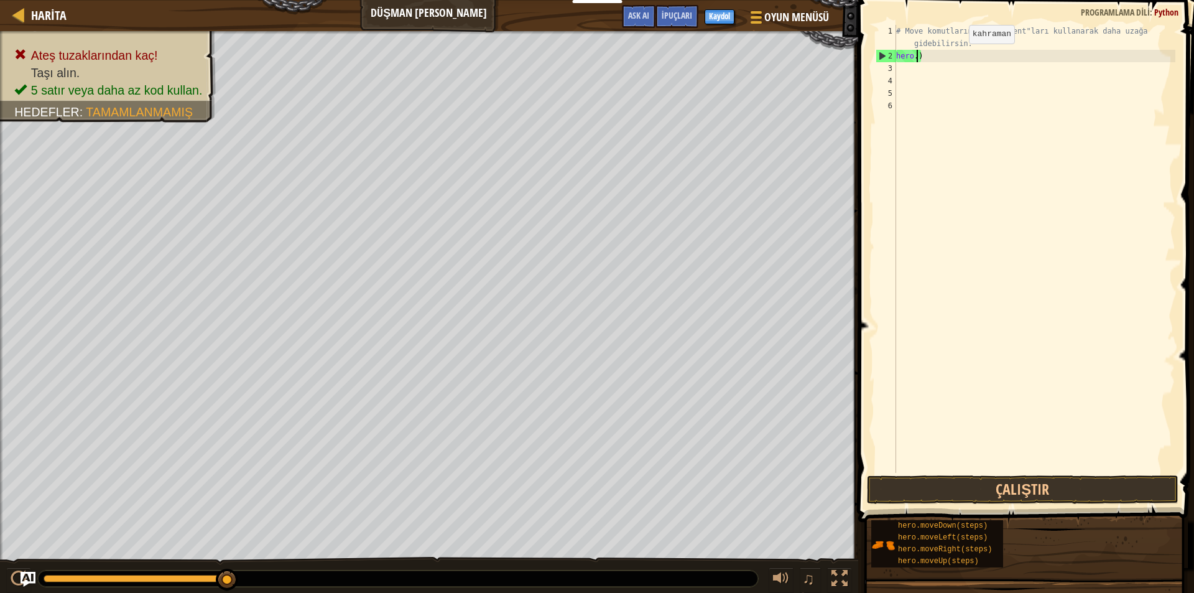
scroll to position [6, 0]
type textarea "# Move komutlarında "Argument"ları kullanarak daha uzağa gidebil)"
click at [930, 52] on div "# Move komutlarında "Argument"ları kullanarak daha uzağa gidebil)" at bounding box center [1034, 261] width 282 height 473
click at [923, 36] on div "# Move komutlarında "Argument"ları kullanarak daha uzağa gidebil)" at bounding box center [1034, 261] width 282 height 473
type textarea "# Move komutlarında "Argument"ları kullanarak daha uzağa gidebil)"
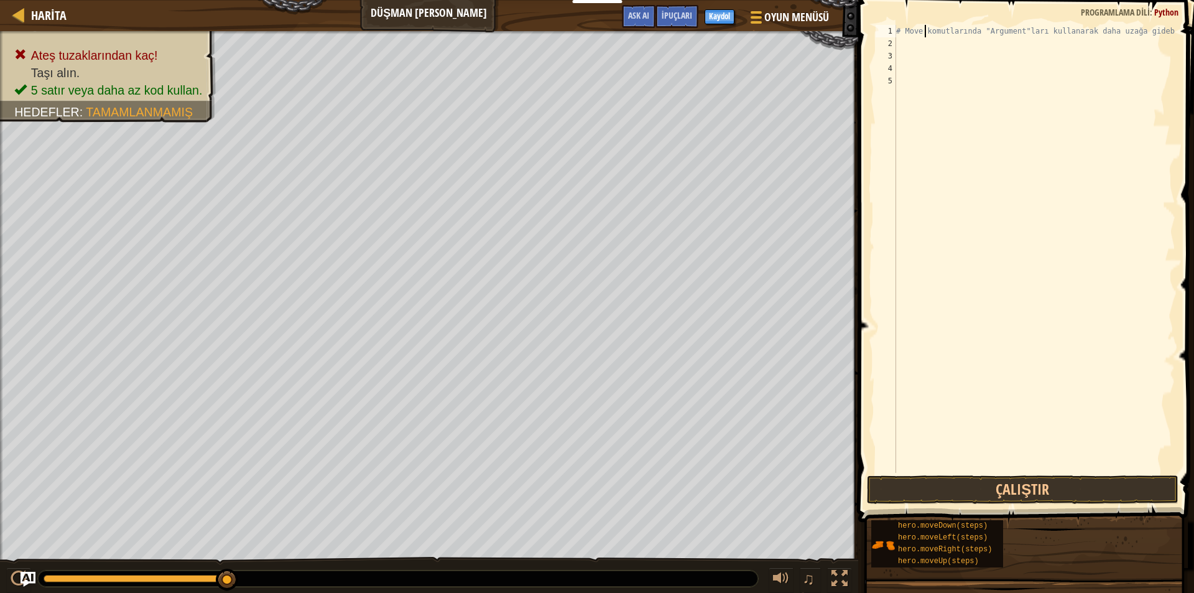
click at [921, 44] on div "# Move komutlarında "Argument"ları kullanarak daha uzağa gidebil)" at bounding box center [1034, 261] width 282 height 473
click at [925, 30] on div "# Move komutlarında "Argument"ları kullanarak daha uzağa gidebil)" at bounding box center [1034, 261] width 282 height 473
click at [902, 29] on div "# Move komutlarında "Argument"ları kullanarak daha uzağa gidebil)" at bounding box center [1034, 261] width 282 height 473
type textarea "# Move komutlarında "Argument"ları kullanarak daha uzağa gidebil)"
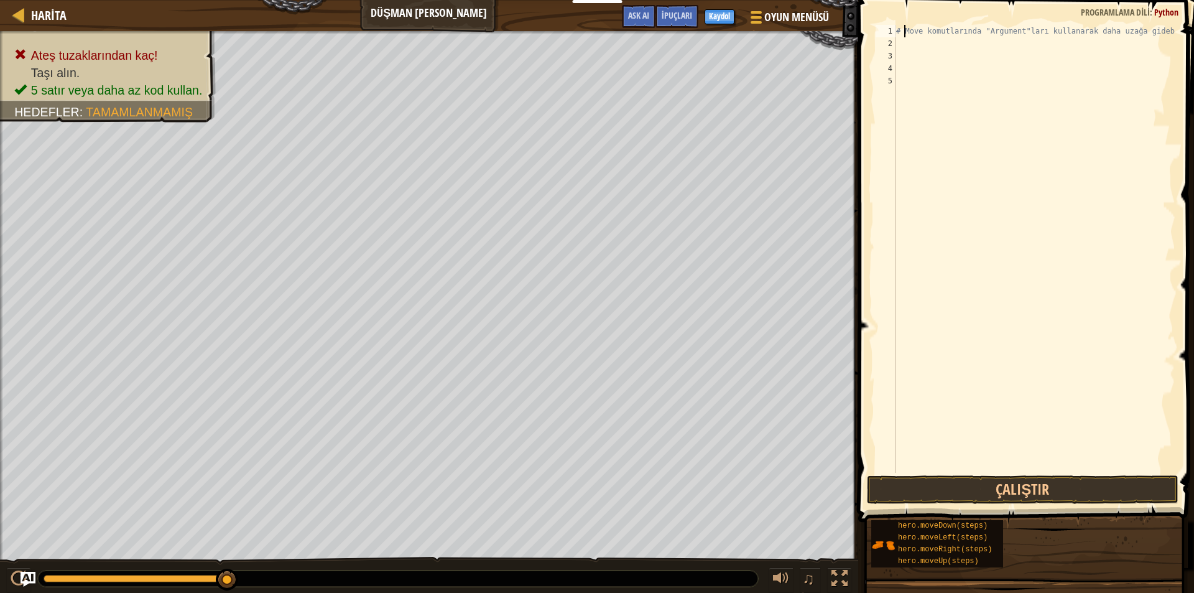
click at [909, 42] on div "# Move komutlarında "Argument"ları kullanarak daha uzağa gidebil)" at bounding box center [1034, 261] width 282 height 473
type textarea "h"
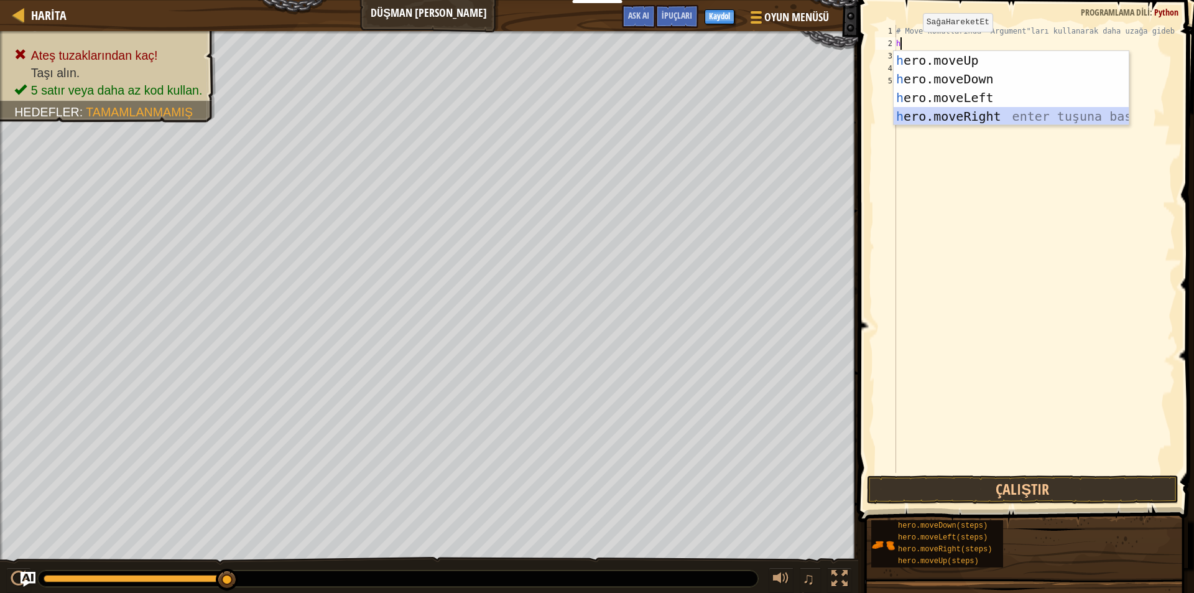
click at [989, 111] on div "h ero.moveUp enter tuşuna bas h ero.moveDown enter tuşuna bas h ero.moveLeft en…" at bounding box center [1010, 107] width 235 height 112
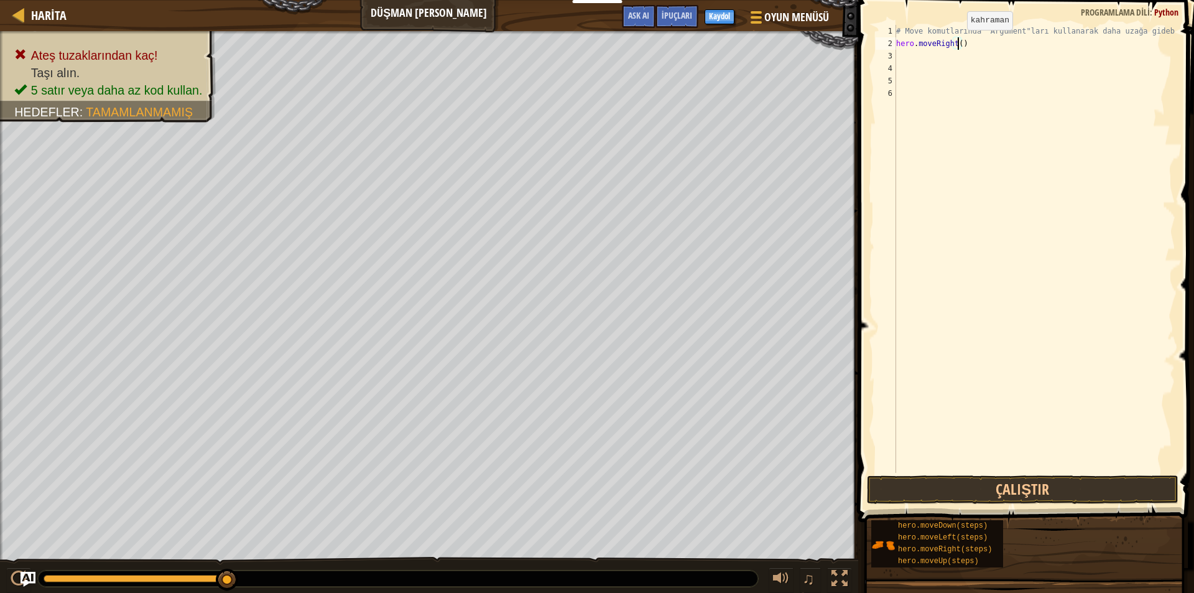
click at [956, 42] on div "# Move komutlarında "Argument"ları kullanarak daha uzağa gidebil) hero . moveRi…" at bounding box center [1034, 261] width 282 height 473
type textarea "hero.moveRight(3)"
click at [1023, 487] on button "Çalıştır" at bounding box center [1023, 489] width 312 height 29
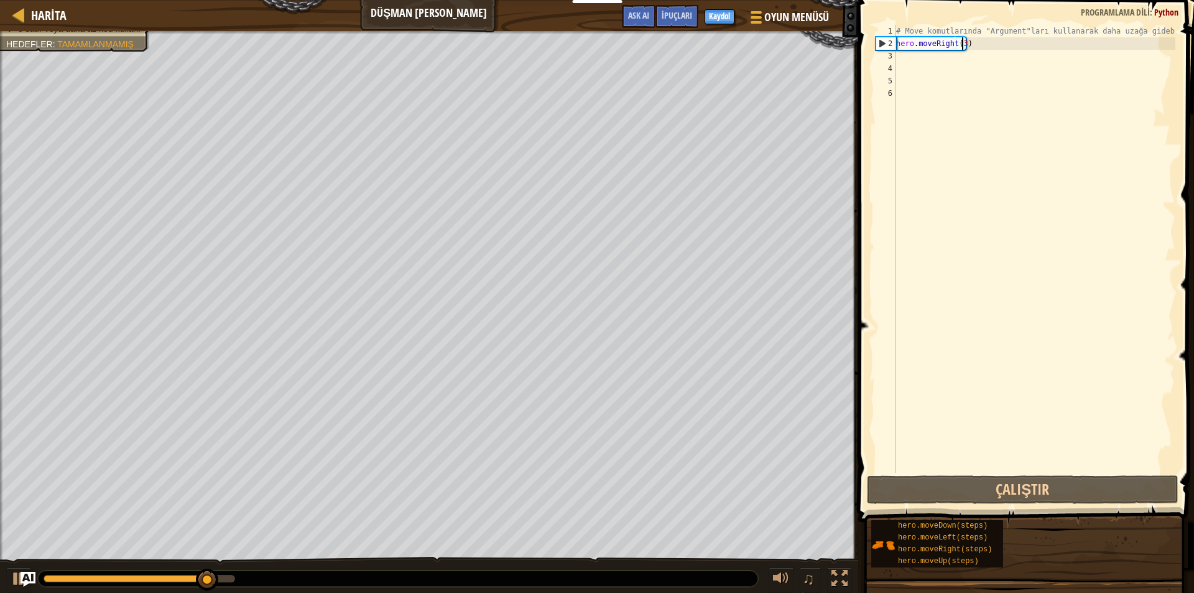
click at [927, 63] on div "# Move komutlarında "Argument"ları kullanarak daha uzağa gidebil) hero . moveRi…" at bounding box center [1034, 261] width 282 height 473
click at [919, 52] on div "# Move komutlarında "Argument"ları kullanarak daha uzağa gidebil) hero . moveRi…" at bounding box center [1034, 261] width 282 height 473
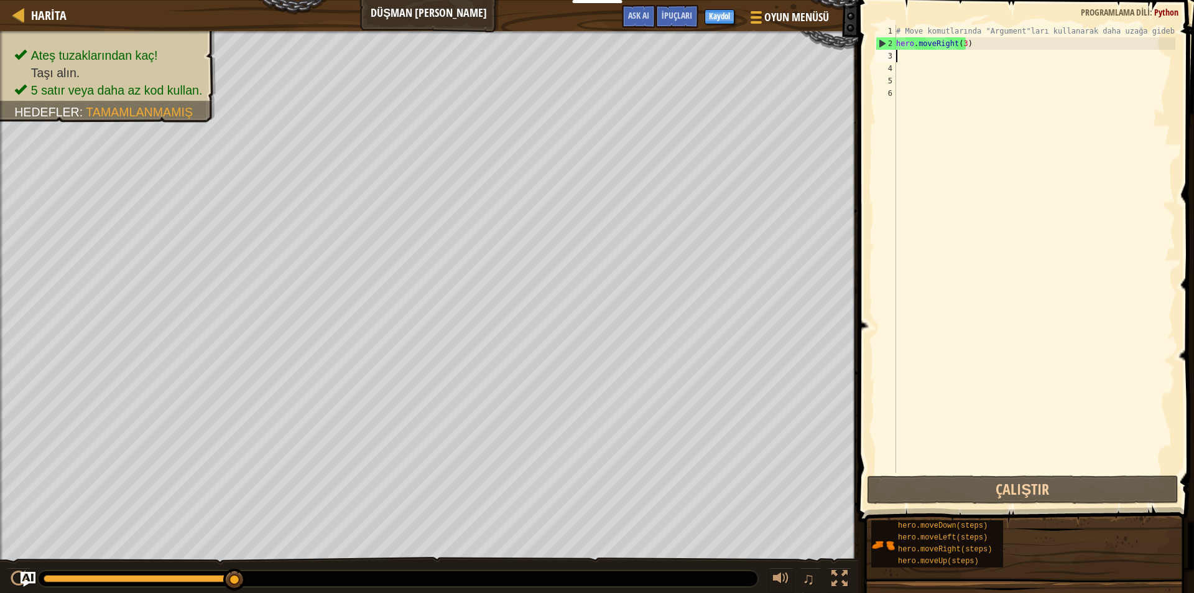
type textarea "h"
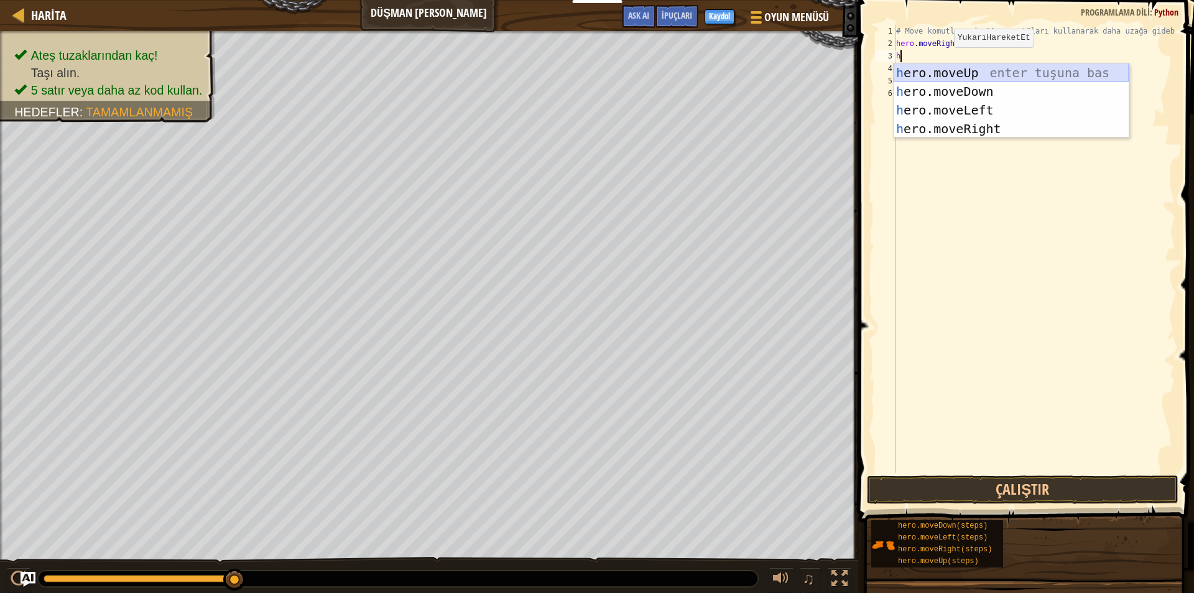
click at [981, 65] on div "h ero.moveUp enter tuşuna bas h ero.moveDown enter tuşuna bas h ero.moveLeft en…" at bounding box center [1010, 119] width 235 height 112
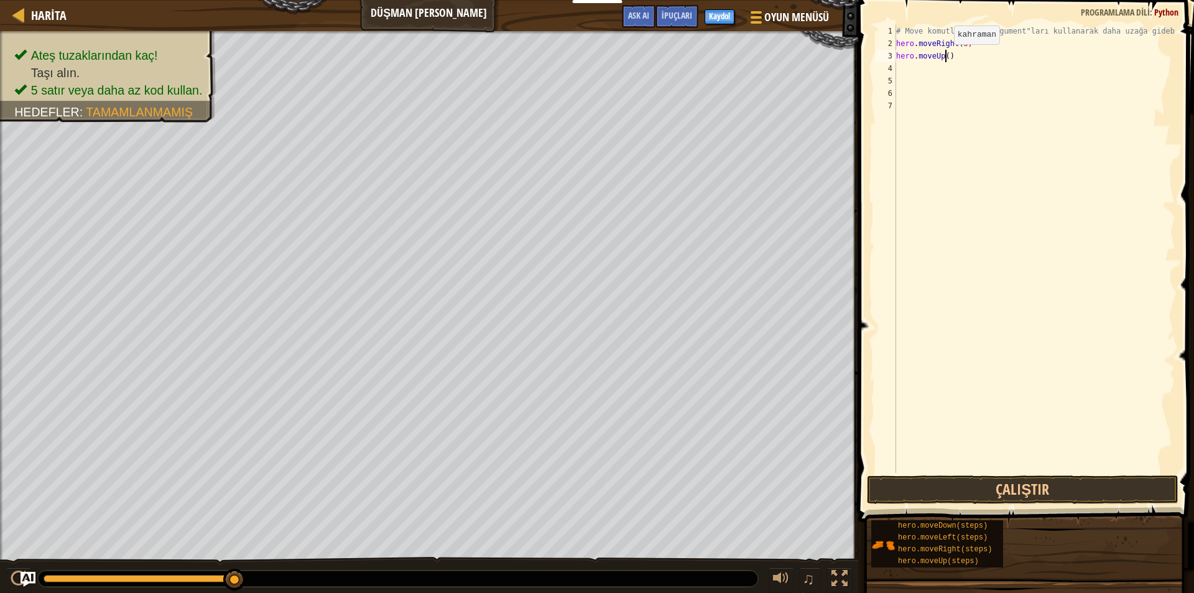
click at [943, 57] on div "# Move komutlarında "Argument"ları kullanarak daha uzağa gidebil) hero . moveRi…" at bounding box center [1034, 261] width 282 height 473
type textarea "hero.moveUp(1)"
click at [1050, 472] on div "# Move komutlarında "Argument"ları kullanarak daha uzağa gidebil) hero . moveRi…" at bounding box center [1034, 261] width 282 height 473
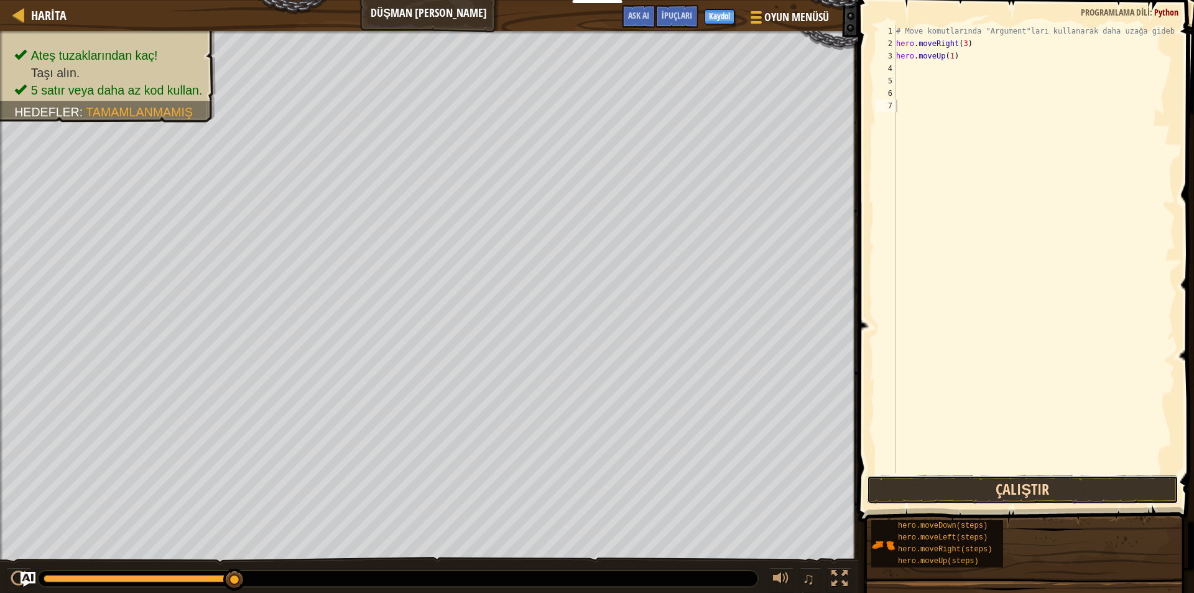
click at [1053, 481] on button "Çalıştır" at bounding box center [1023, 489] width 312 height 29
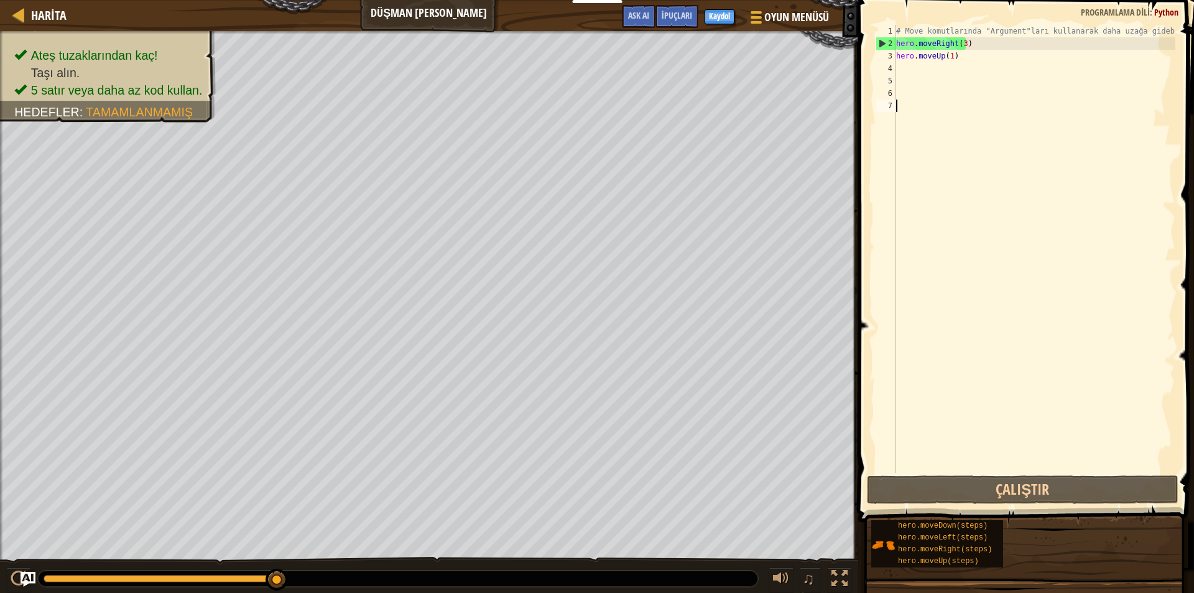
click at [913, 65] on div "# Move komutlarında "Argument"ları kullanarak daha uzağa gidebil) hero . moveRi…" at bounding box center [1034, 261] width 282 height 473
type textarea "h"
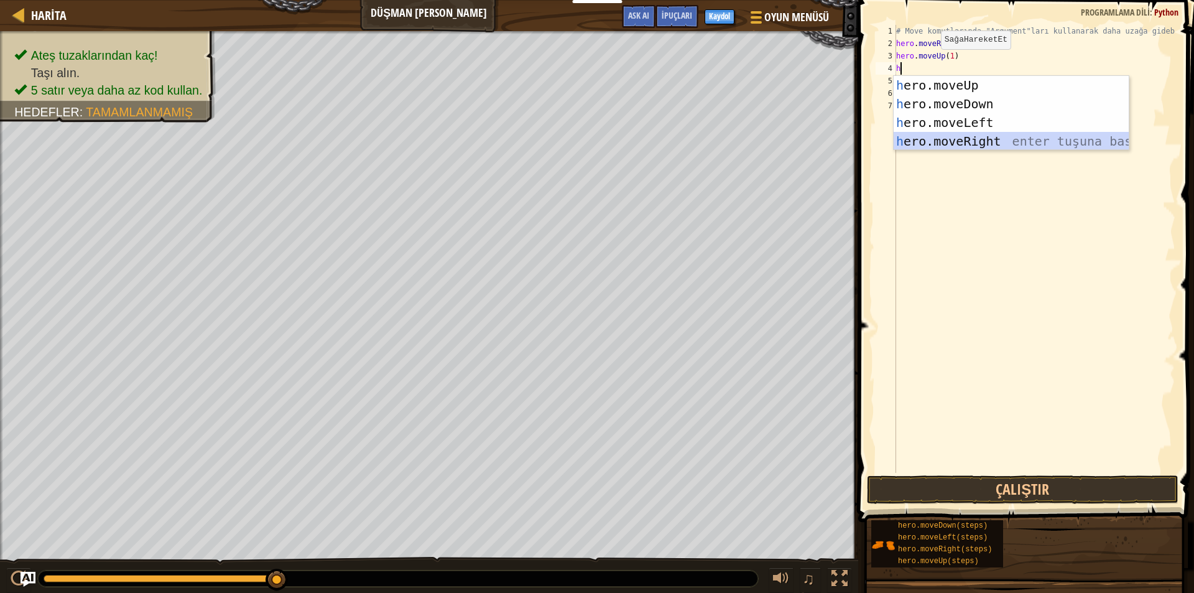
click at [961, 137] on div "h ero.moveUp enter tuşuna bas h ero.moveDown enter tuşuna bas h ero.moveLeft en…" at bounding box center [1010, 132] width 235 height 112
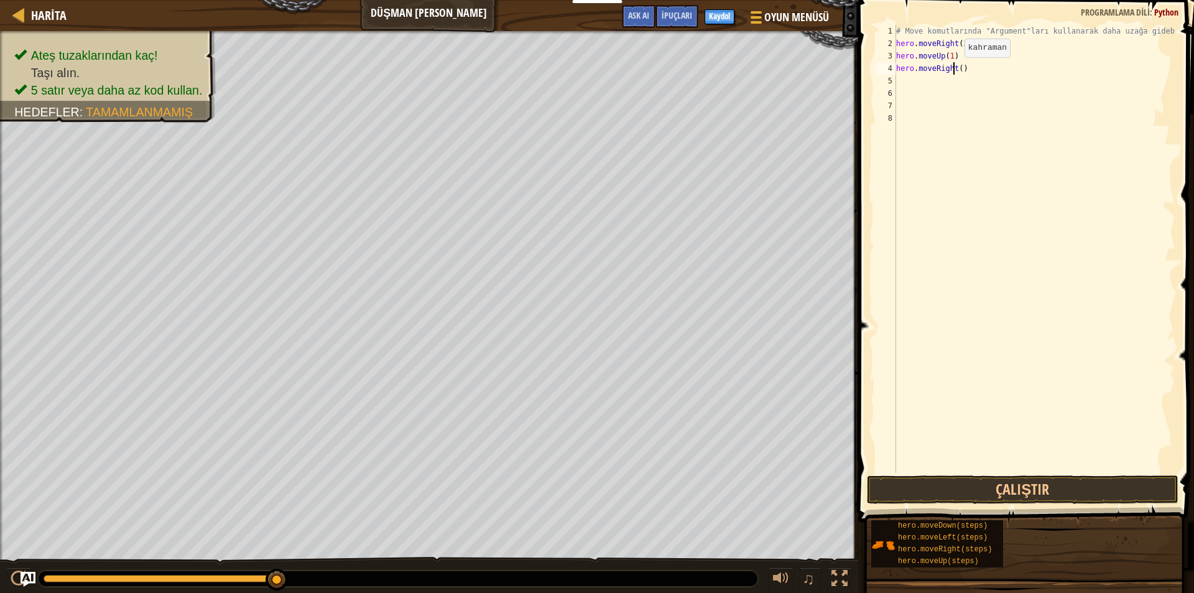
click at [954, 70] on div "# Move komutlarında "Argument"ları kullanarak daha uzağa gidebil) hero . moveRi…" at bounding box center [1034, 261] width 282 height 473
click at [956, 69] on div "# Move komutlarında "Argument"ları kullanarak daha uzağa gidebil) hero . moveRi…" at bounding box center [1034, 261] width 282 height 473
type textarea "hero.moveRight(1)"
click at [967, 494] on button "Çalıştır" at bounding box center [1023, 489] width 312 height 29
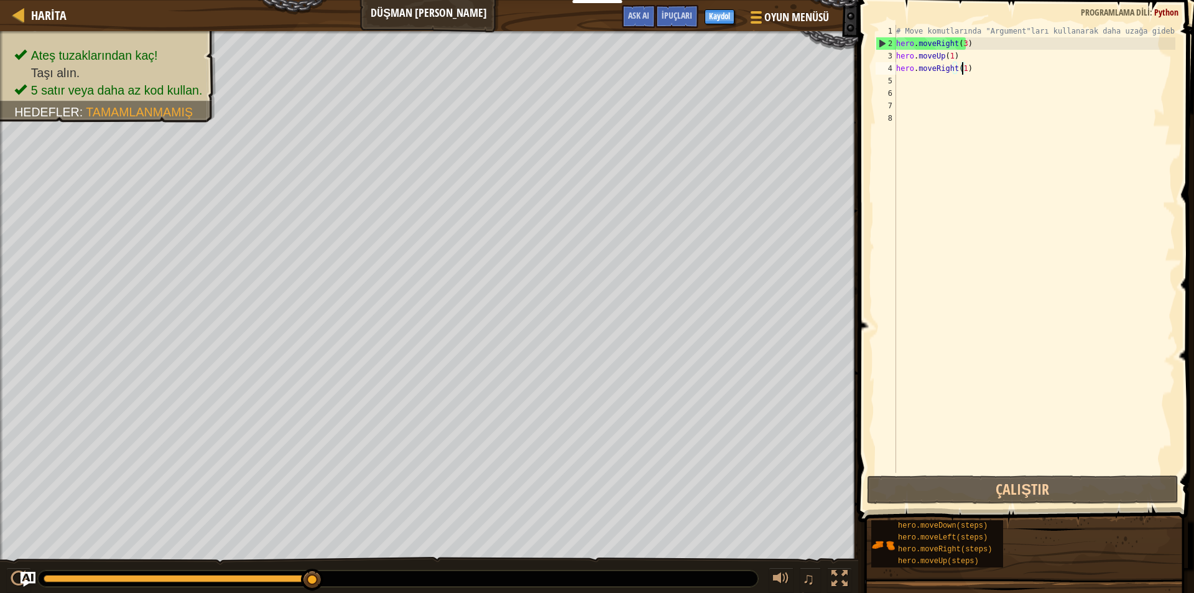
click at [918, 84] on div "# Move komutlarında "Argument"ları kullanarak daha uzağa gidebil) hero . moveRi…" at bounding box center [1034, 261] width 282 height 473
type textarea "h"
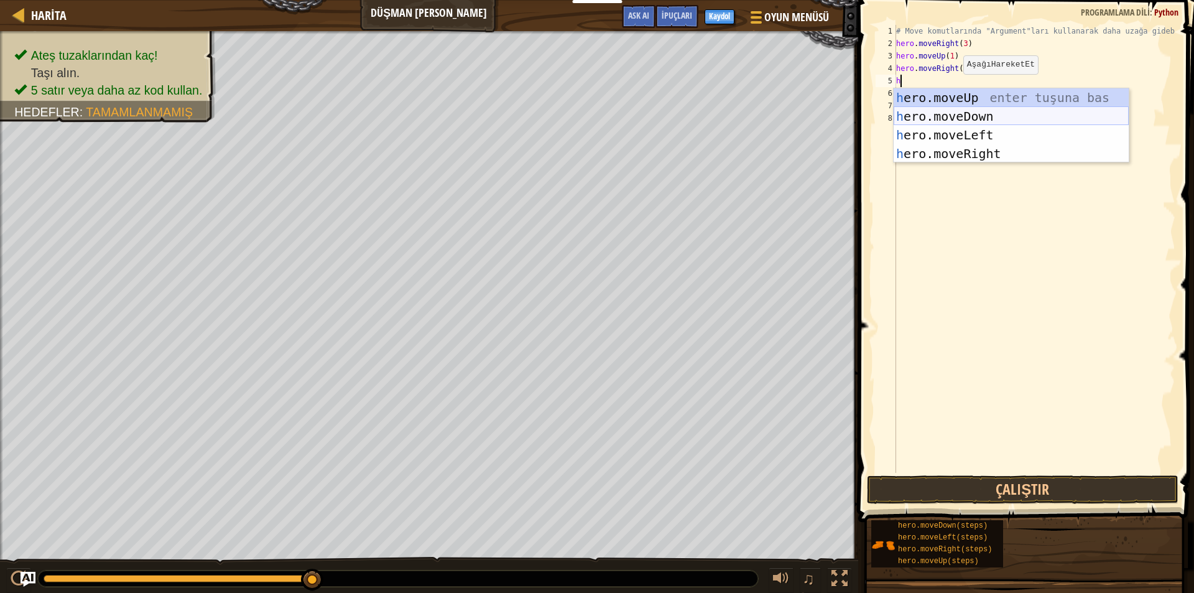
click at [966, 109] on div "h ero.moveUp enter tuşuna bas h ero.moveDown enter tuşuna bas h ero.moveLeft en…" at bounding box center [1010, 144] width 235 height 112
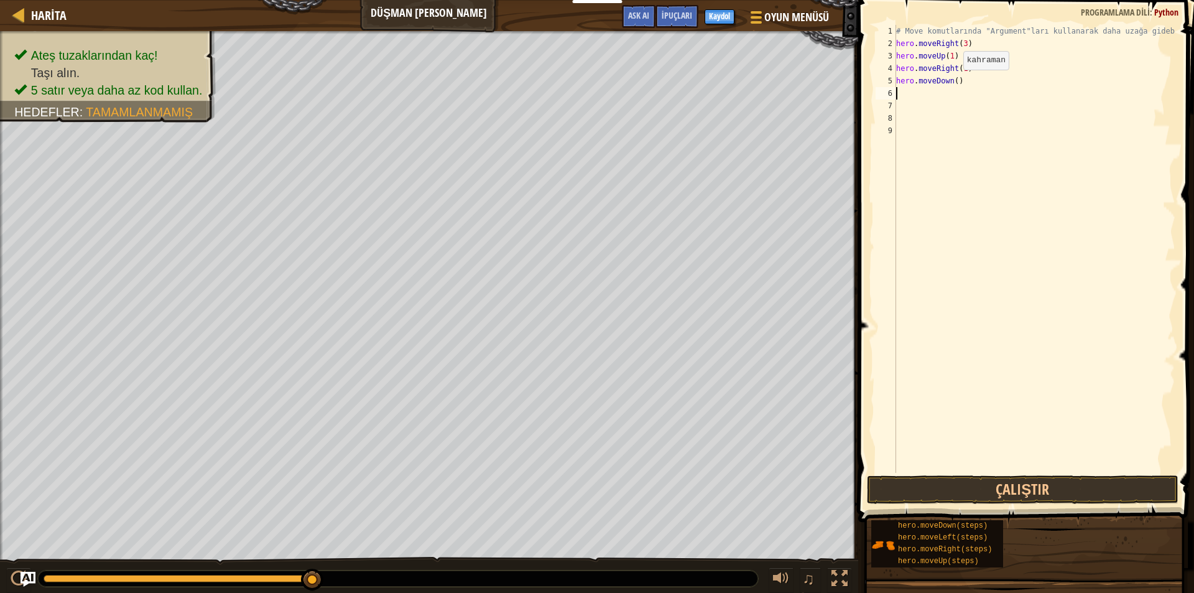
click at [953, 82] on div "# Move komutlarında "Argument"ları kullanarak daha uzağa gidebil) hero . moveRi…" at bounding box center [1034, 261] width 282 height 473
type textarea "hero.moveDown(3)"
click at [1040, 478] on button "Çalıştır" at bounding box center [1023, 489] width 312 height 29
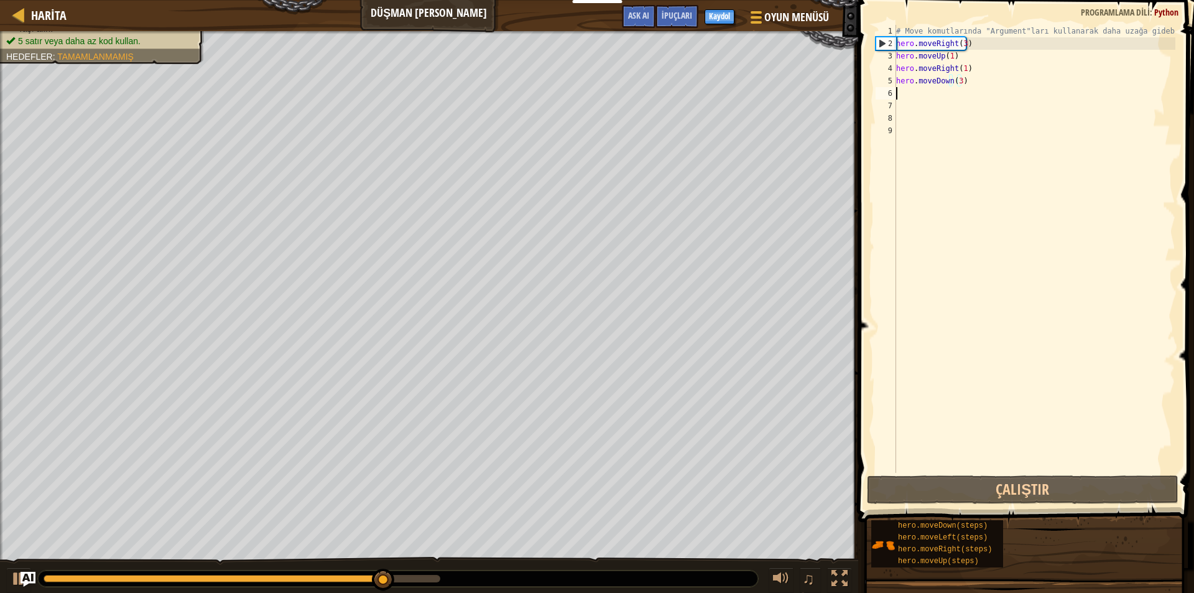
click at [915, 97] on div "# Move komutlarında "Argument"ları kullanarak daha uzağa gidebil) hero . moveRi…" at bounding box center [1034, 261] width 282 height 473
type textarea "h"
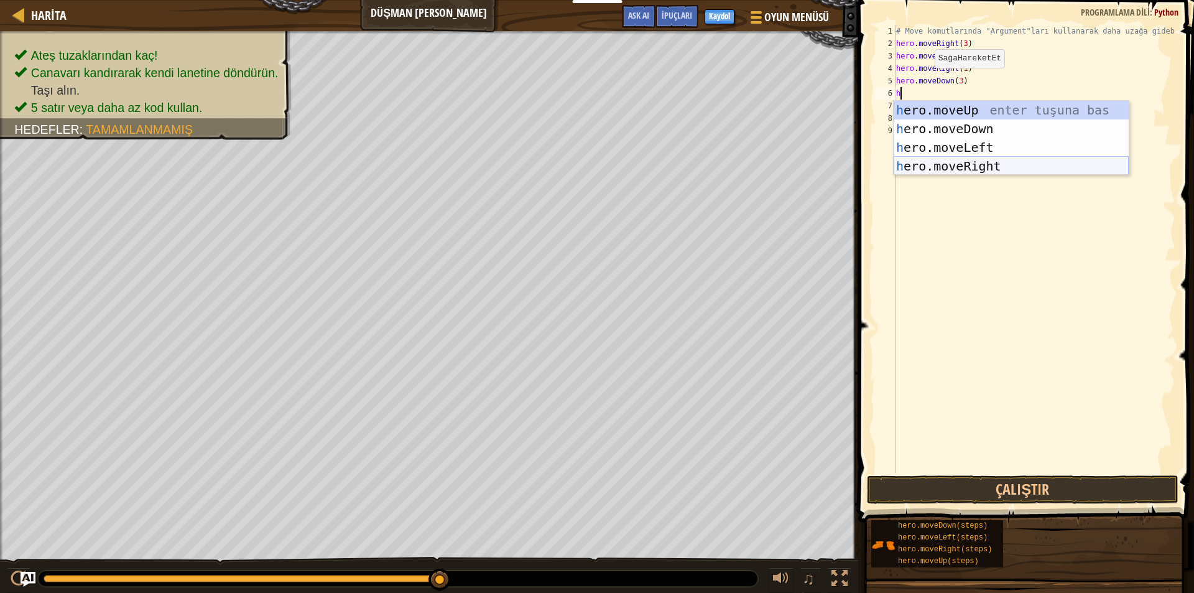
click at [949, 165] on div "h ero.moveUp enter tuşuna bas h ero.moveDown enter tuşuna bas h ero.moveLeft en…" at bounding box center [1010, 157] width 235 height 112
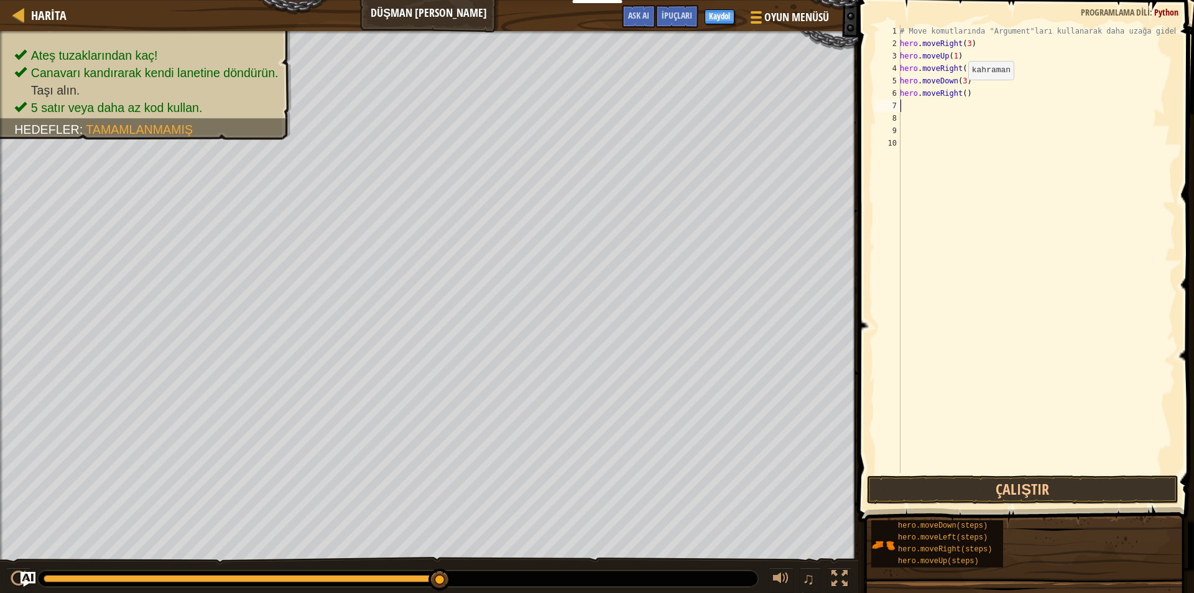
click at [961, 92] on div "# Move komutlarında "Argument"ları kullanarak daha uzağa gidebil) hero . moveRi…" at bounding box center [1036, 261] width 278 height 473
click at [1020, 492] on button "Çalıştır" at bounding box center [1023, 489] width 312 height 29
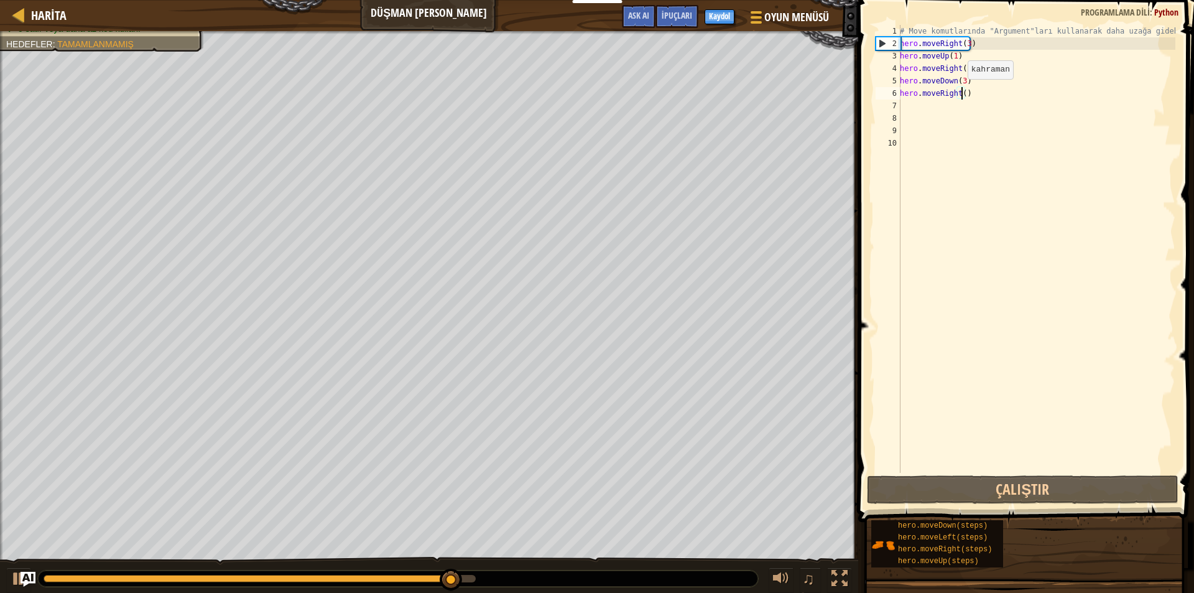
click at [961, 91] on div "# Move komutlarında "Argument"ları kullanarak daha uzağa gidebil) hero . moveRi…" at bounding box center [1036, 261] width 278 height 473
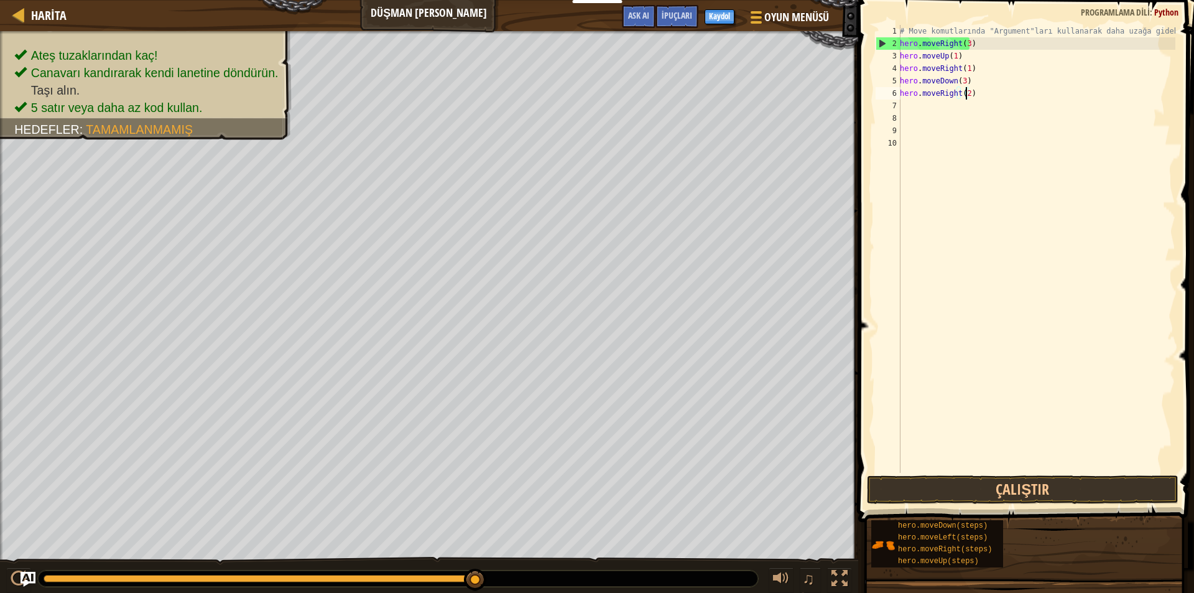
scroll to position [6, 5]
drag, startPoint x: 950, startPoint y: 501, endPoint x: 952, endPoint y: 486, distance: 14.4
click at [950, 495] on button "Çalıştır" at bounding box center [1023, 489] width 312 height 29
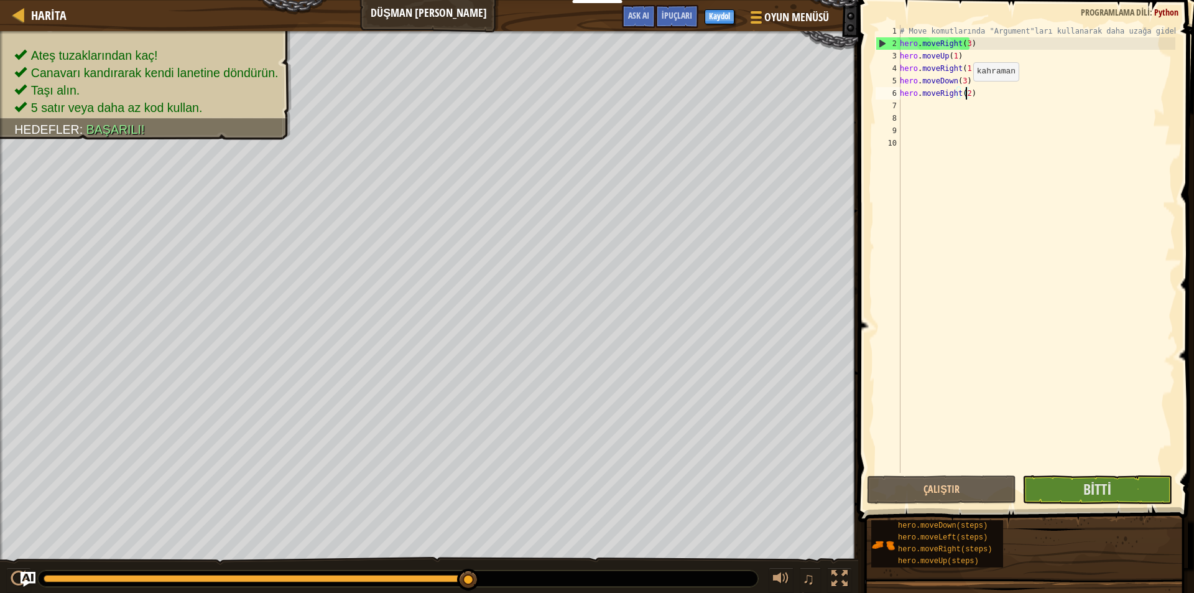
click at [966, 93] on div "# Move komutlarında "Argument"ları kullanarak daha uzağa gidebil) hero . moveRi…" at bounding box center [1036, 261] width 278 height 473
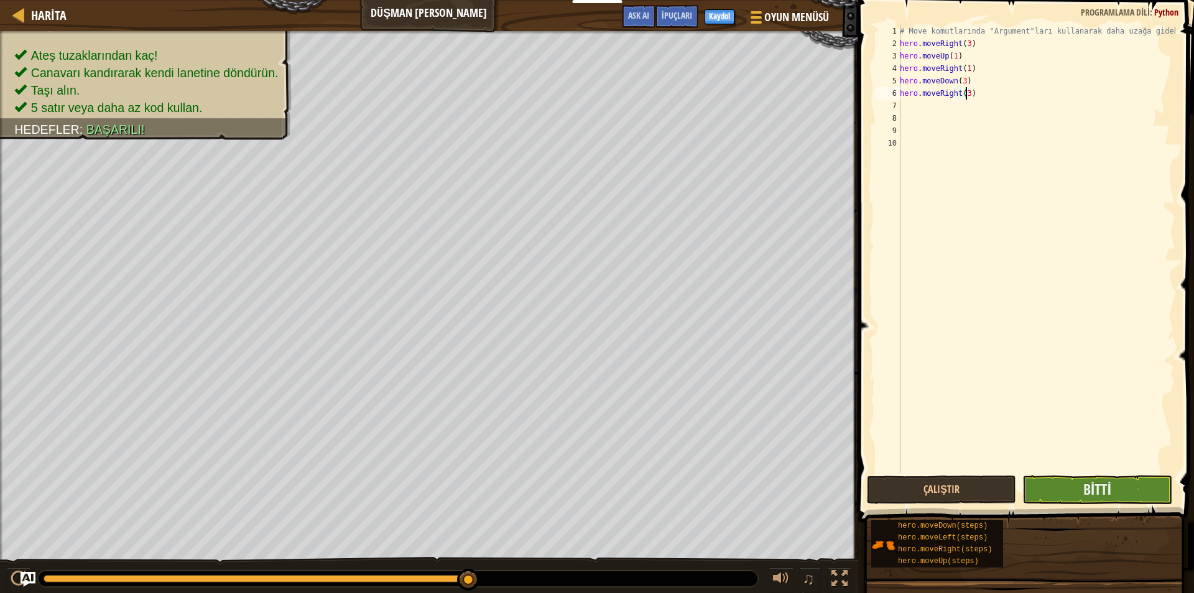
type textarea "hero.moveRight(3)"
click at [1113, 493] on button "Bitti" at bounding box center [1096, 489] width 149 height 29
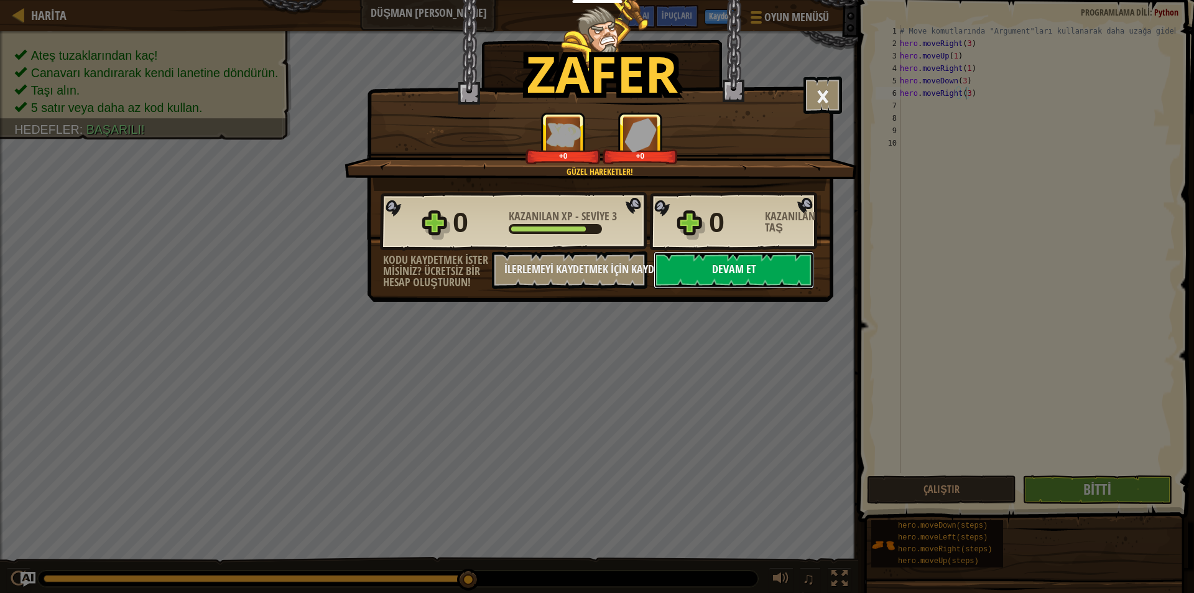
click at [759, 277] on button "Devam et" at bounding box center [733, 269] width 160 height 37
select select "tr"
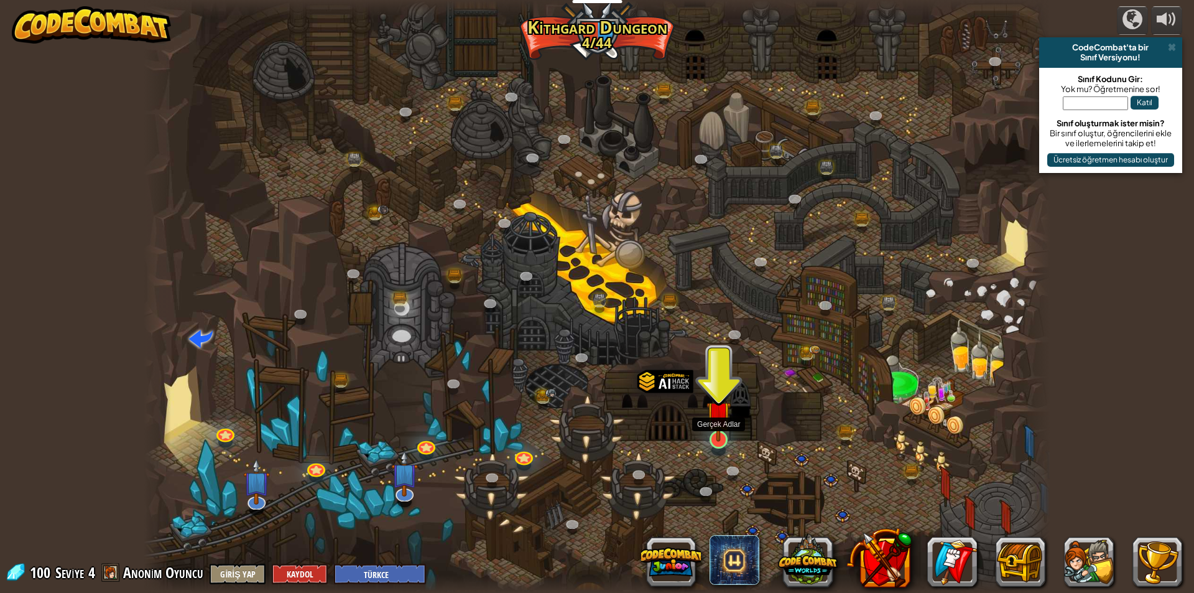
click at [723, 417] on img at bounding box center [718, 413] width 24 height 56
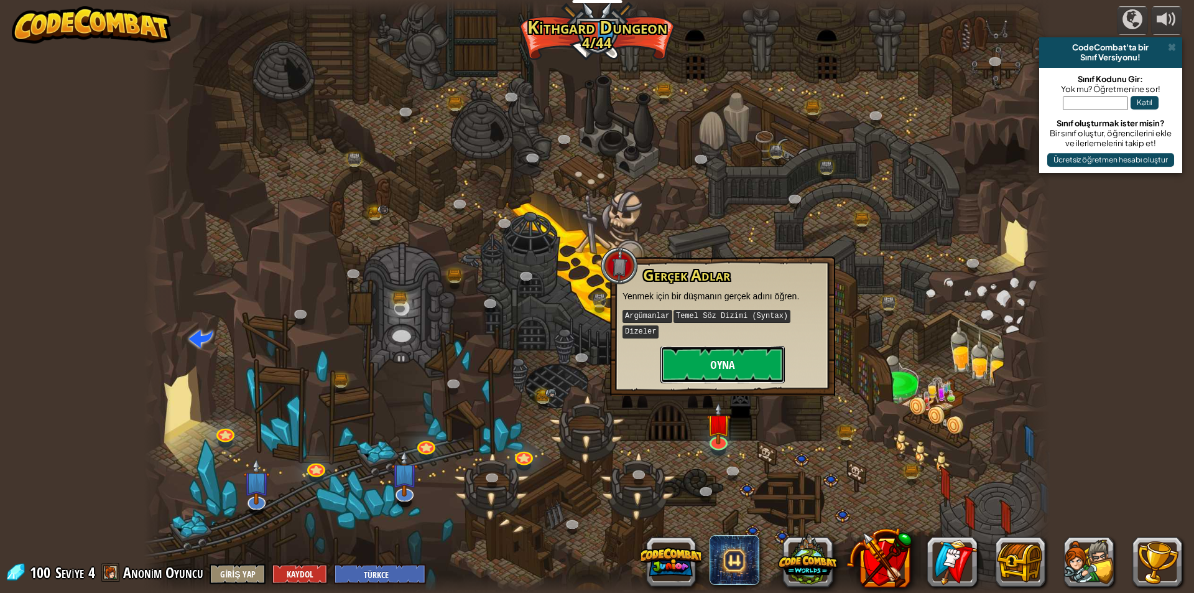
click at [720, 352] on button "Oyna" at bounding box center [722, 364] width 124 height 37
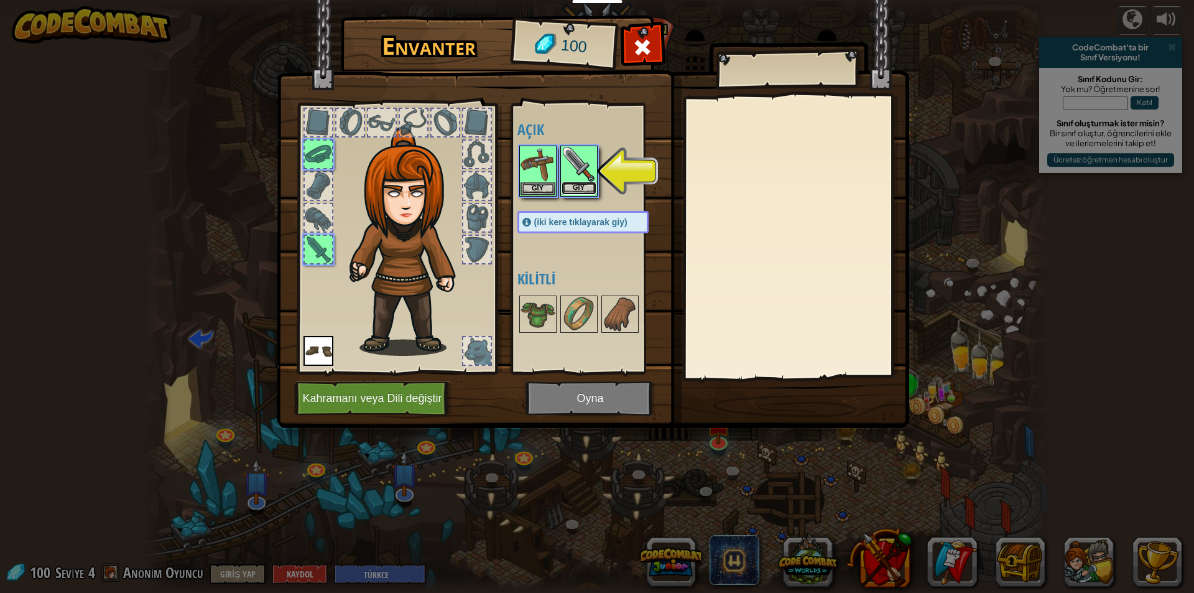
click at [571, 182] on button "Giy" at bounding box center [578, 188] width 35 height 13
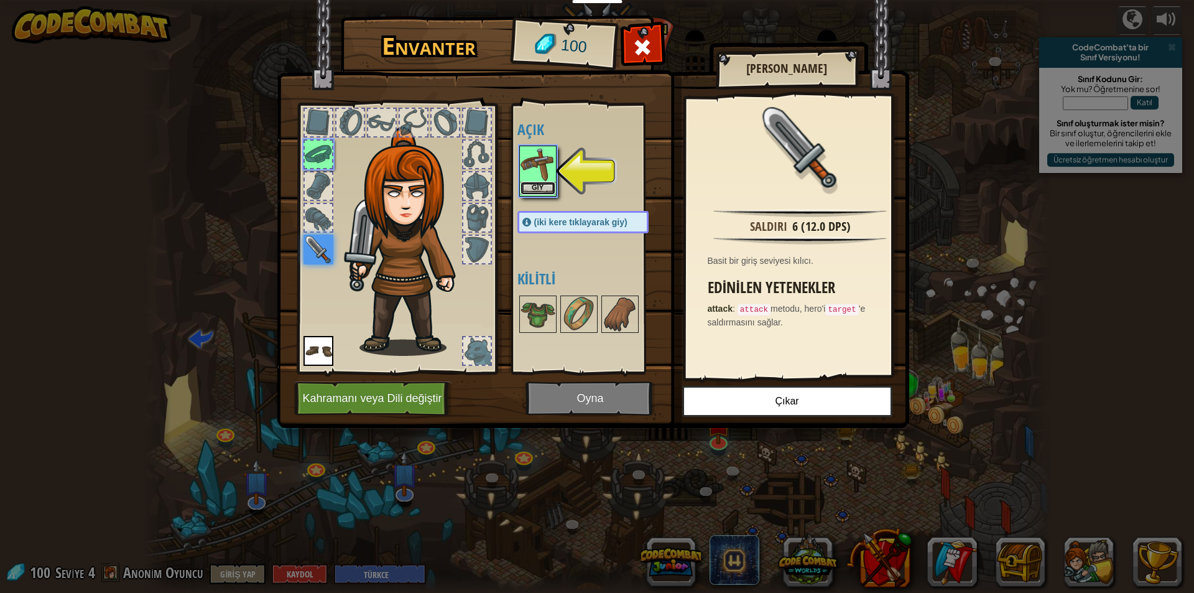
click at [539, 187] on button "Giy" at bounding box center [537, 188] width 35 height 13
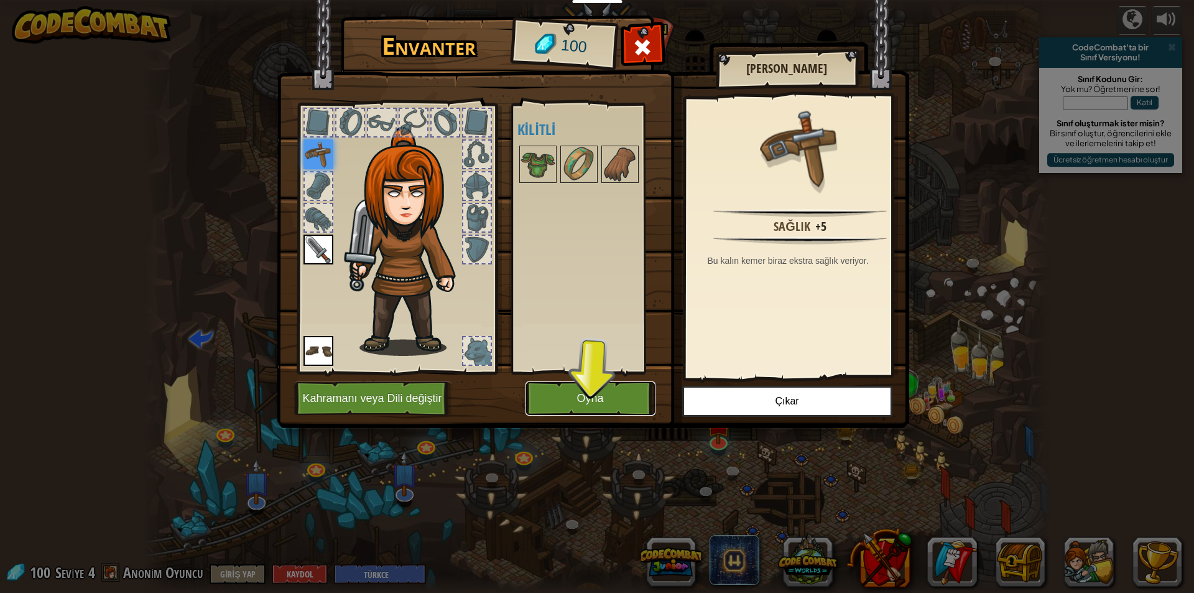
click at [629, 386] on button "Oyna" at bounding box center [590, 398] width 130 height 34
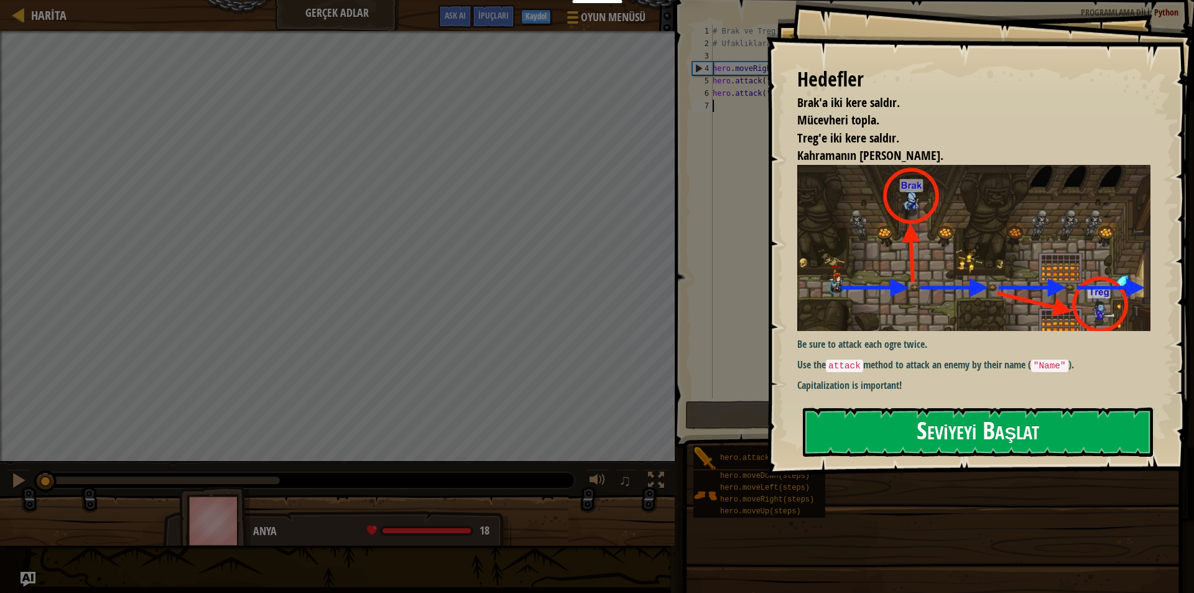
click at [999, 422] on button "Seviyeyi Başlat" at bounding box center [978, 431] width 350 height 49
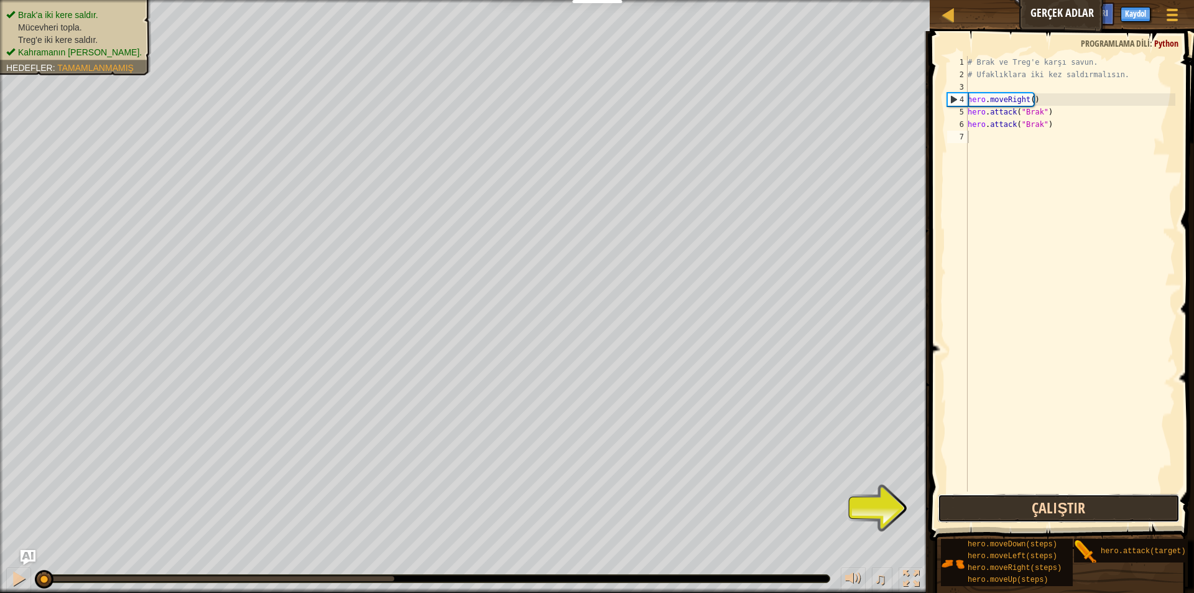
click at [1066, 504] on button "Çalıştır" at bounding box center [1059, 508] width 242 height 29
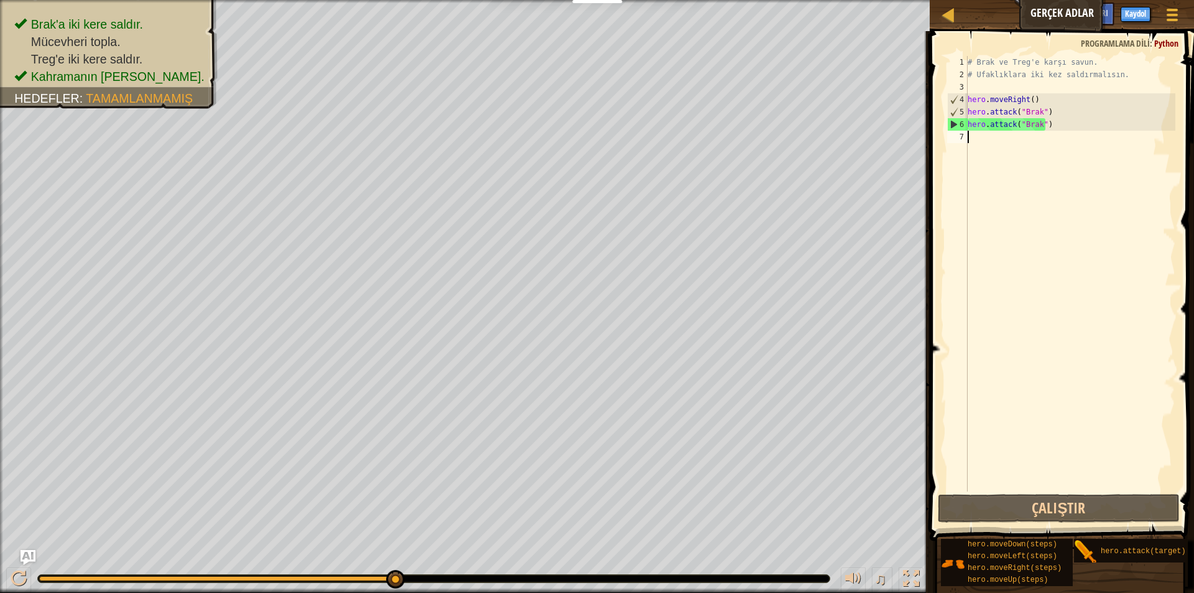
click at [983, 139] on div "# Brak ve Treg'e karşı savun. # Ufaklıklara iki kez saldırmalısın. hero . moveR…" at bounding box center [1070, 286] width 210 height 460
type textarea "h"
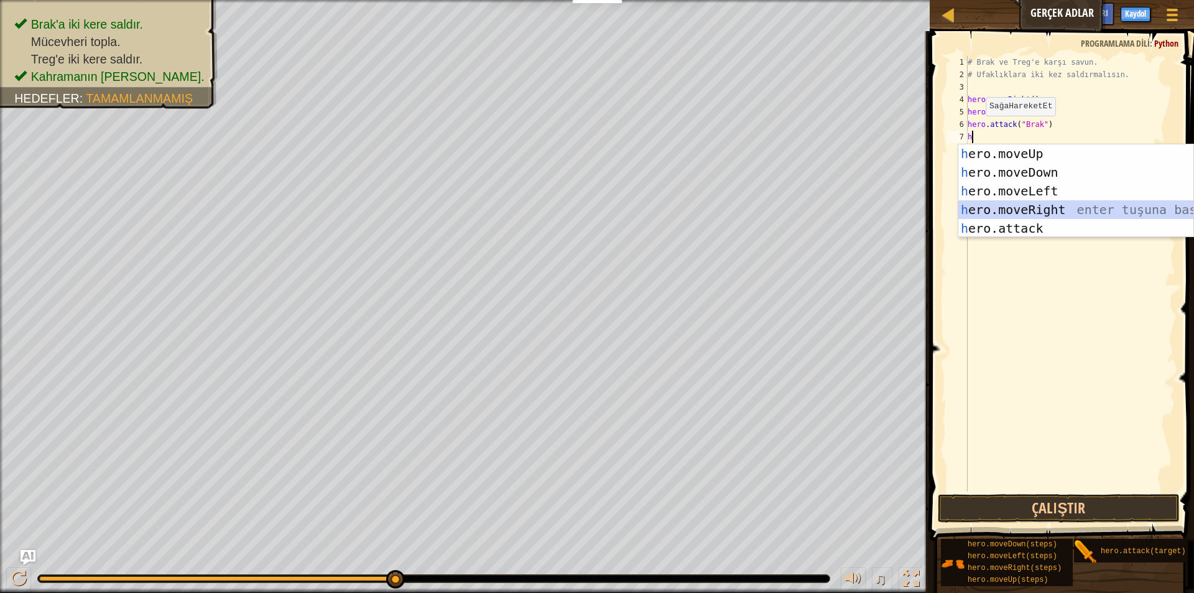
click at [1099, 202] on div "h ero.moveUp enter tuşuna bas h ero.moveDown enter tuşuna bas h ero.moveLeft en…" at bounding box center [1075, 209] width 235 height 131
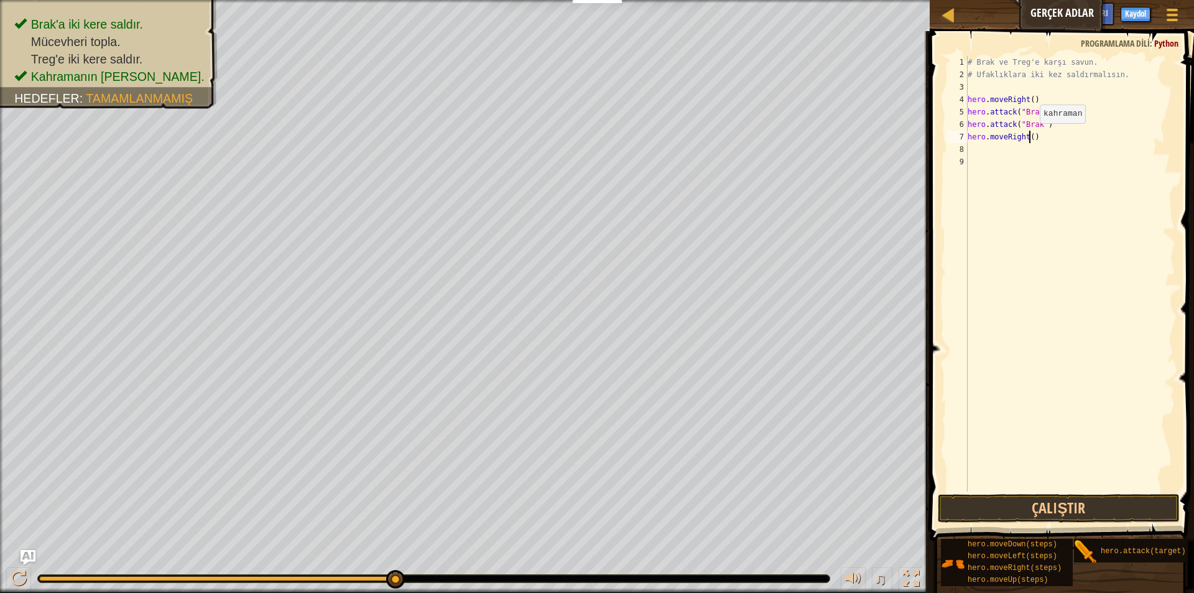
click at [1029, 136] on div "# Brak ve Treg'e karşı savun. # Ufaklıklara iki kez saldırmalısın. hero . moveR…" at bounding box center [1070, 286] width 210 height 460
click at [1040, 510] on button "Çalıştır" at bounding box center [1059, 508] width 242 height 29
type textarea "hero.moveRight(1)"
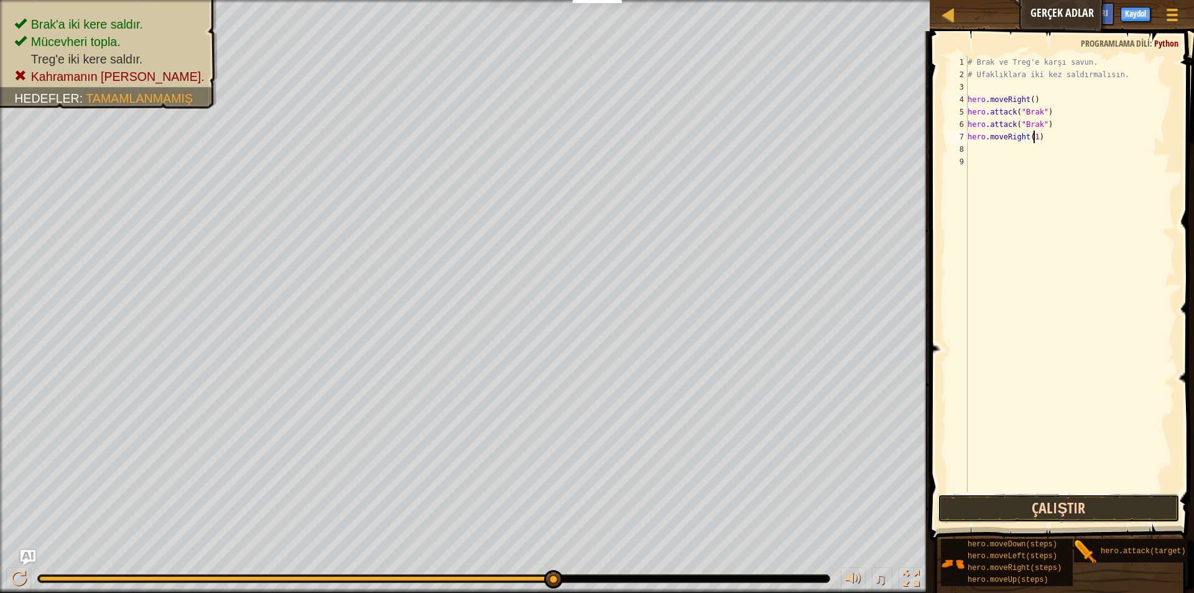
click at [1126, 502] on button "Çalıştır" at bounding box center [1059, 508] width 242 height 29
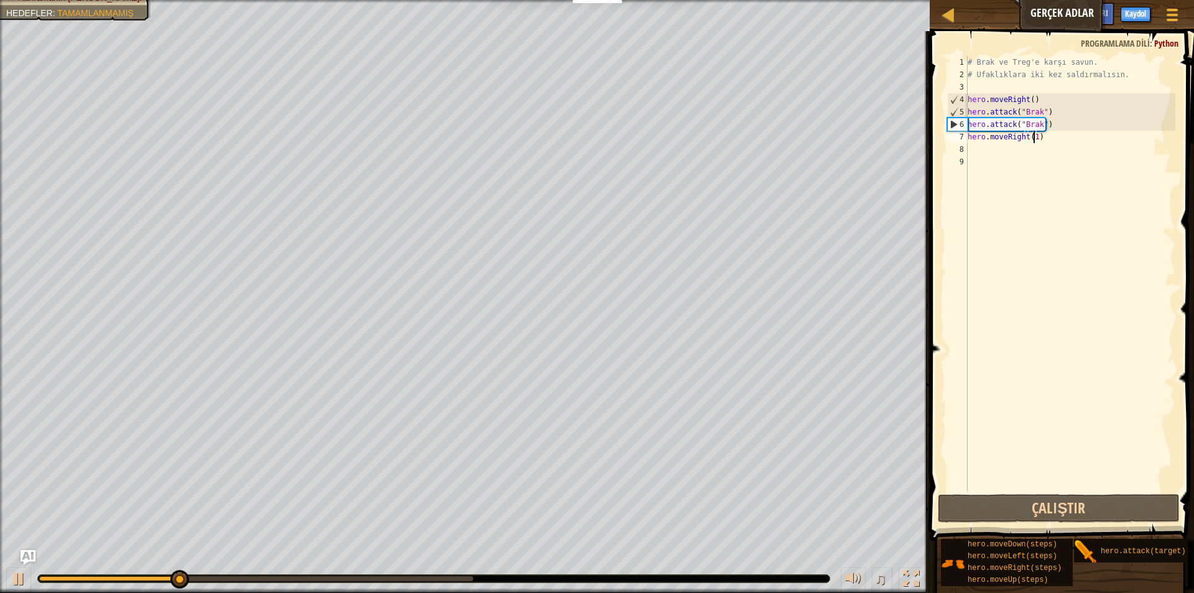
click at [984, 152] on div "# Brak ve Treg'e karşı savun. # Ufaklıklara iki kez saldırmalısın. hero . moveR…" at bounding box center [1070, 286] width 210 height 460
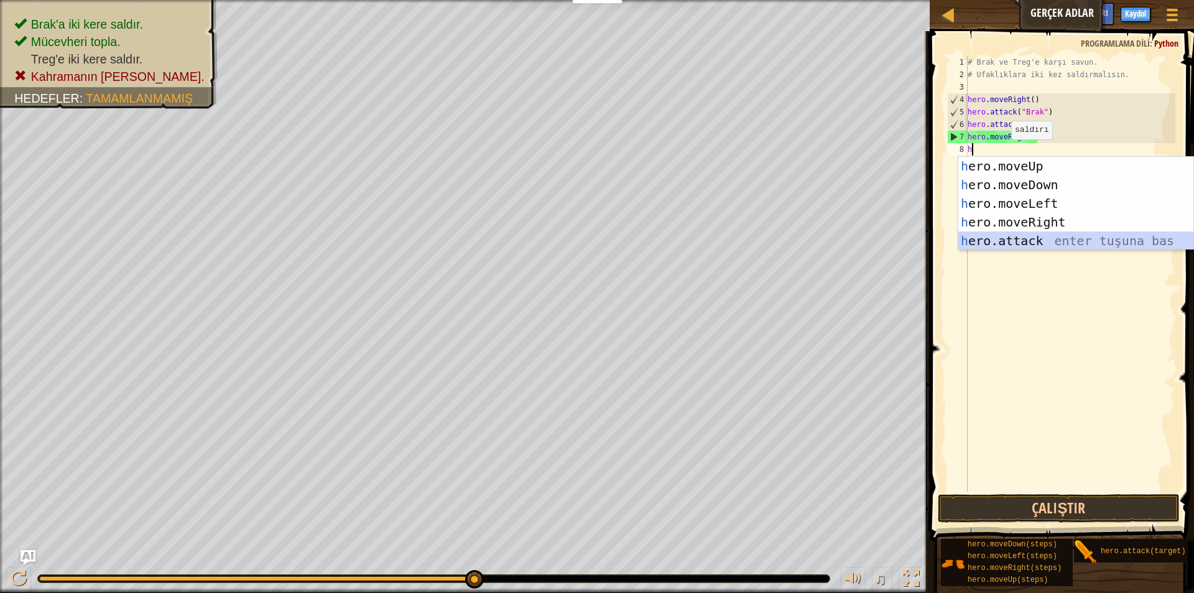
click at [1022, 239] on div "h ero.moveUp enter tuşuna bas h ero.moveDown enter tuşuna bas h ero.moveLeft en…" at bounding box center [1075, 222] width 235 height 131
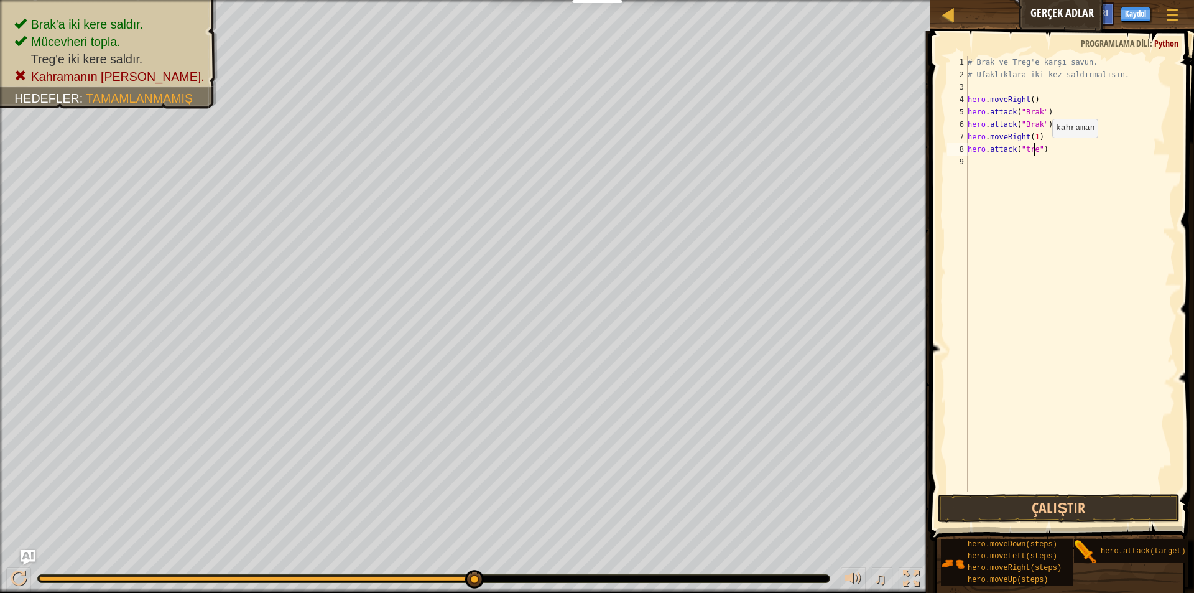
scroll to position [6, 6]
click at [1019, 500] on button "Çalıştır" at bounding box center [1059, 508] width 242 height 29
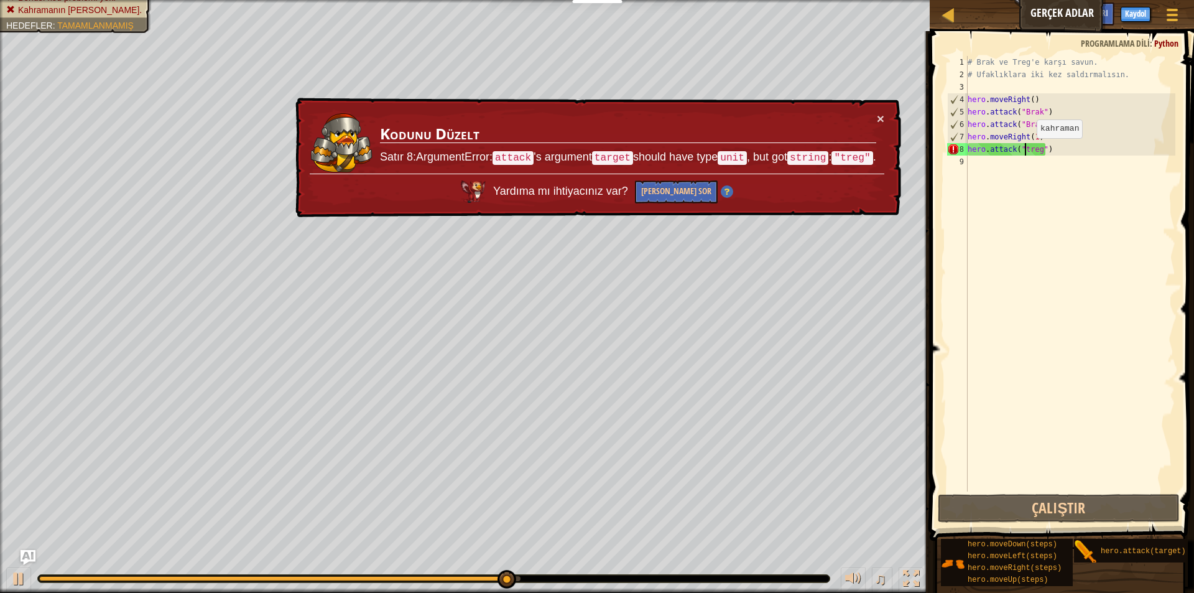
click at [1026, 150] on div "# Brak ve Treg'e karşı savun. # Ufaklıklara iki kez saldırmalısın. hero . moveR…" at bounding box center [1070, 286] width 210 height 460
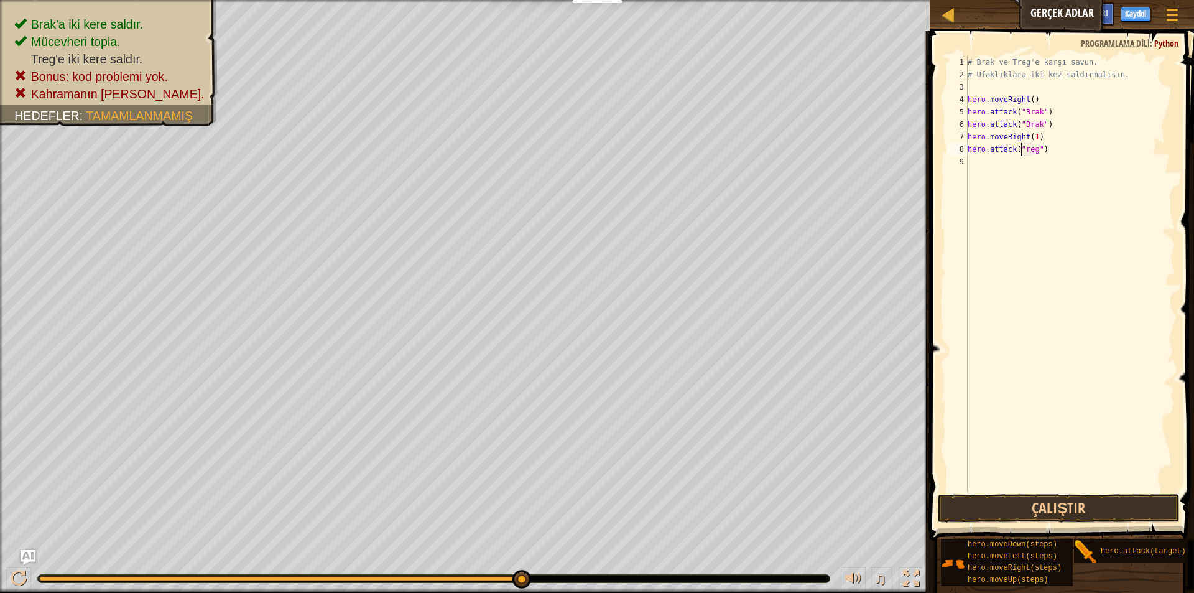
scroll to position [6, 5]
type textarea "hero.attack("Treg")"
click at [1077, 500] on button "Çalıştır" at bounding box center [1059, 508] width 242 height 29
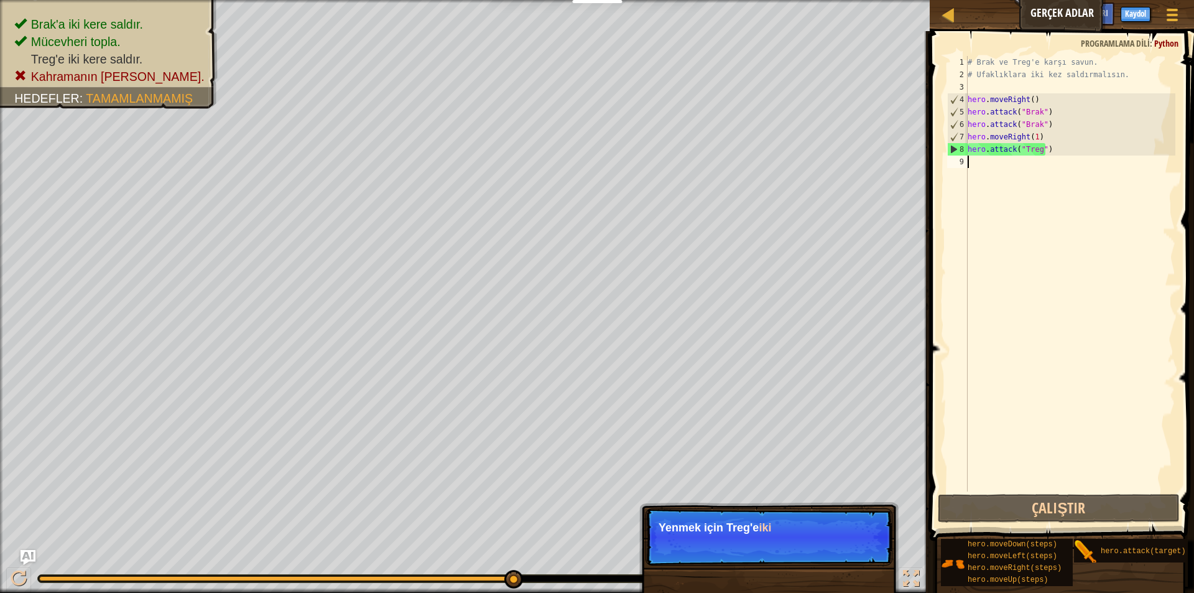
click at [967, 167] on div "# Brak ve Treg'e karşı savun. # Ufaklıklara iki kez saldırmalısın. hero . moveR…" at bounding box center [1070, 286] width 210 height 460
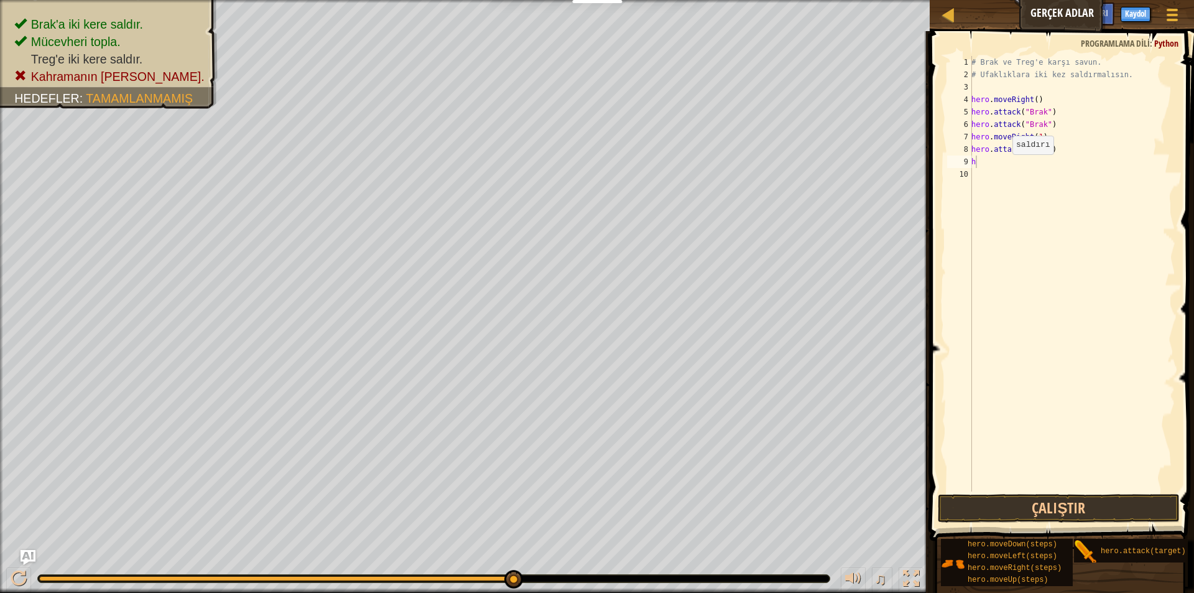
click at [1036, 0] on body "Eğitimciler Ücretsiz Hesap Oluştur Okul ve İlçe Çözümleri Öğretmen Araç Seti Ön…" at bounding box center [597, 0] width 1194 height 0
click at [984, 159] on div "# Brak ve Treg'e karşı savun. # Ufaklıklara iki kez saldırmalısın. hero . moveR…" at bounding box center [1072, 286] width 206 height 460
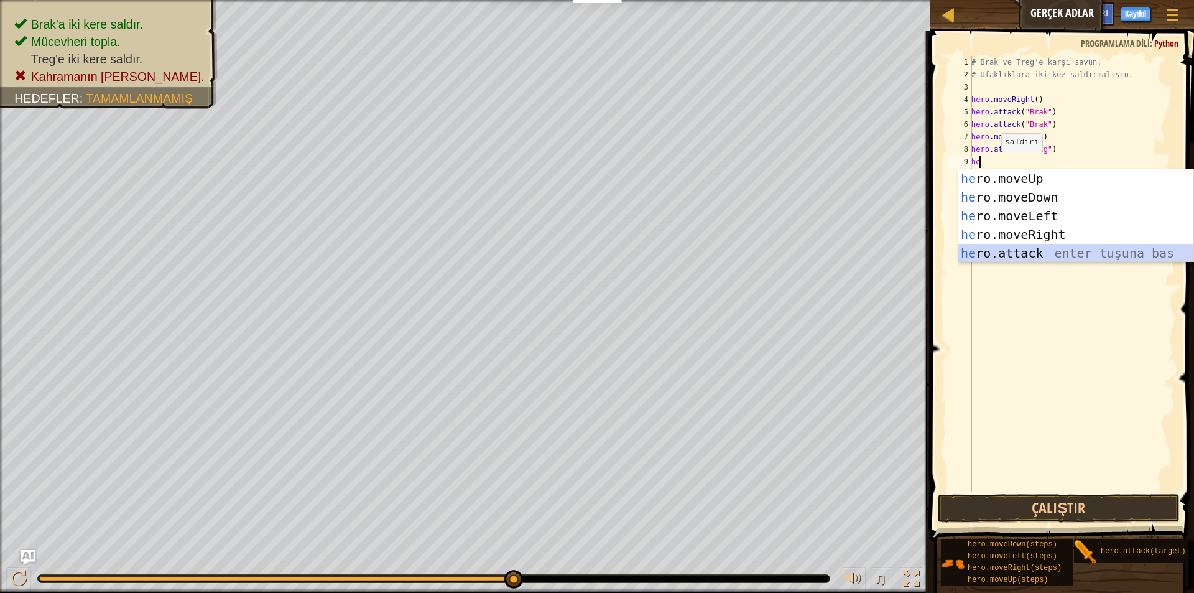
click at [1017, 250] on div "he ro.moveUp enter tuşuna bas he ro.moveDown enter tuşuna bas he ro.moveLeft en…" at bounding box center [1075, 234] width 235 height 131
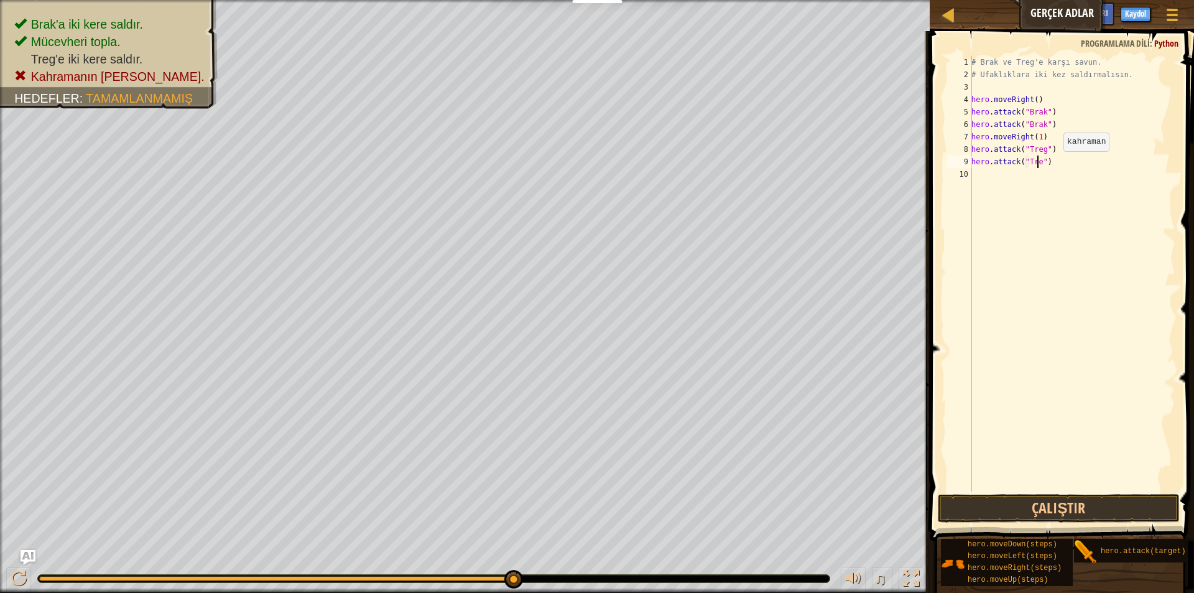
scroll to position [6, 6]
type textarea "hero.attack("Treg")"
click at [1109, 509] on button "Çalıştır" at bounding box center [1059, 508] width 242 height 29
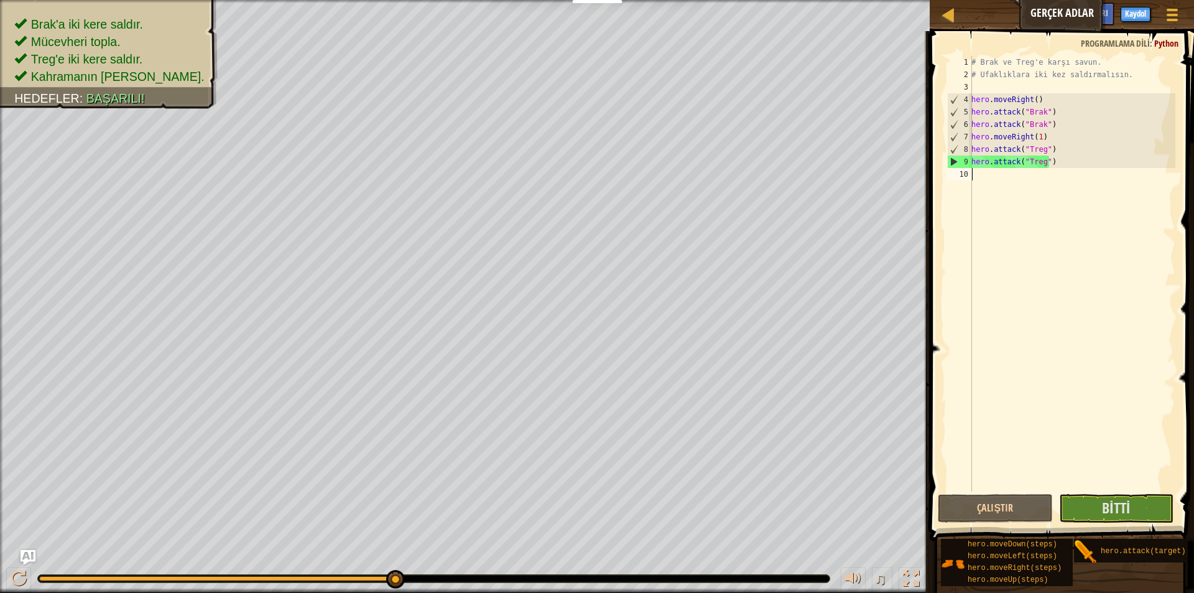
click at [984, 178] on div "# Brak ve Treg'e karşı savun. # Ufaklıklara iki kez saldırmalısın. hero . moveR…" at bounding box center [1072, 286] width 206 height 460
type textarea "h"
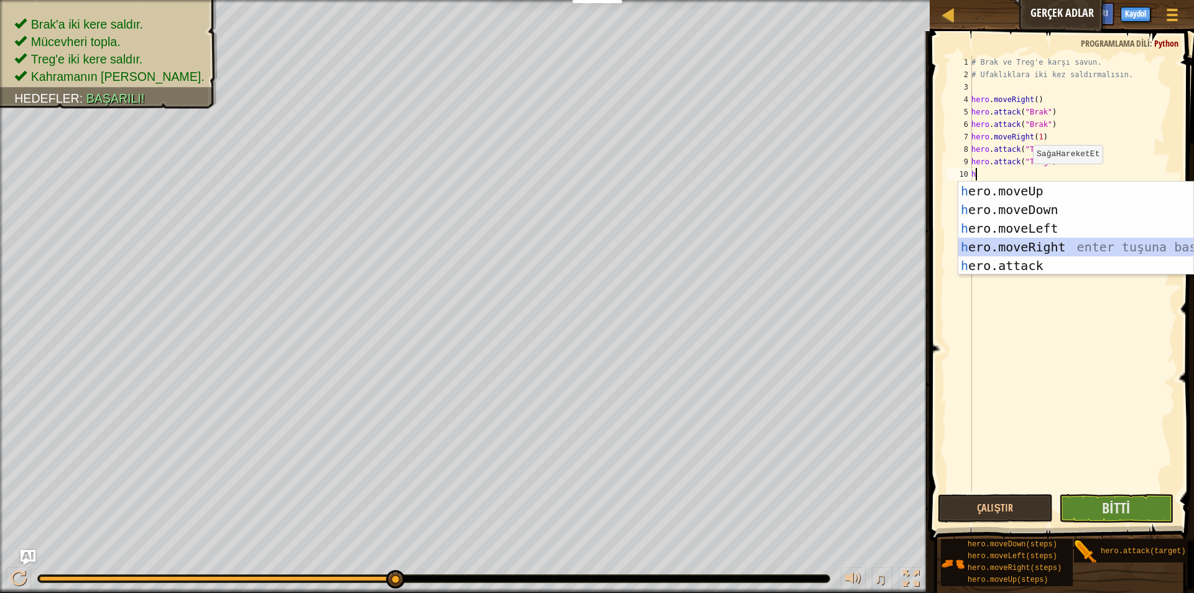
click at [1068, 247] on div "h ero.moveUp enter tuşuna bas h ero.moveDown enter tuşuna bas h ero.moveLeft en…" at bounding box center [1075, 247] width 235 height 131
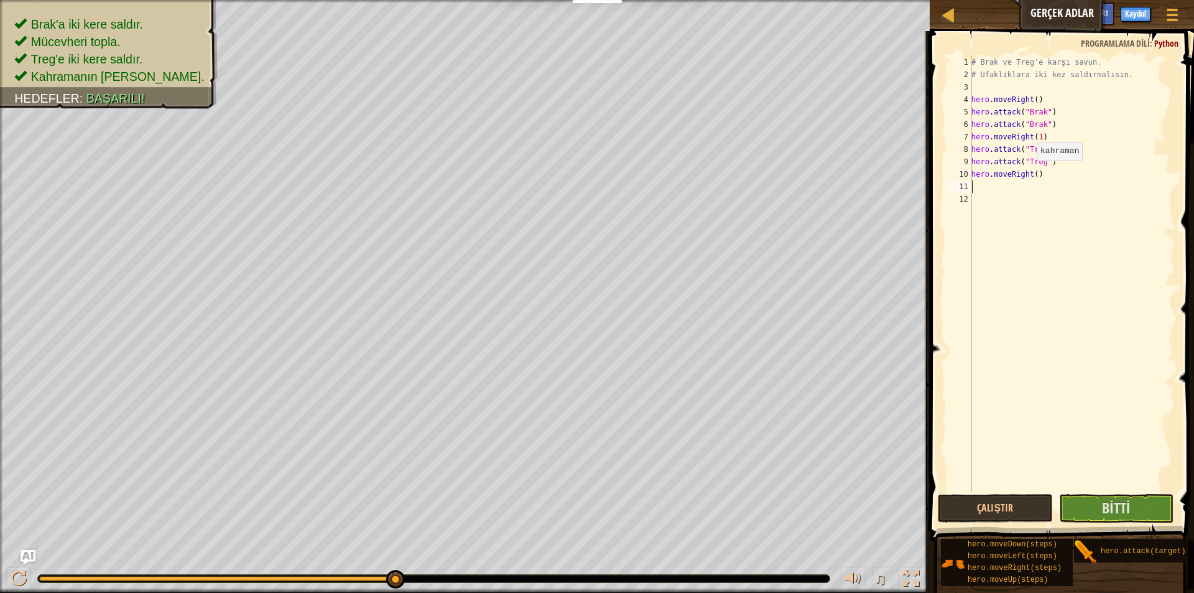
click at [1030, 173] on div "# Brak ve Treg'e karşı savun. # Ufaklıklara iki kez saldırmalısın. hero . moveR…" at bounding box center [1072, 286] width 206 height 460
click at [1032, 172] on div "# Brak ve Treg'e karşı savun. # Ufaklıklara iki kez saldırmalısın. hero . moveR…" at bounding box center [1072, 286] width 206 height 460
type textarea "hero.moveRight(3)"
click at [1105, 509] on span "Bitti" at bounding box center [1116, 507] width 28 height 20
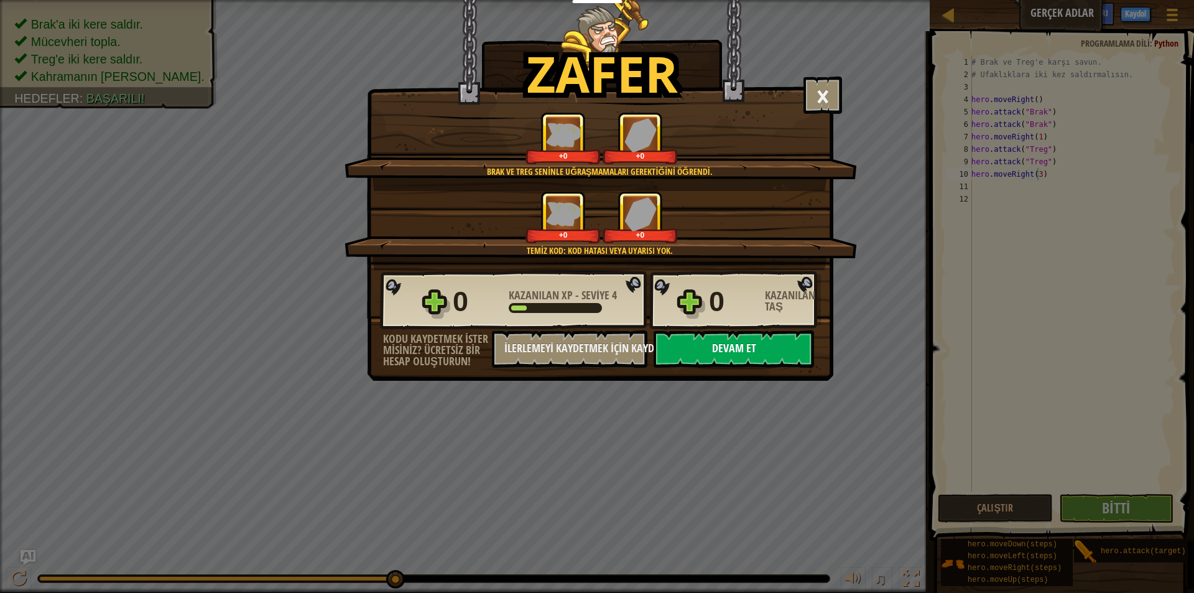
click at [729, 361] on button "Devam et" at bounding box center [733, 348] width 160 height 37
select select "tr"
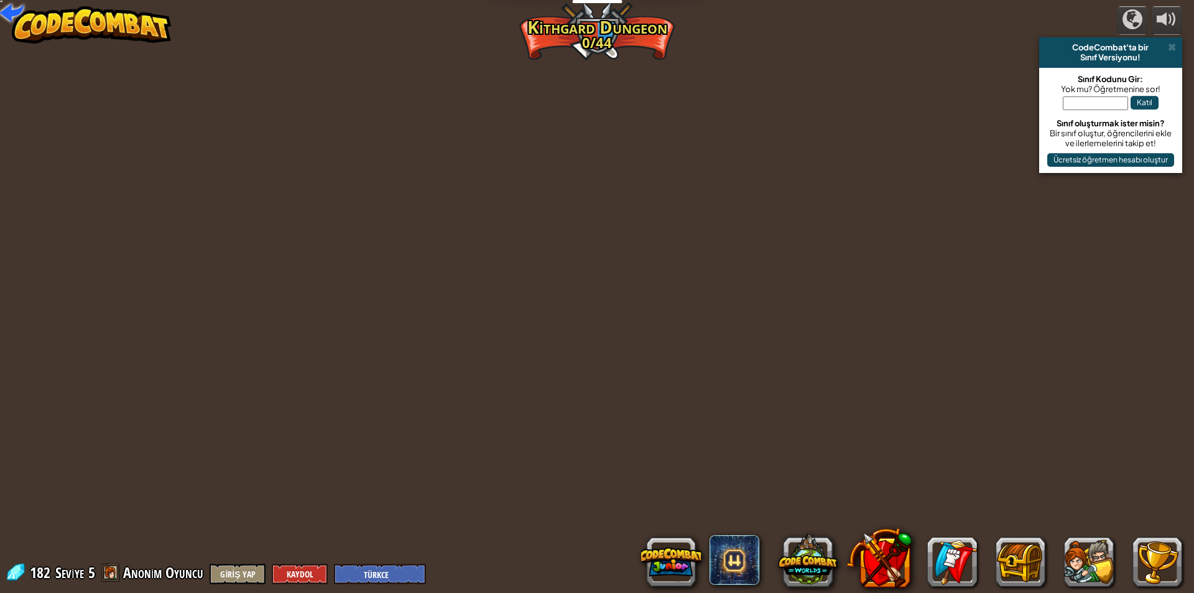
select select "tr"
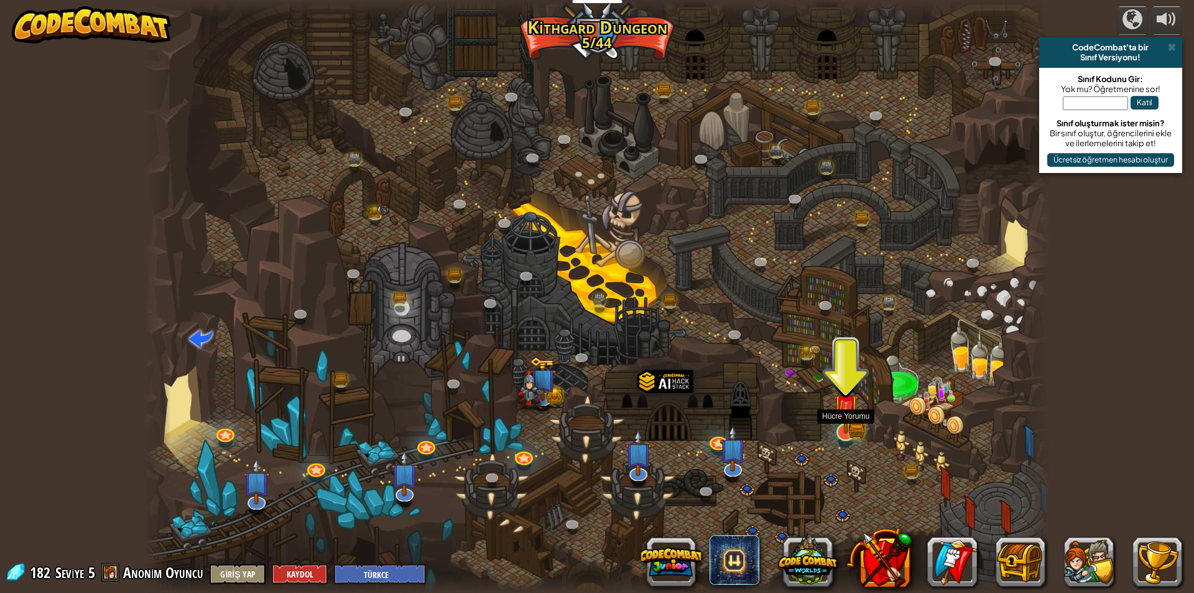
click at [852, 414] on img at bounding box center [845, 407] width 14 height 14
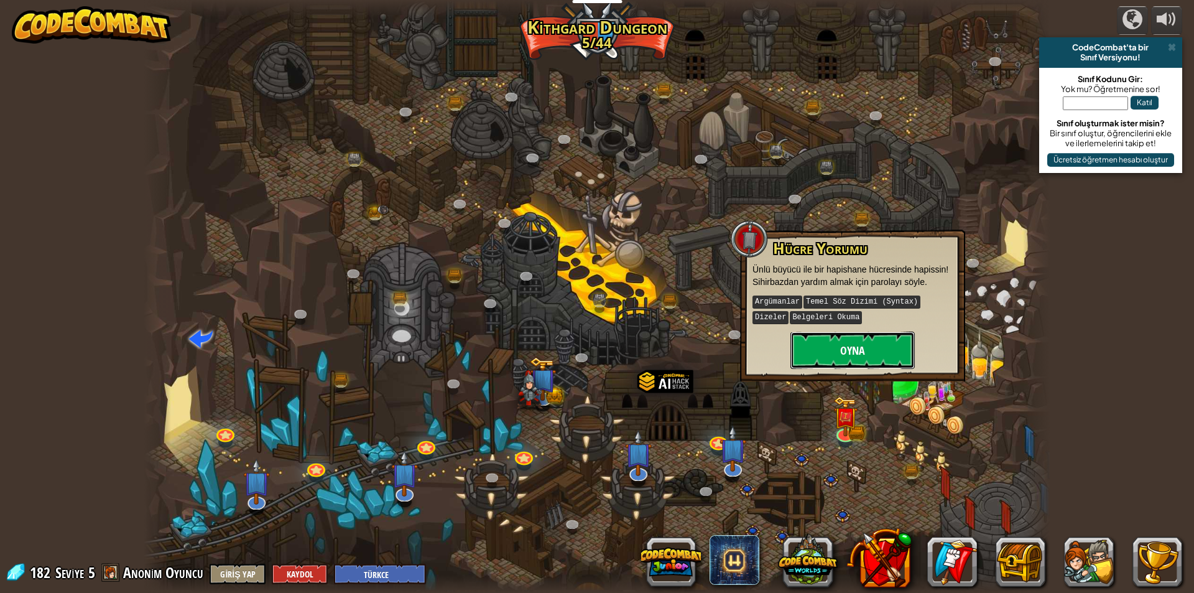
click at [887, 339] on button "Oyna" at bounding box center [852, 349] width 124 height 37
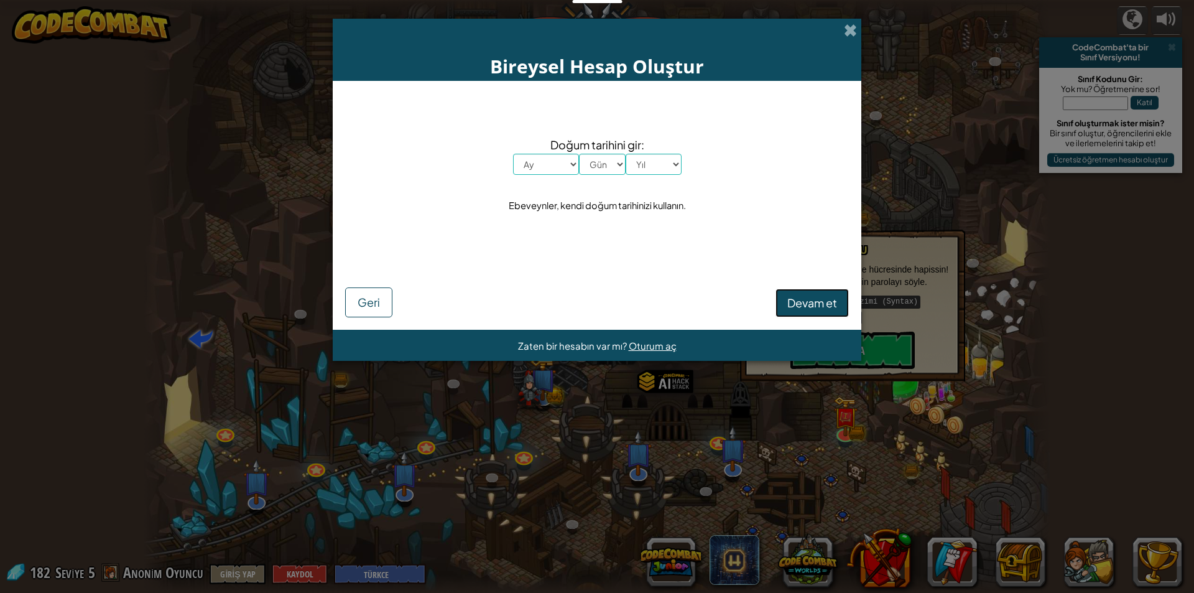
click at [807, 297] on span "Devam et" at bounding box center [812, 302] width 50 height 14
